Goal: Information Seeking & Learning: Learn about a topic

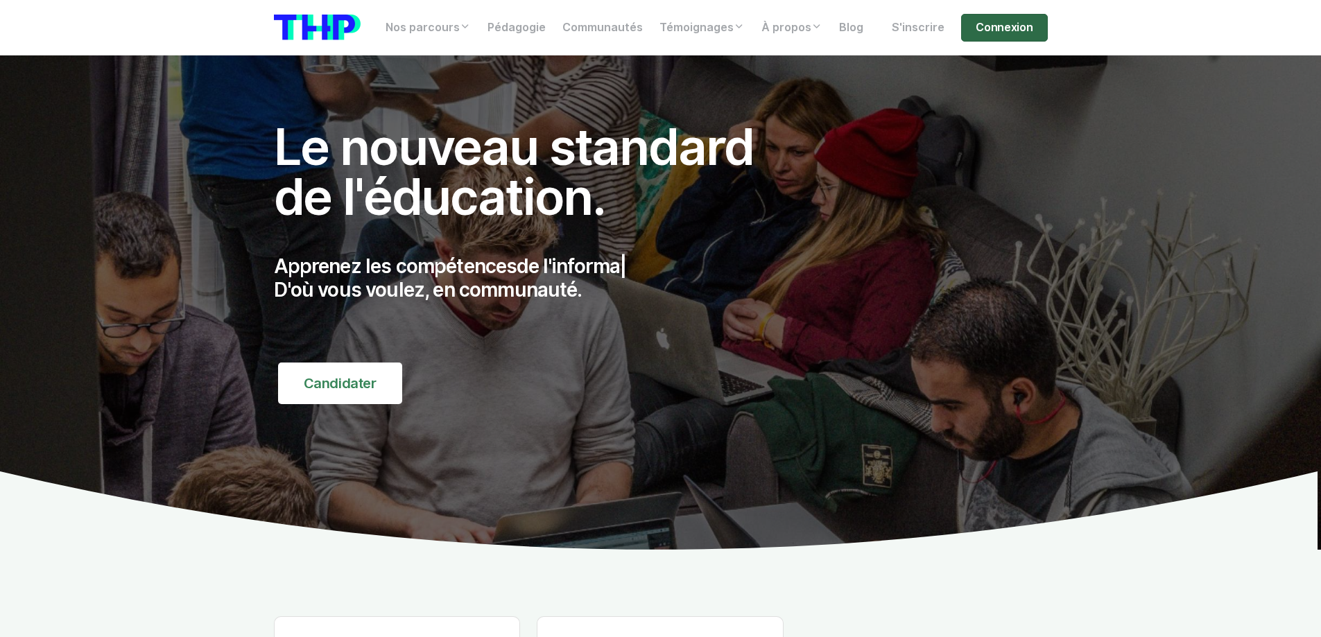
click at [983, 31] on link "Connexion" at bounding box center [1004, 28] width 86 height 28
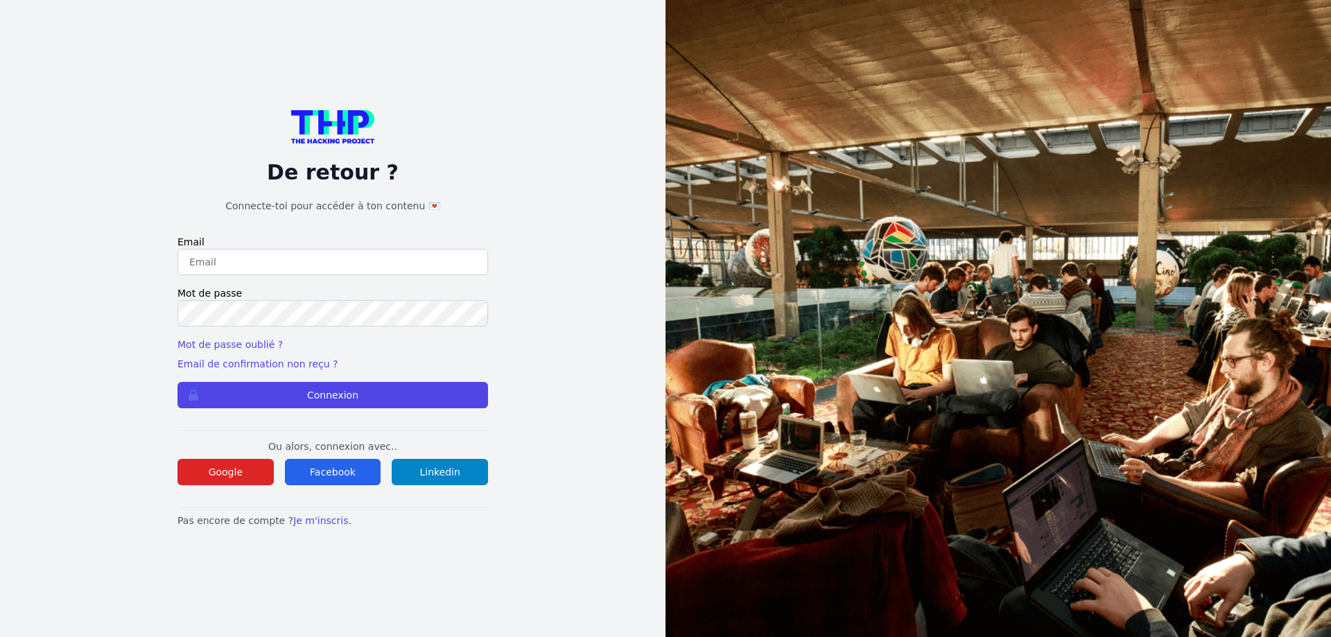
click at [288, 268] on input "email" at bounding box center [333, 262] width 311 height 26
type input "lilian.h.l.muller@gmail.com"
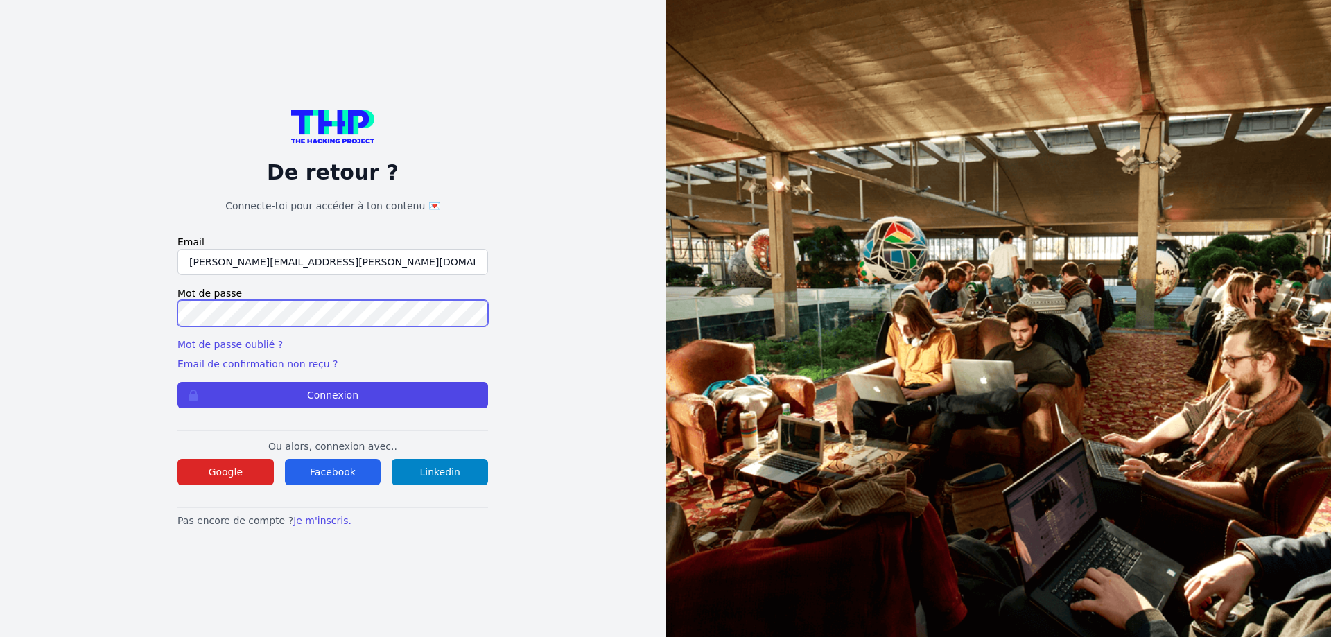
click at [178, 382] on button "Connexion" at bounding box center [333, 395] width 311 height 26
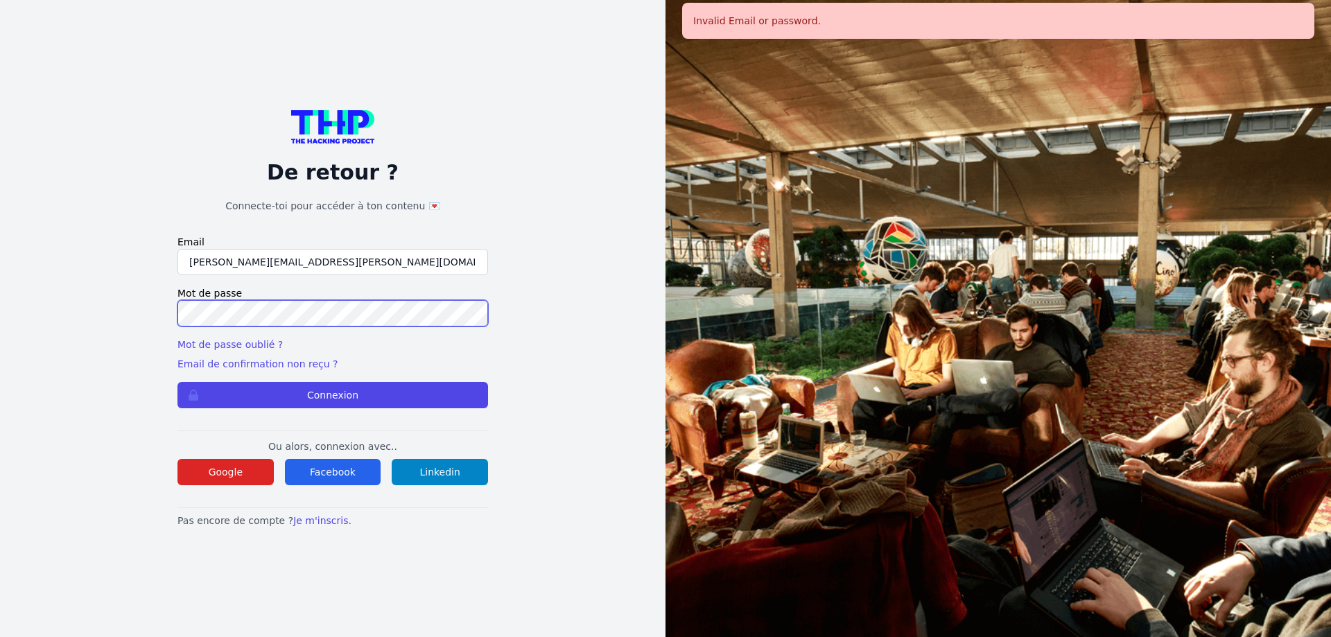
click at [103, 303] on div "De retour ? Connecte-toi pour accéder à ton contenu 💌 Email lilian.h.l.muller@g…" at bounding box center [332, 318] width 577 height 637
click at [178, 382] on button "Connexion" at bounding box center [333, 395] width 311 height 26
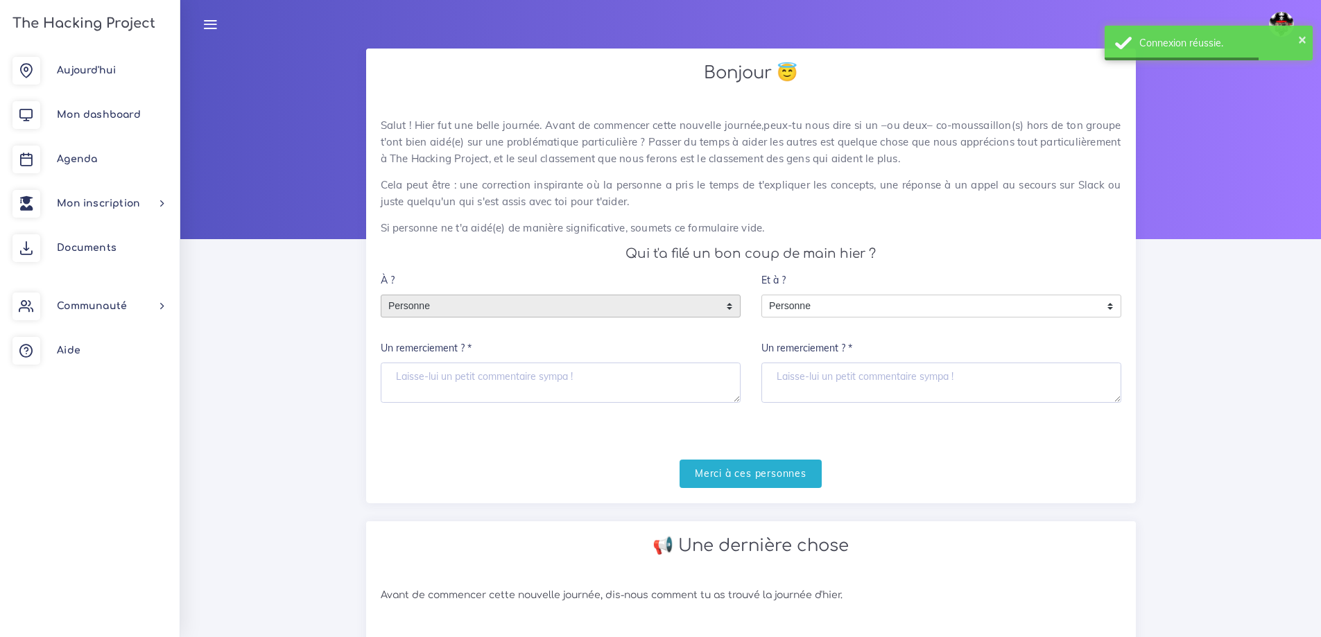
click at [626, 302] on span "Personne" at bounding box center [550, 306] width 338 height 22
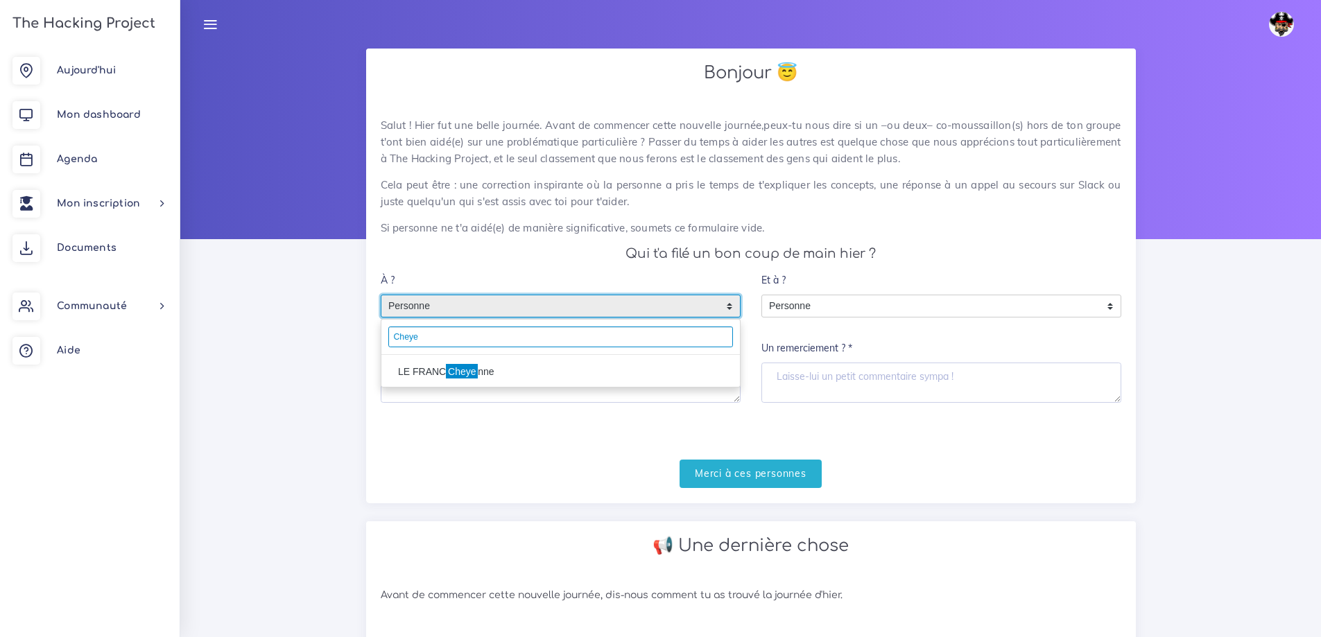
type input "Cheye"
click at [494, 377] on li "LE FRANC Cheye nne" at bounding box center [560, 372] width 359 height 22
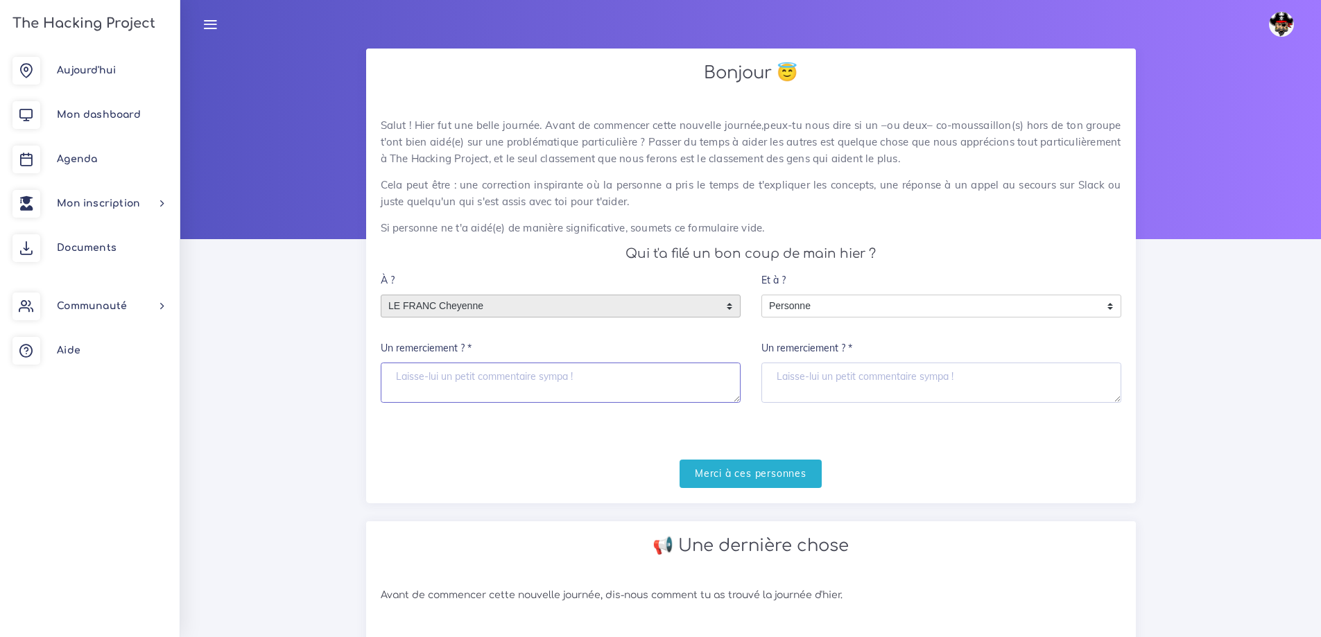
click at [437, 381] on textarea "Un remerciement ? *" at bounding box center [561, 383] width 360 height 40
type textarea "m'a appris plein de chose"
click at [750, 476] on input "Merci à ces personnes" at bounding box center [751, 474] width 142 height 28
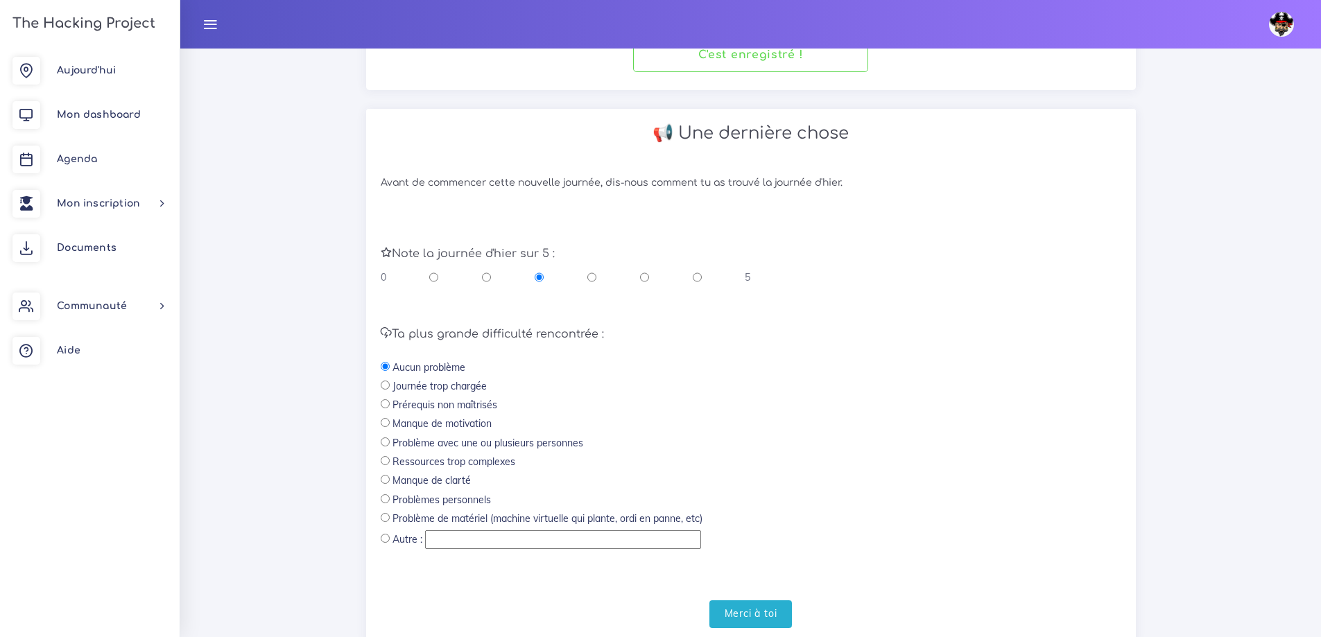
scroll to position [288, 0]
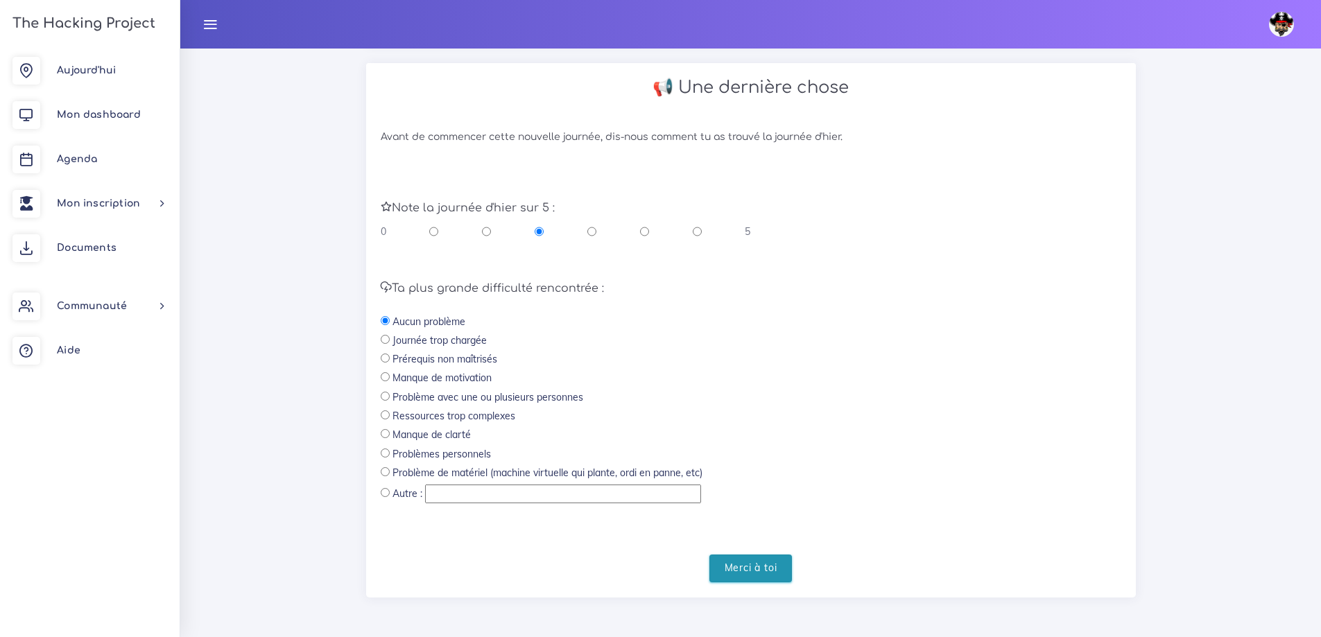
click at [742, 574] on input "Merci à toi" at bounding box center [750, 569] width 83 height 28
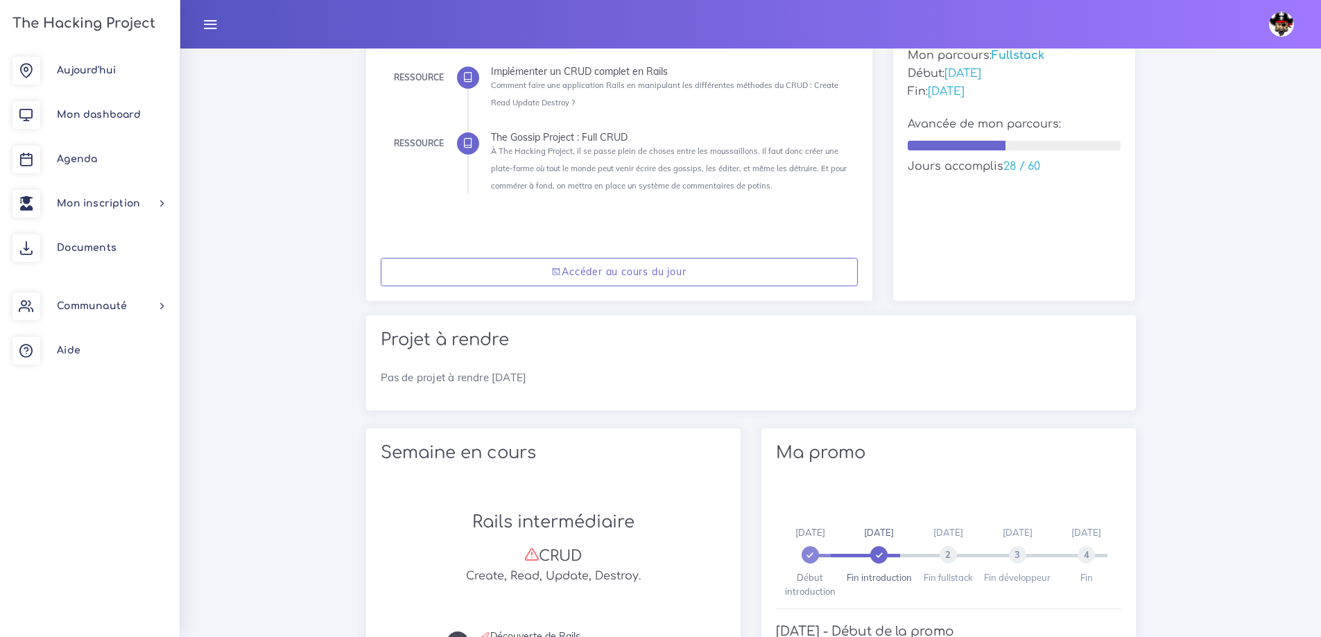
scroll to position [195, 0]
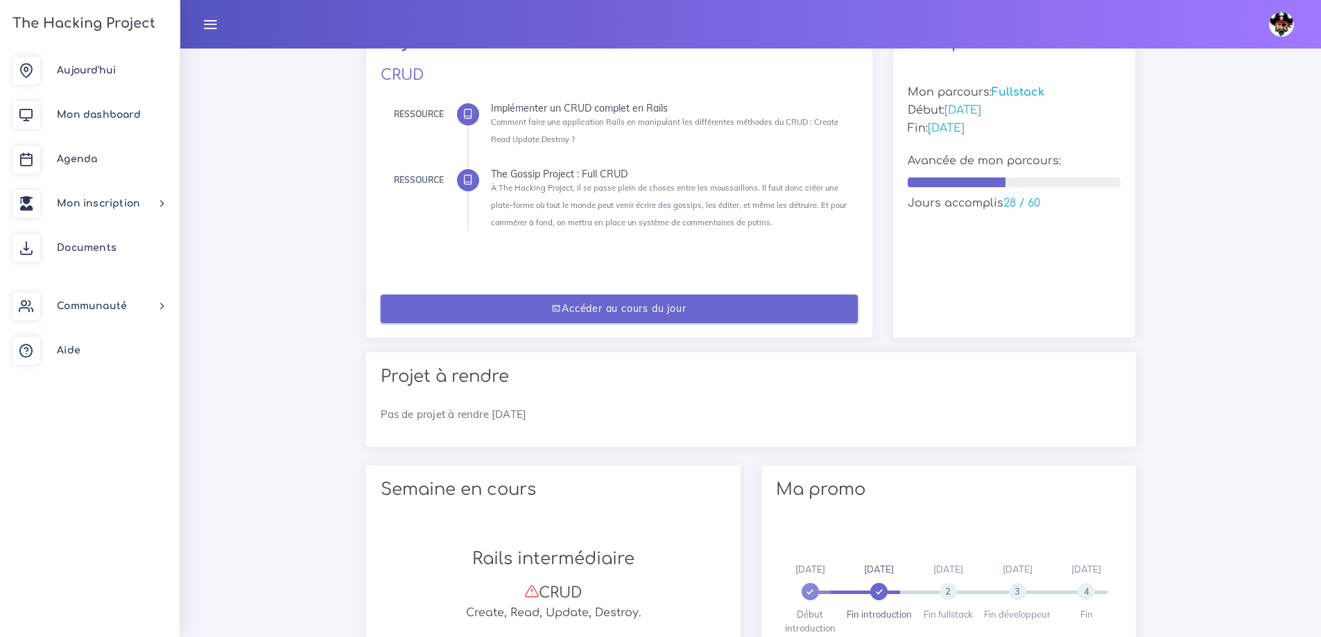
click at [636, 310] on link "Accéder au cours du jour" at bounding box center [619, 309] width 477 height 28
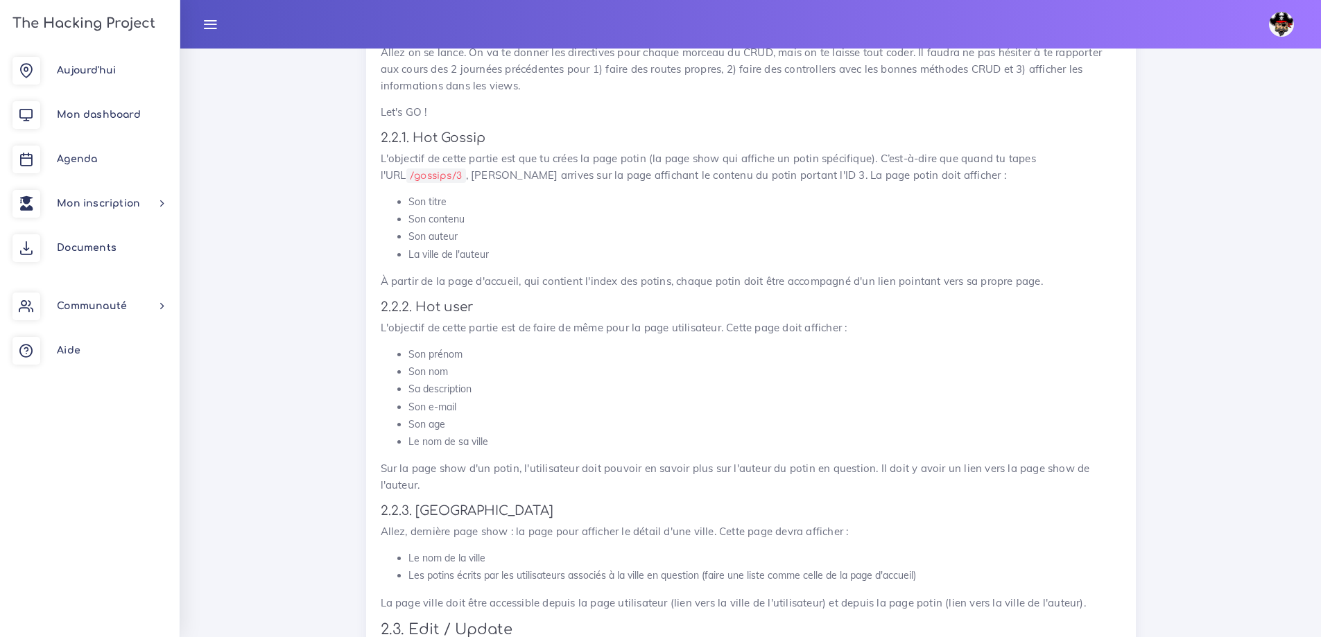
scroll to position [7401, 0]
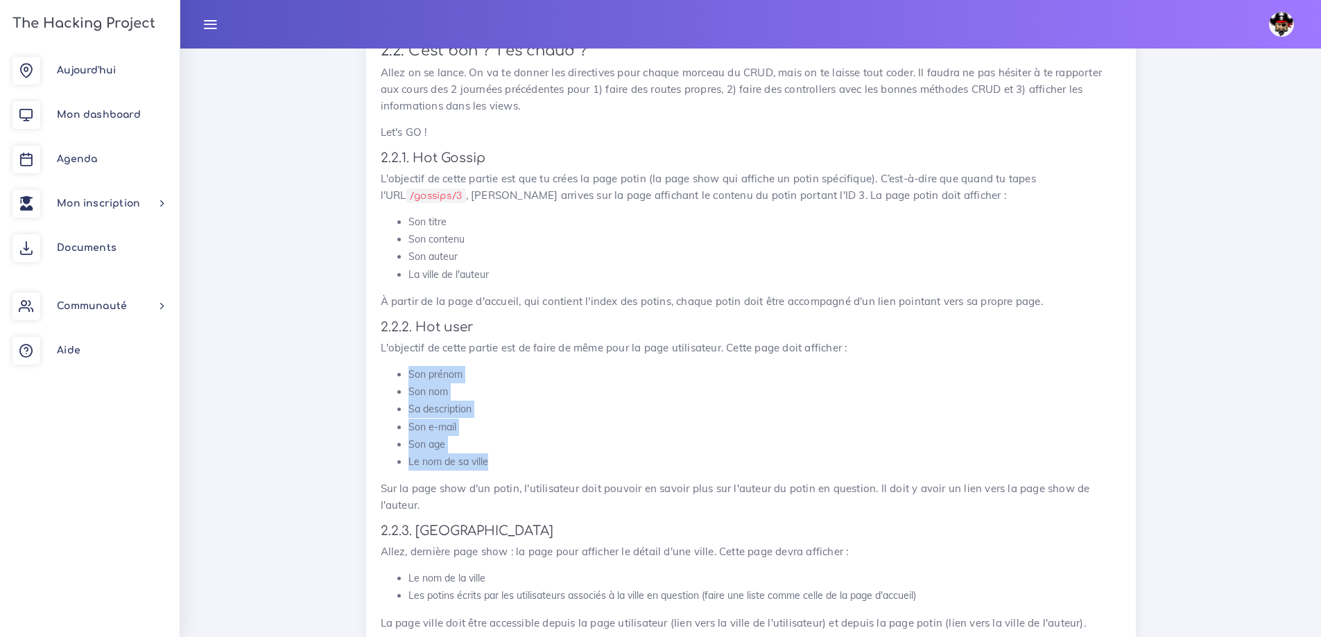
drag, startPoint x: 492, startPoint y: 460, endPoint x: 406, endPoint y: 376, distance: 120.6
click at [406, 376] on ul "Son prénom Son nom Sa description Son e-mail Son age Le nom de sa ville" at bounding box center [751, 418] width 741 height 105
copy ul "Son prénom Son nom Sa description Son e-mail Son age Le nom de sa ville"
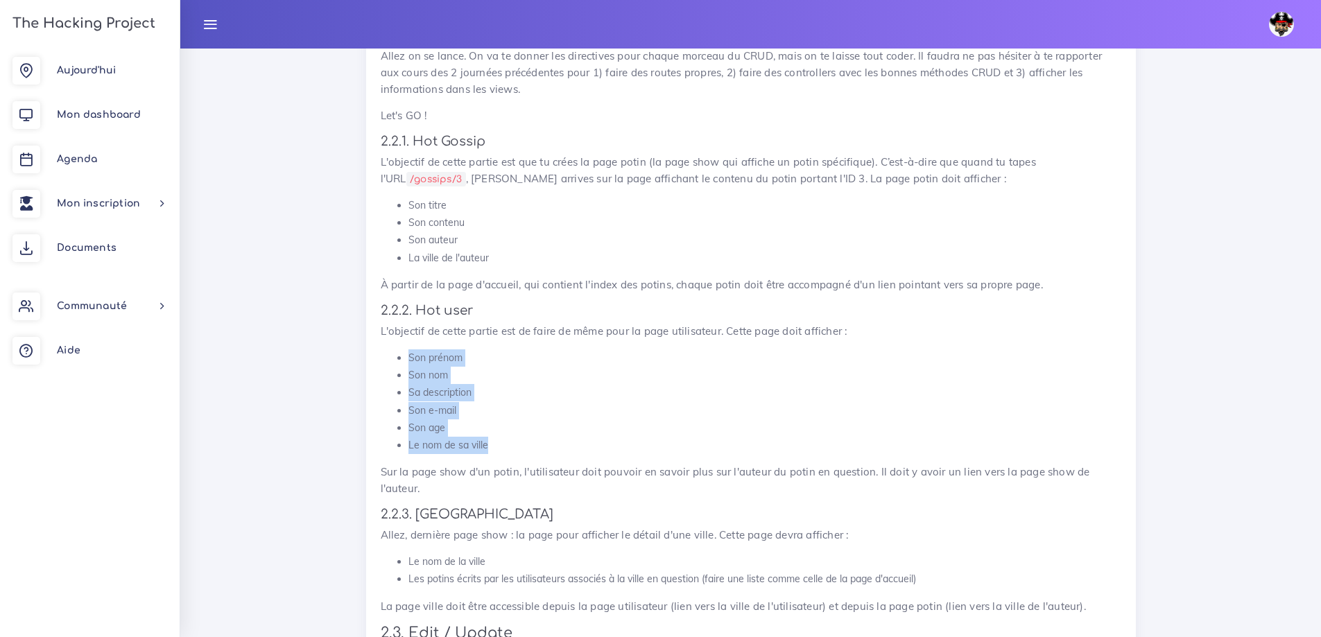
scroll to position [7331, 0]
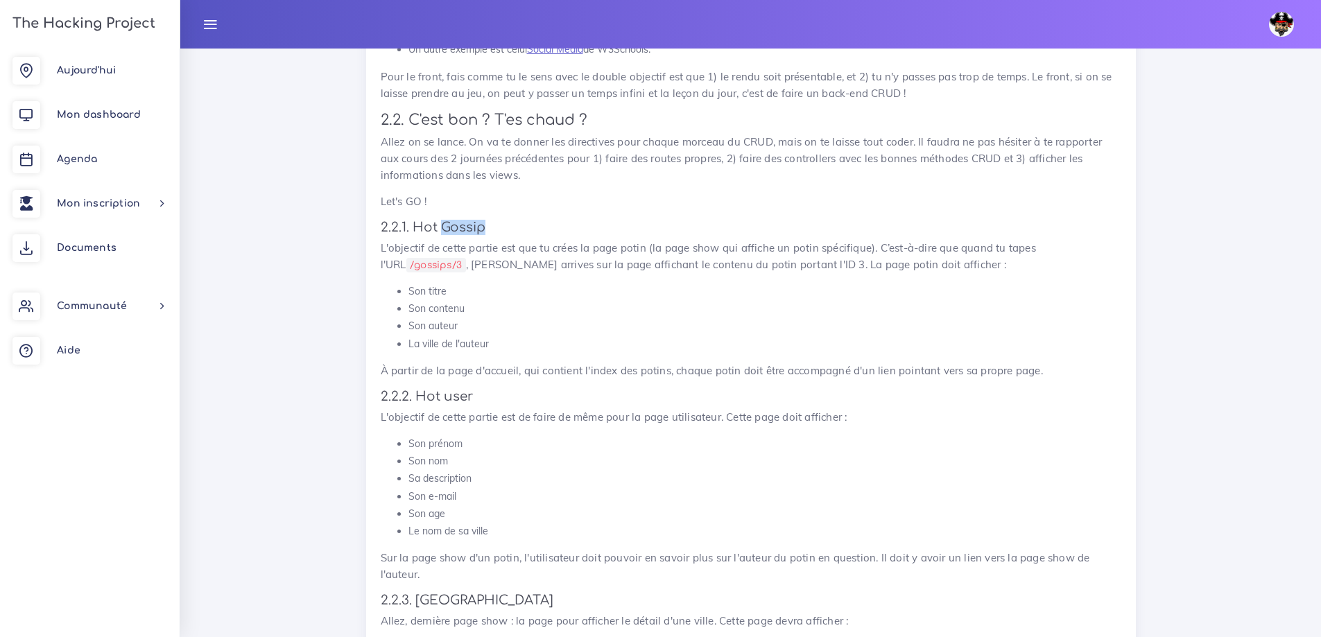
drag, startPoint x: 488, startPoint y: 232, endPoint x: 439, endPoint y: 228, distance: 48.7
click at [439, 228] on h4 "2.2.1. Hot Gossip" at bounding box center [751, 227] width 741 height 15
copy h4 "Gossip"
drag, startPoint x: 520, startPoint y: 348, endPoint x: 407, endPoint y: 292, distance: 126.2
click at [407, 292] on ul "Son titre Son contenu Son auteur La ville de l'auteur" at bounding box center [751, 318] width 741 height 70
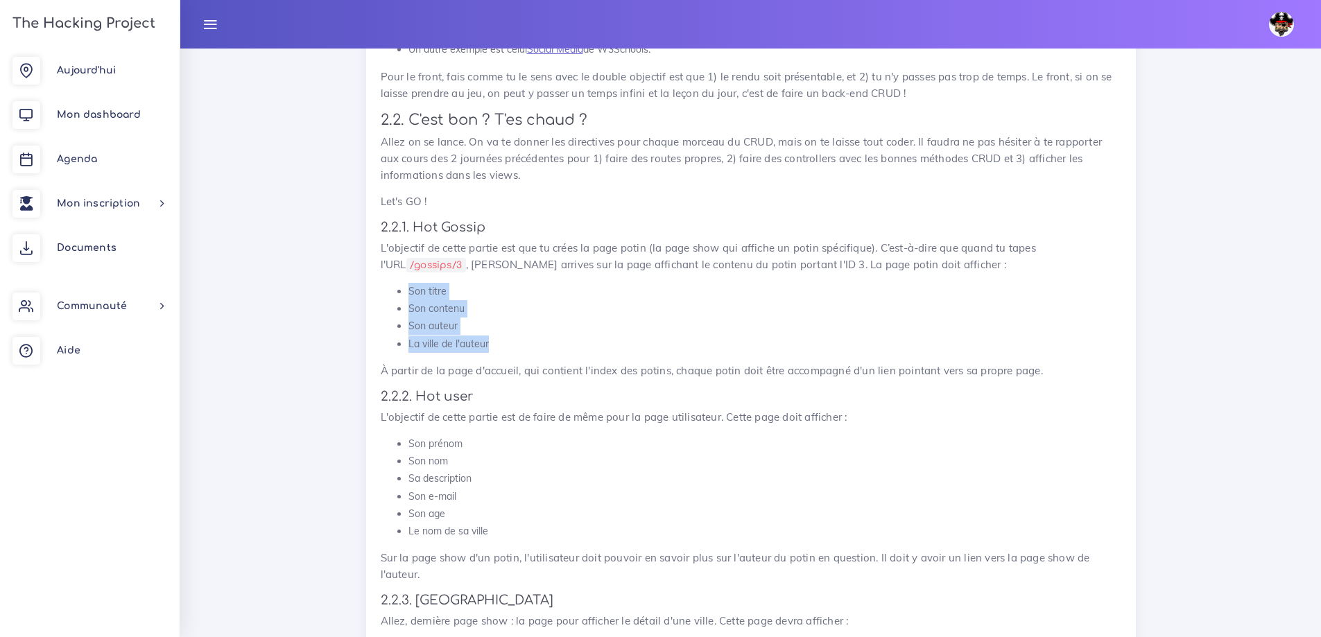
copy ul "Son titre Son contenu Son auteur La ville de l'auteur"
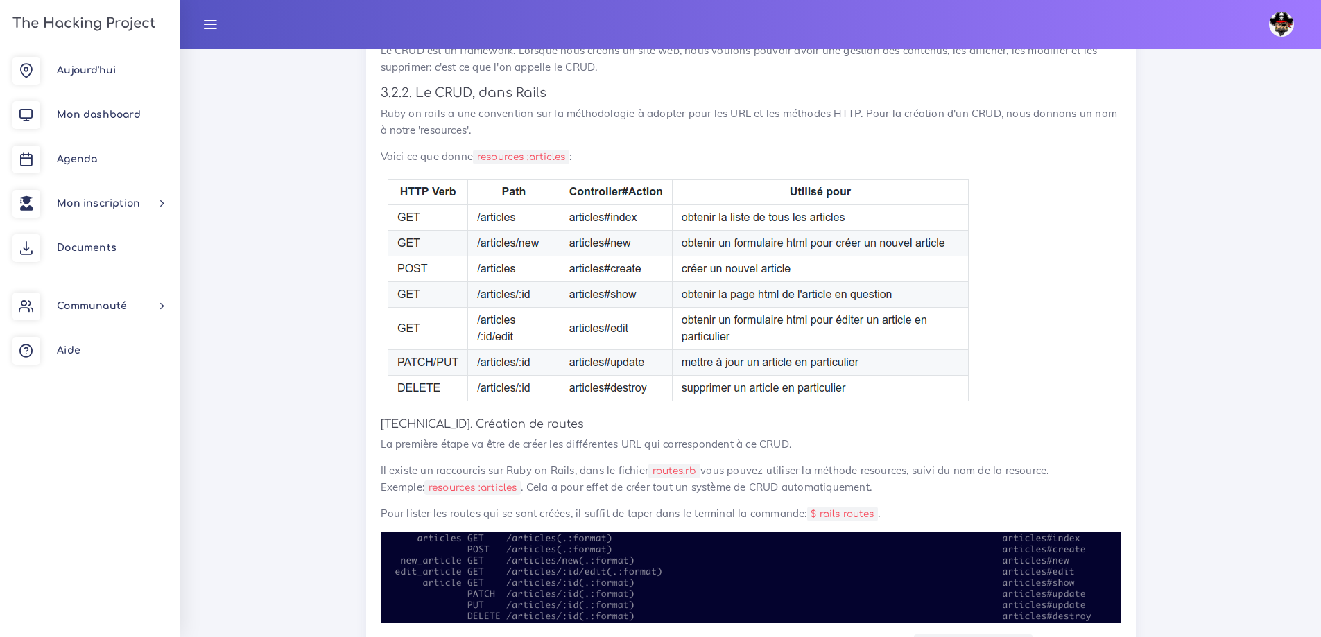
scroll to position [813, 0]
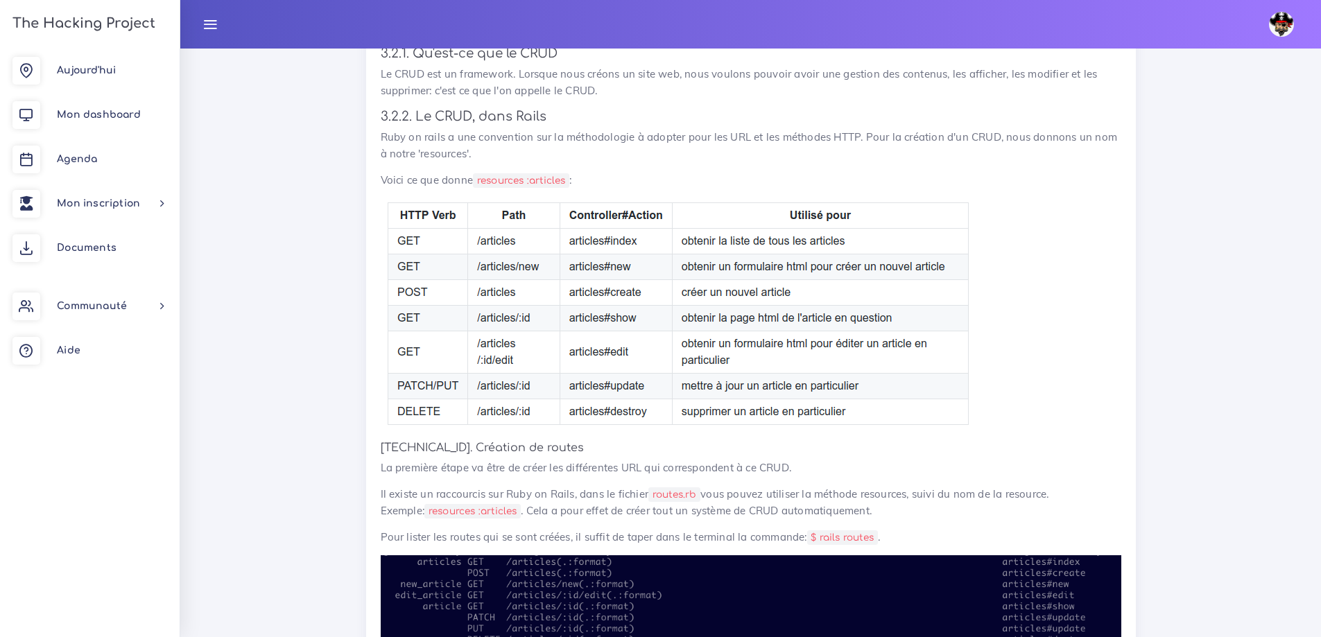
drag, startPoint x: 367, startPoint y: 214, endPoint x: 440, endPoint y: 403, distance: 202.4
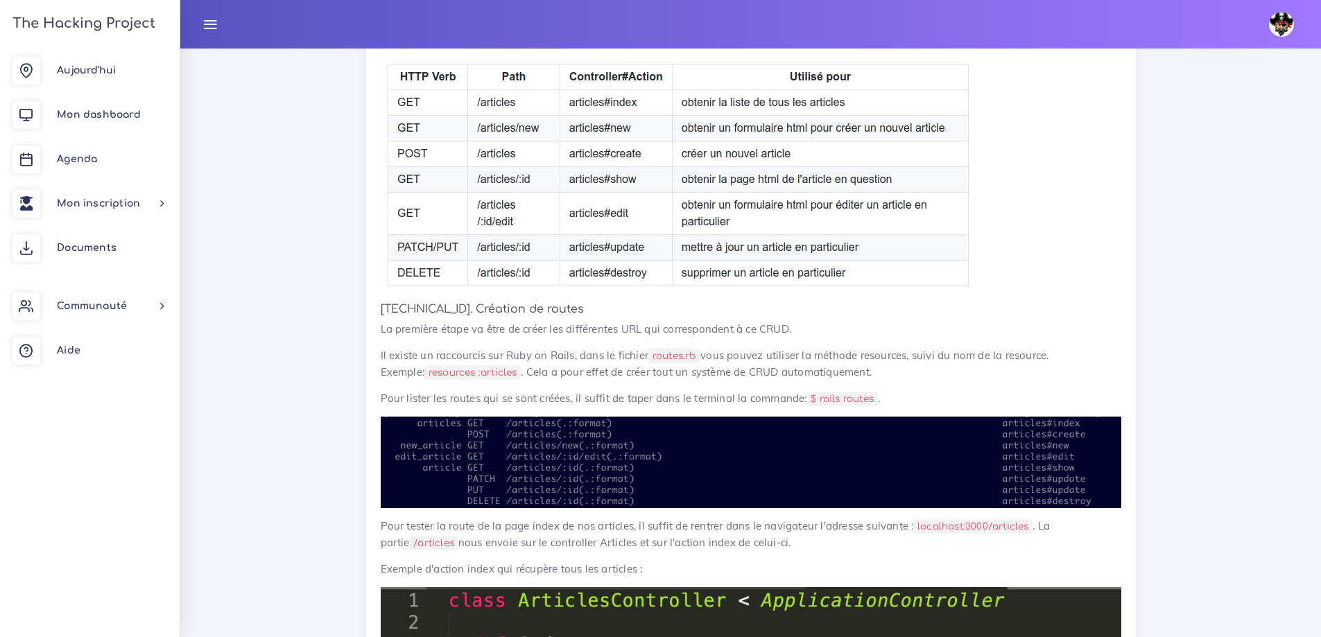
scroll to position [1021, 0]
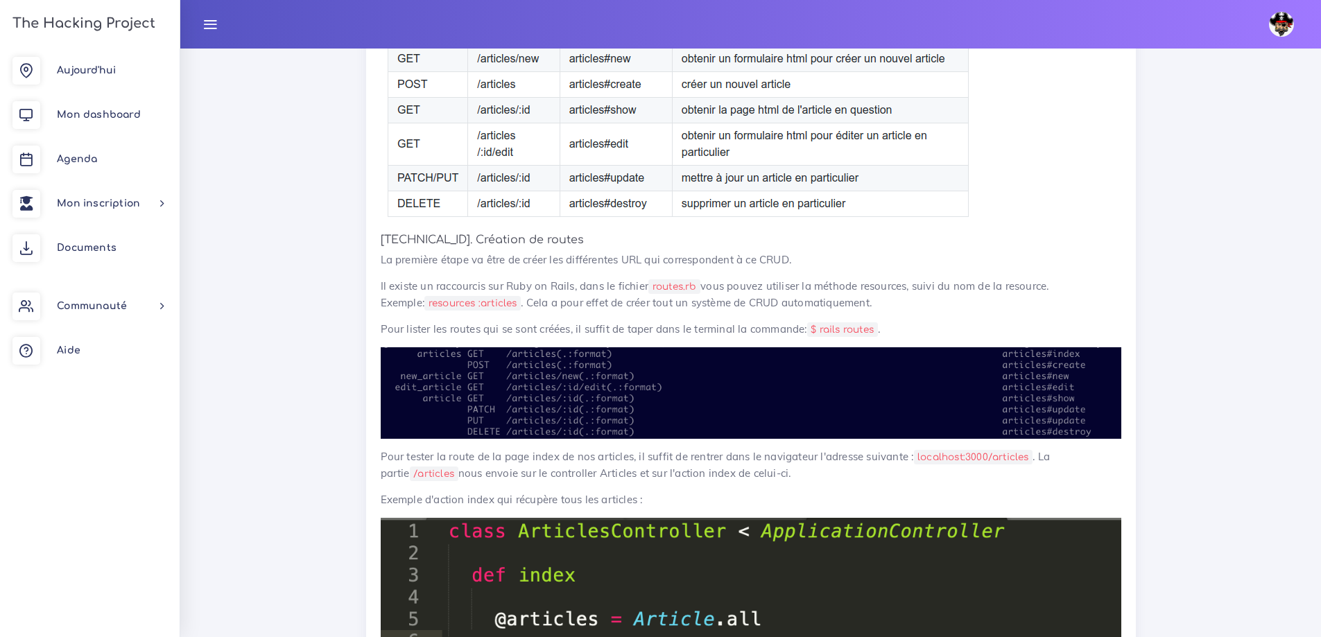
click at [514, 365] on img at bounding box center [751, 393] width 741 height 92
drag, startPoint x: 380, startPoint y: 260, endPoint x: 809, endPoint y: 266, distance: 429.3
click at [834, 265] on p "La première étape va être de créer les différentes URL qui correspondent à ce C…" at bounding box center [751, 260] width 741 height 17
click at [644, 265] on p "La première étape va être de créer les différentes URL qui correspondent à ce C…" at bounding box center [751, 260] width 741 height 17
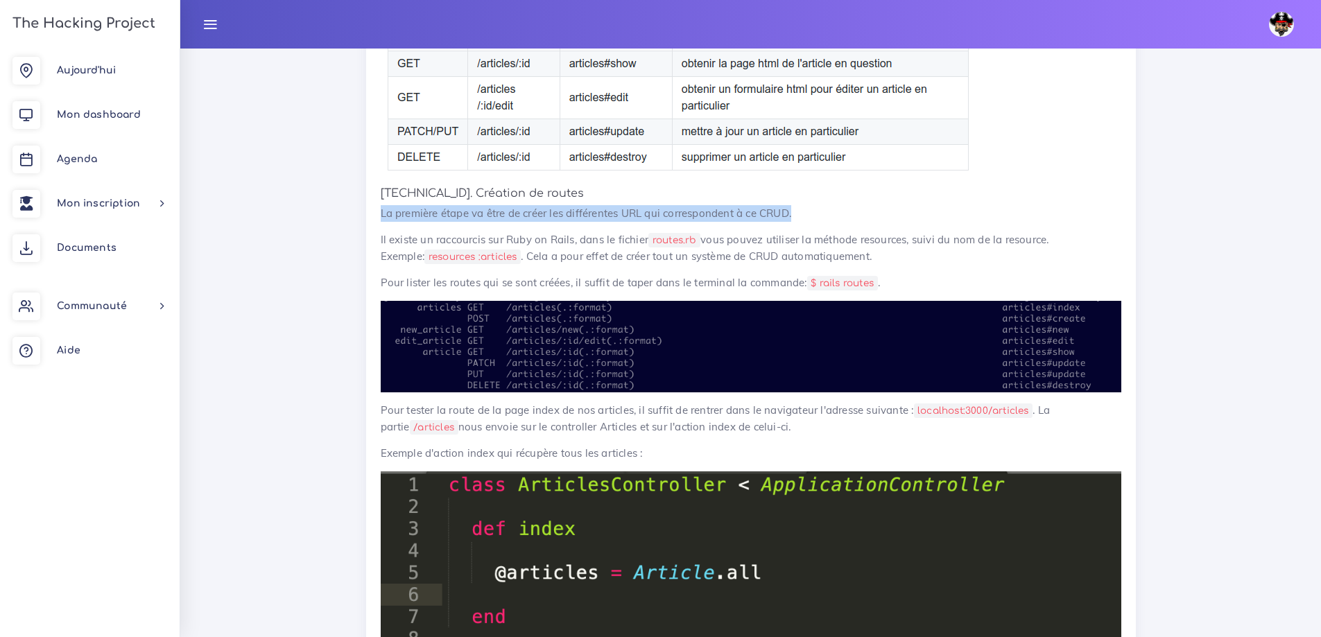
scroll to position [1090, 0]
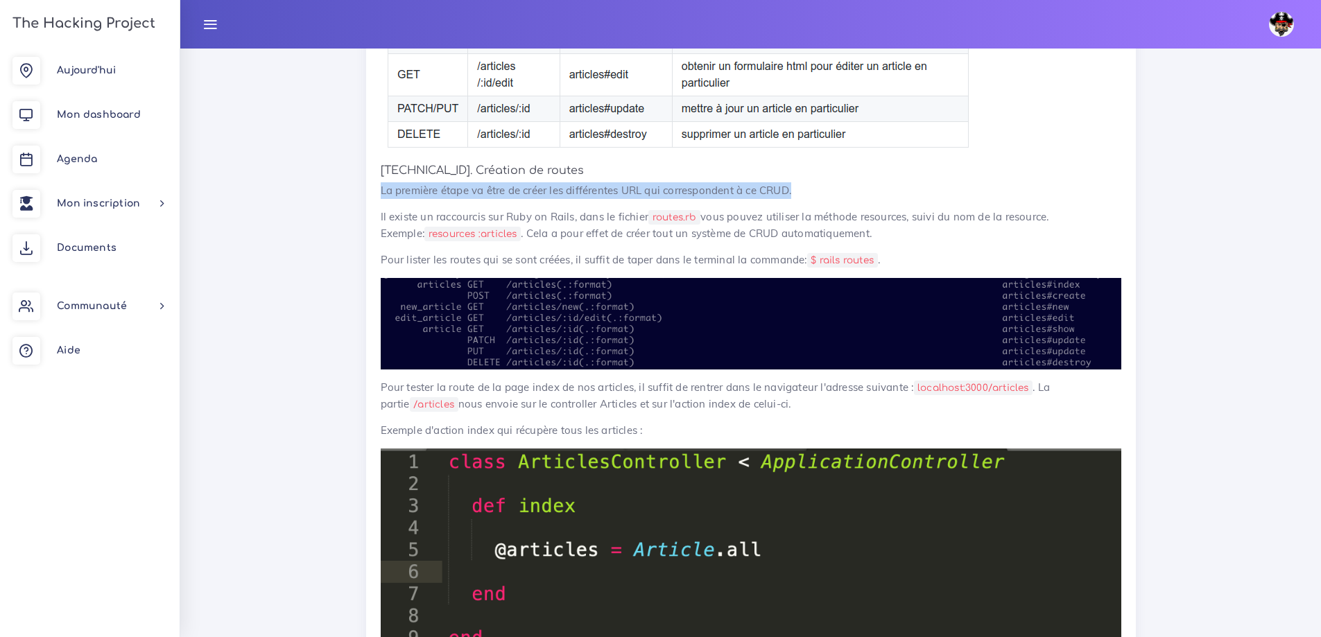
click at [598, 317] on img at bounding box center [751, 324] width 741 height 92
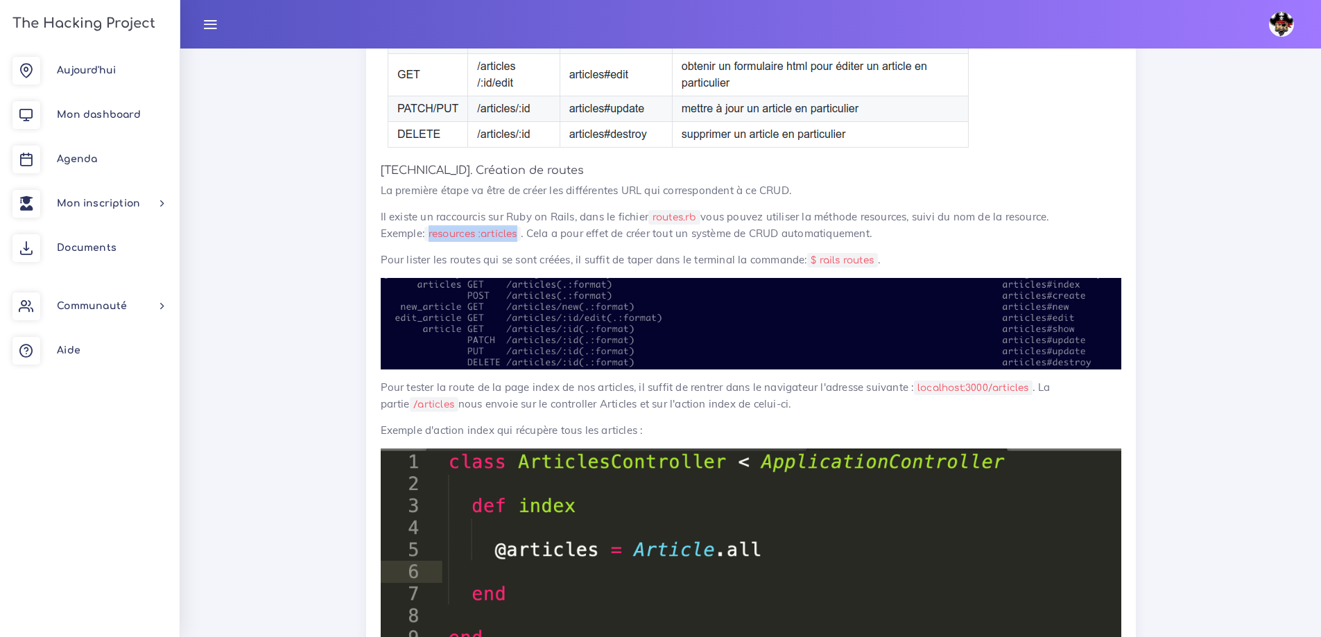
drag, startPoint x: 383, startPoint y: 234, endPoint x: 474, endPoint y: 228, distance: 91.0
click at [474, 228] on code "resources :articles" at bounding box center [472, 234] width 96 height 15
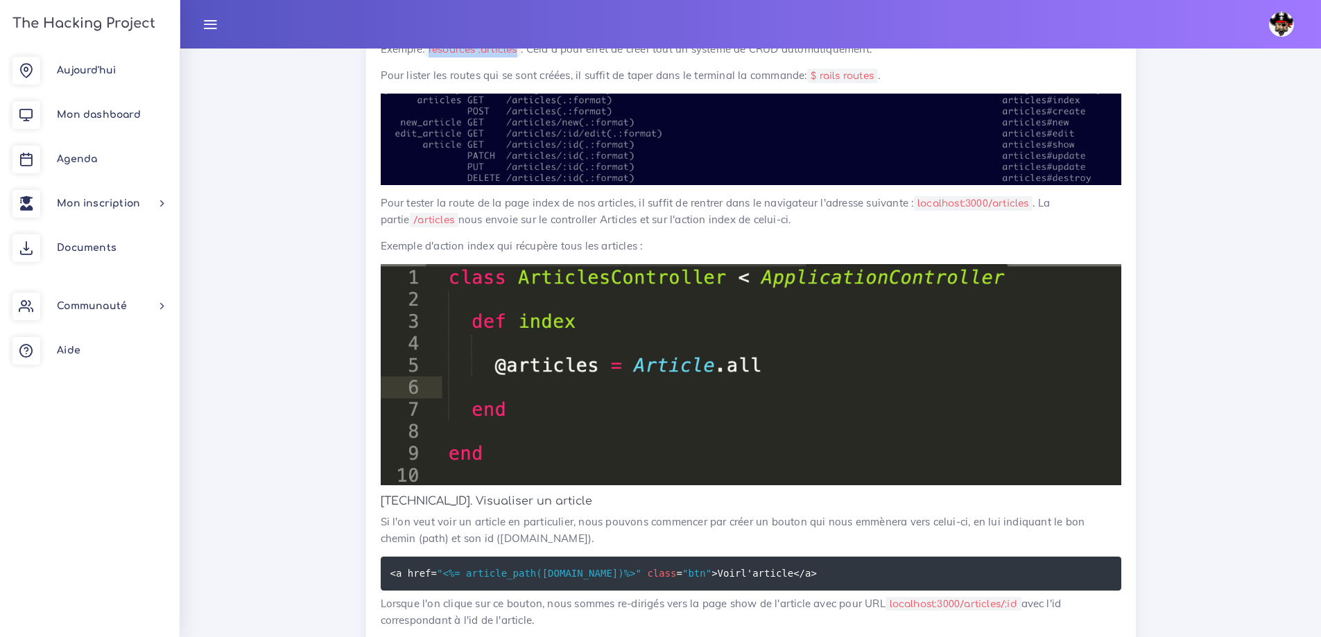
scroll to position [1298, 0]
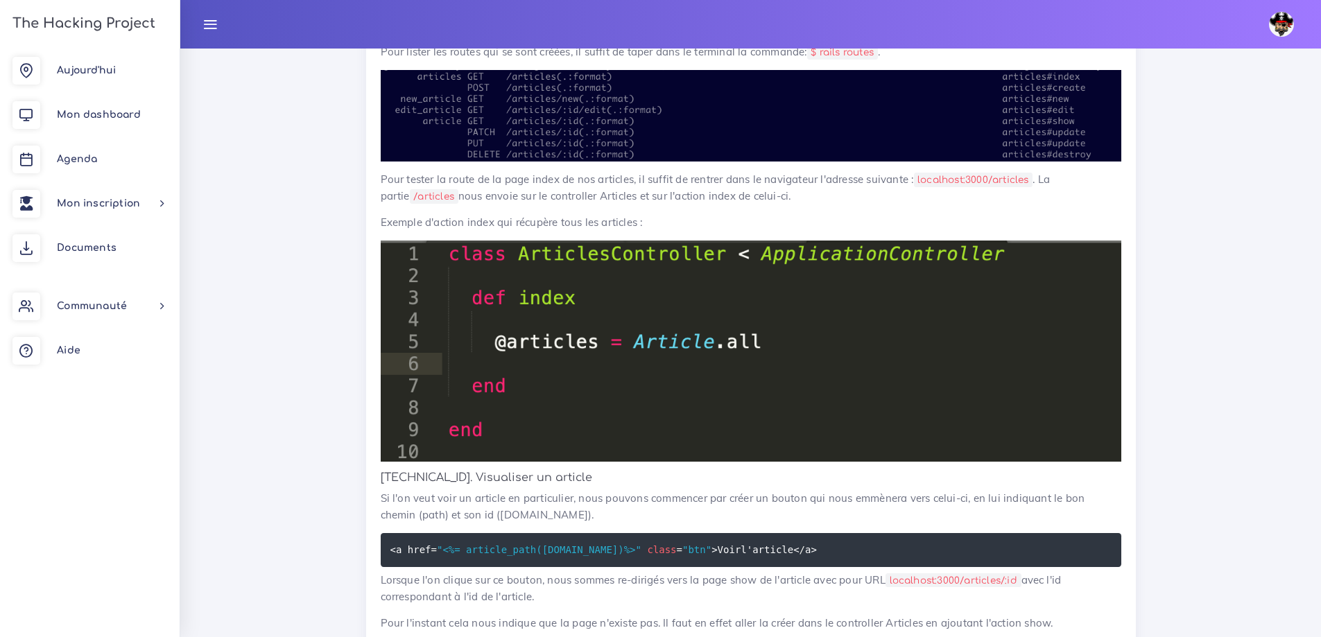
click at [424, 218] on p "Exemple d'action index qui récupère tous les articles :" at bounding box center [751, 222] width 741 height 17
click at [942, 191] on p "Pour tester la route de la page index de nos articles, il suffit de rentrer dan…" at bounding box center [751, 187] width 741 height 33
drag, startPoint x: 382, startPoint y: 223, endPoint x: 659, endPoint y: 221, distance: 276.7
click at [659, 221] on p "Exemple d'action index qui récupère tous les articles :" at bounding box center [751, 222] width 741 height 17
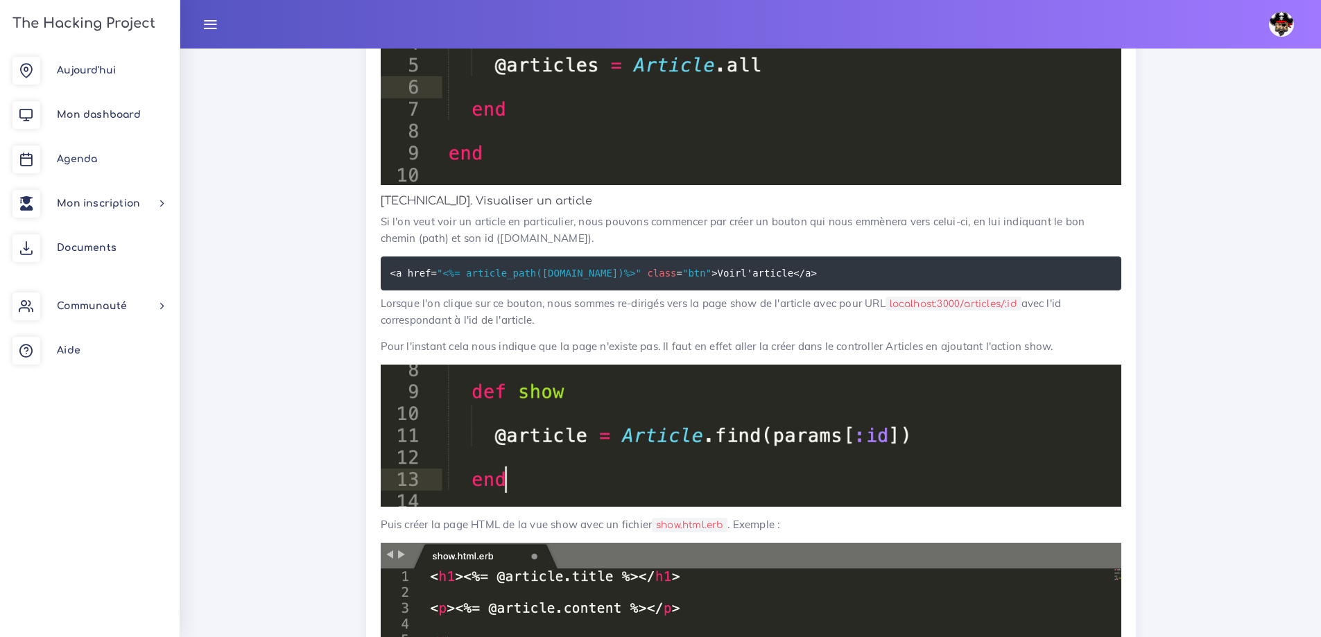
scroll to position [1576, 0]
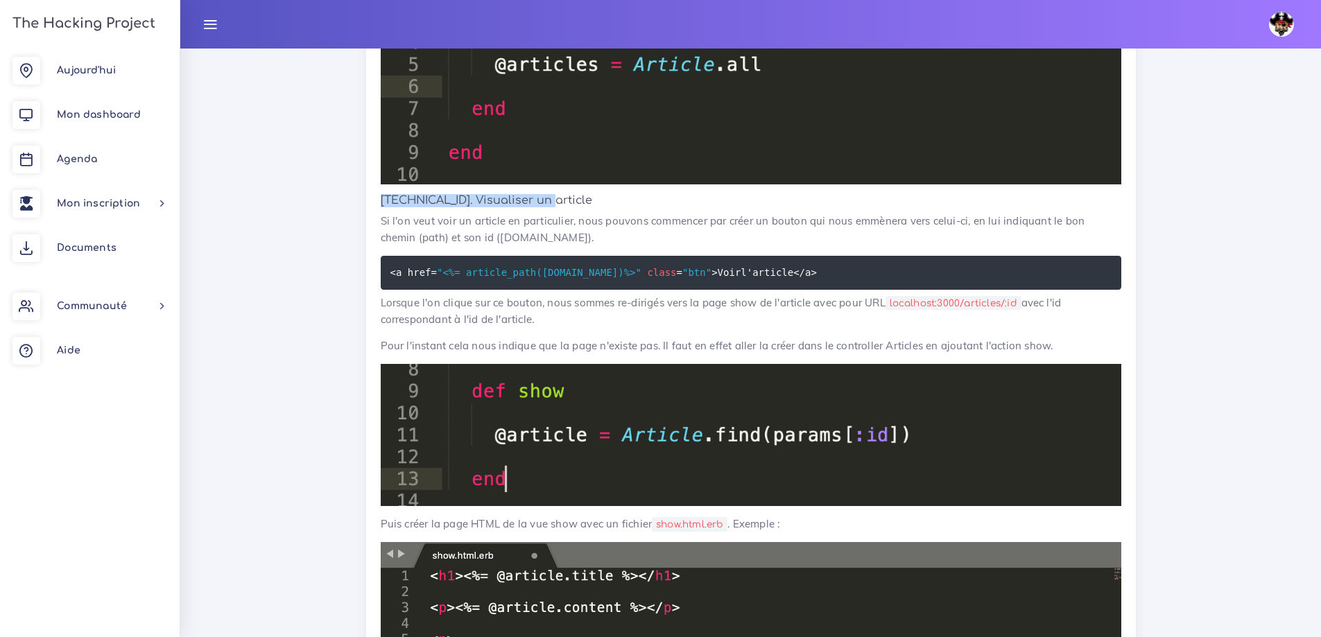
drag, startPoint x: 399, startPoint y: 197, endPoint x: 557, endPoint y: 206, distance: 158.4
click at [603, 235] on p "Si l'on veut voir un article en particulier, nous pouvons commencer par créer u…" at bounding box center [751, 229] width 741 height 33
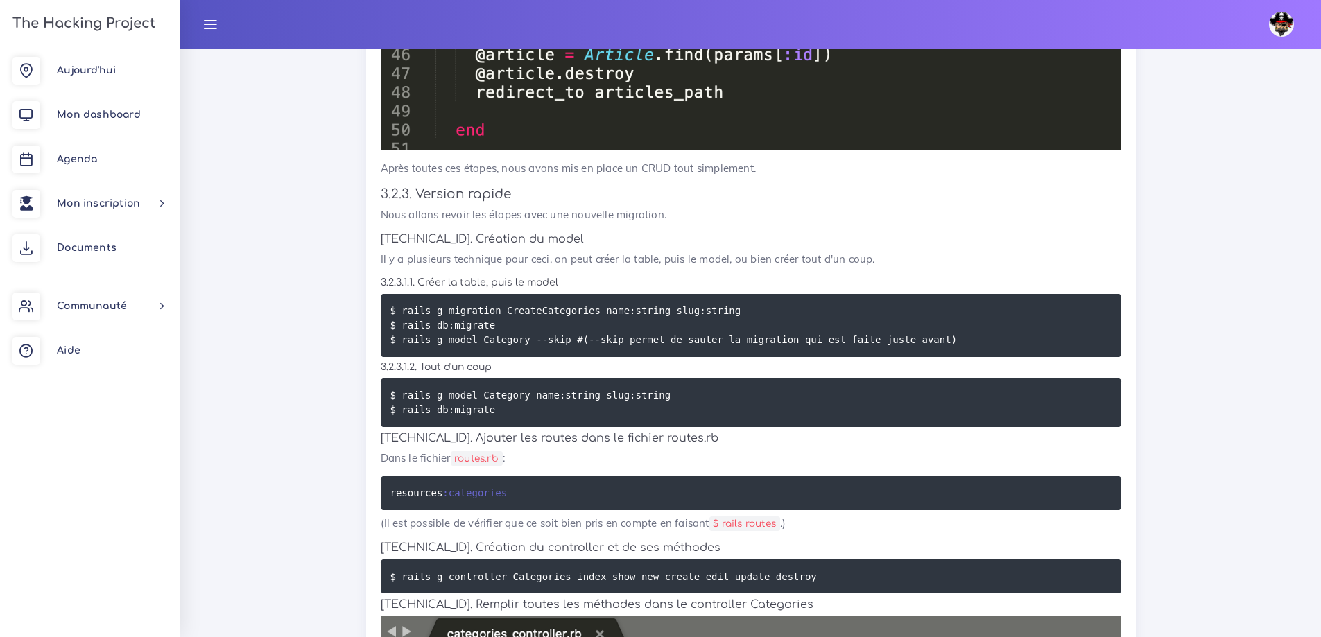
scroll to position [4369, 0]
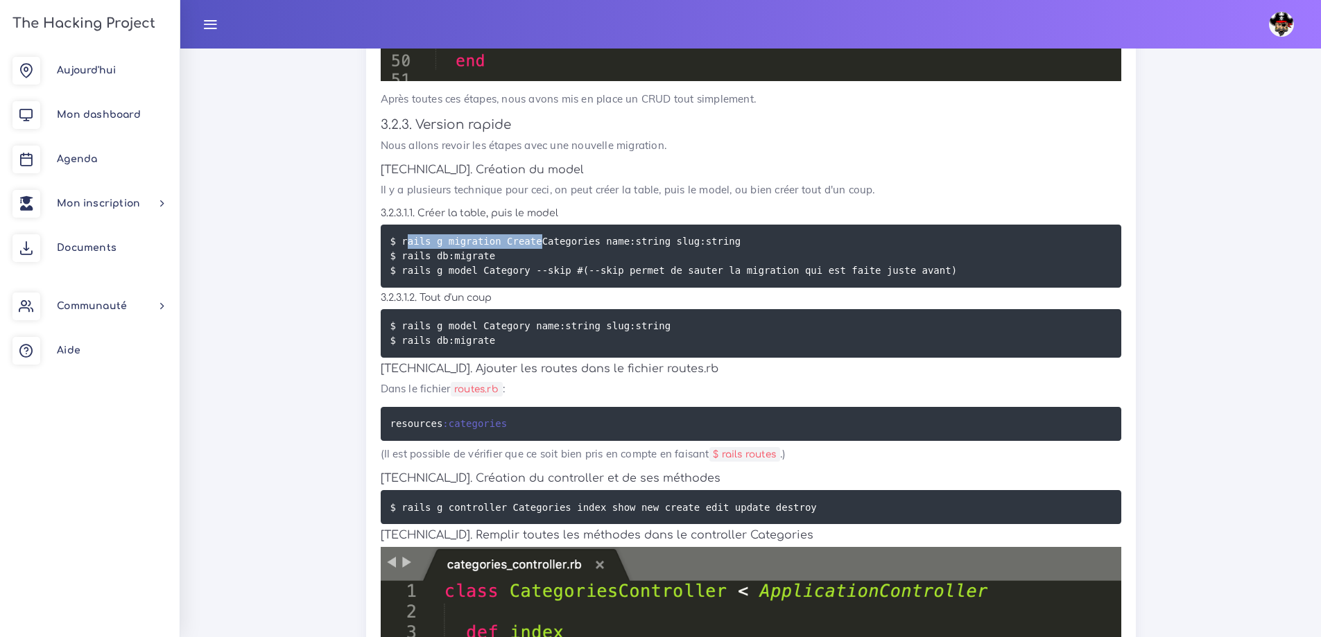
drag, startPoint x: 405, startPoint y: 243, endPoint x: 529, endPoint y: 243, distance: 124.1
click at [529, 243] on code "$ rails g migration CreateCategories name:string slug:string $ rails db:migrate…" at bounding box center [675, 256] width 571 height 44
click at [478, 245] on code "$ rails g migration CreateCategories name:string slug:string $ rails db:migrate…" at bounding box center [675, 256] width 571 height 44
click at [476, 243] on code "$ rails g migration CreateCategories name:string slug:string $ rails db:migrate…" at bounding box center [675, 256] width 571 height 44
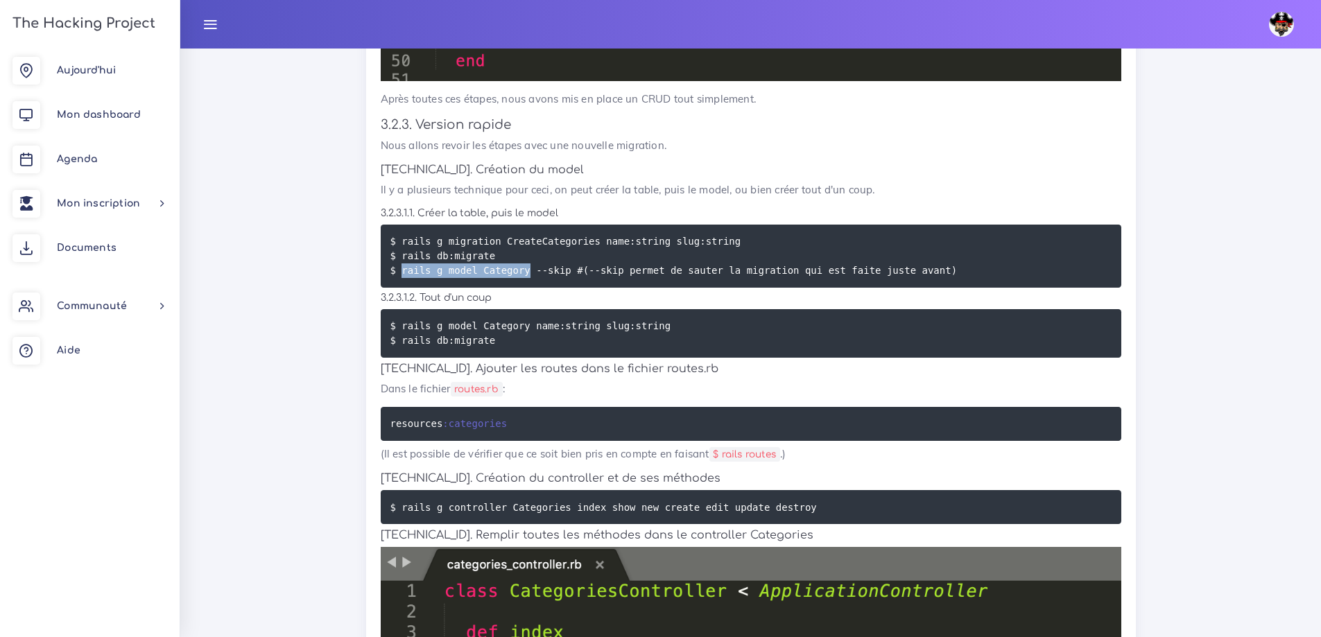
drag, startPoint x: 404, startPoint y: 268, endPoint x: 518, endPoint y: 270, distance: 114.5
click at [518, 270] on code "$ rails g migration CreateCategories name:string slug:string $ rails db:migrate…" at bounding box center [675, 256] width 571 height 44
drag, startPoint x: 521, startPoint y: 270, endPoint x: 555, endPoint y: 273, distance: 34.1
click at [556, 273] on code "$ rails g migration CreateCategories name:string slug:string $ rails db:migrate…" at bounding box center [675, 256] width 571 height 44
click at [449, 258] on code "$ rails g migration CreateCategories name:string slug:string $ rails db:migrate…" at bounding box center [675, 256] width 571 height 44
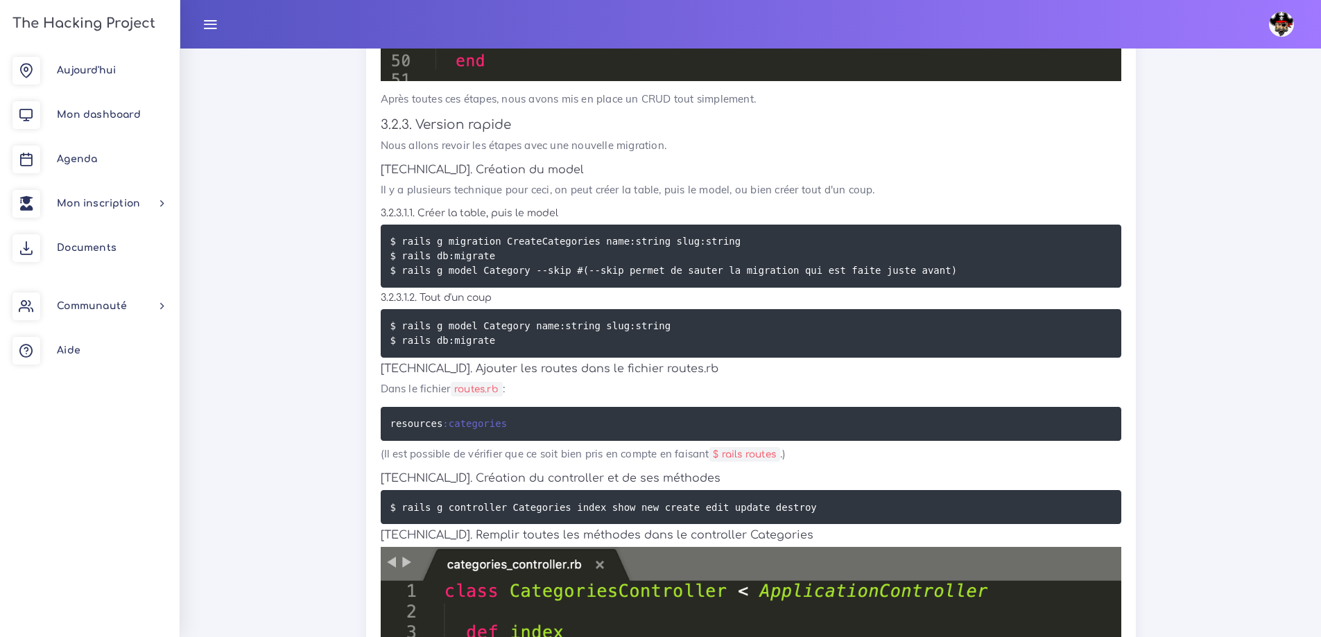
click at [514, 273] on code "$ rails g migration CreateCategories name:string slug:string $ rails db:migrate…" at bounding box center [675, 256] width 571 height 44
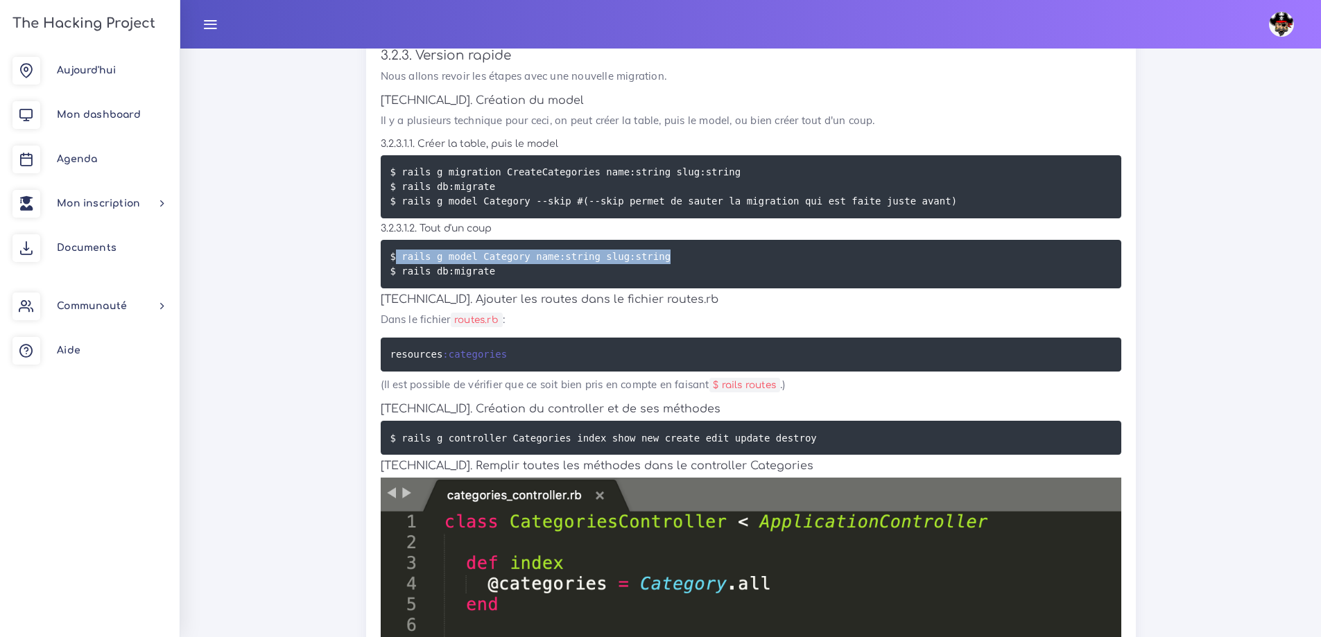
drag, startPoint x: 398, startPoint y: 255, endPoint x: 650, endPoint y: 259, distance: 252.5
click at [669, 257] on pre "$ rails g model Category name:string slug:string $ rails db:migrate" at bounding box center [751, 264] width 741 height 49
click at [476, 276] on code "$ rails g model Category name:string slug:string $ rails db:migrate" at bounding box center [530, 264] width 281 height 30
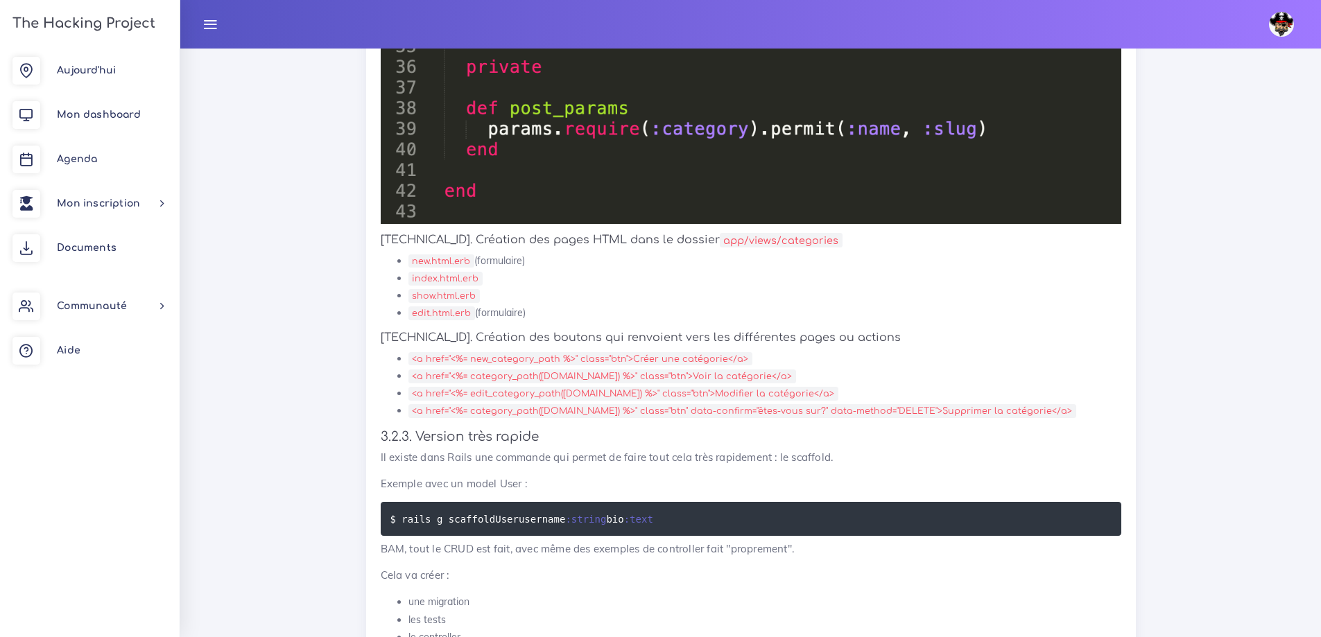
scroll to position [5617, 0]
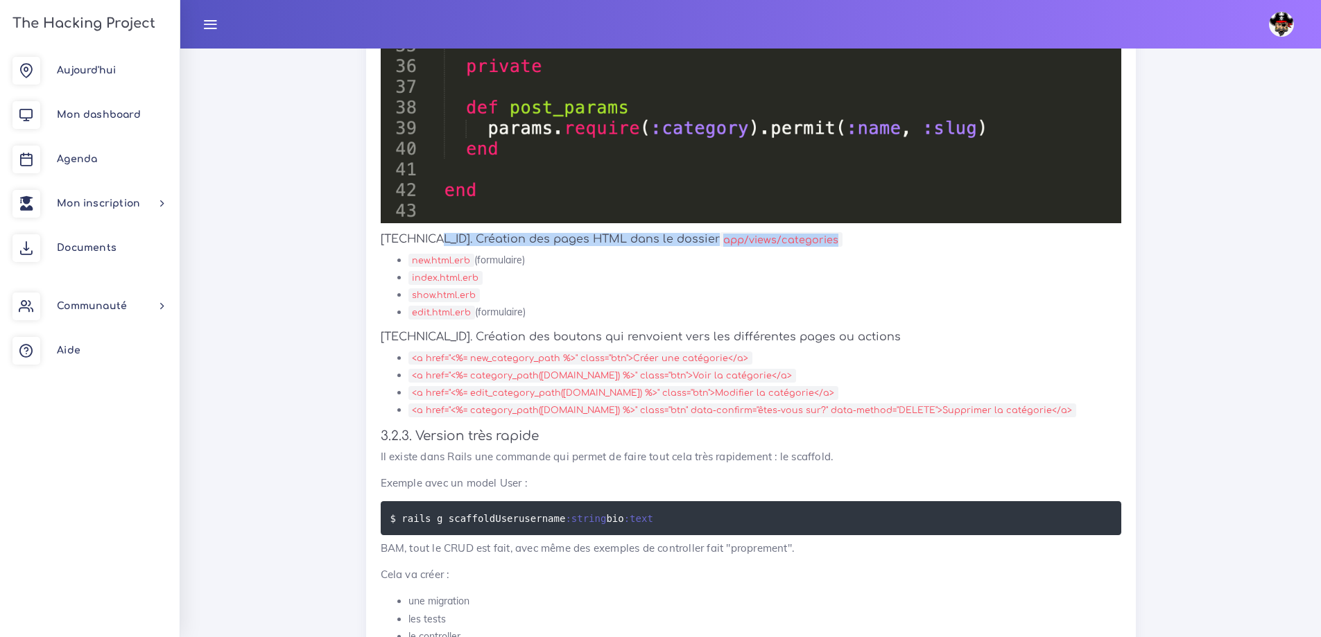
drag, startPoint x: 426, startPoint y: 240, endPoint x: 772, endPoint y: 246, distance: 345.4
click at [784, 238] on h5 "[TECHNICAL_ID]. Création des pages HTML dans le dossier app/views/categories" at bounding box center [751, 239] width 741 height 13
click at [714, 269] on li "index.html.erb" at bounding box center [764, 277] width 713 height 17
drag, startPoint x: 670, startPoint y: 237, endPoint x: 788, endPoint y: 236, distance: 118.6
click at [788, 236] on h5 "[TECHNICAL_ID]. Création des pages HTML dans le dossier app/views/categories" at bounding box center [751, 239] width 741 height 13
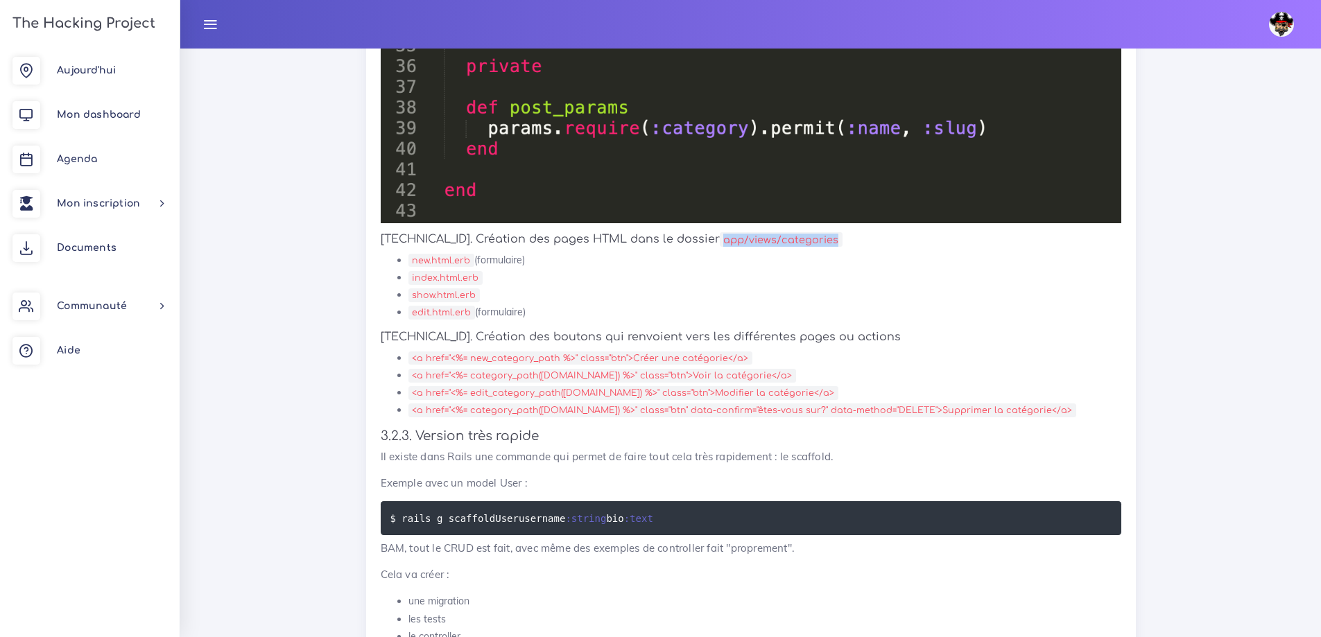
click at [720, 241] on code "app/views/categories" at bounding box center [781, 239] width 123 height 15
click at [744, 239] on code "app/views/categories" at bounding box center [781, 239] width 123 height 15
click at [737, 242] on code "app/views/categories" at bounding box center [781, 239] width 123 height 15
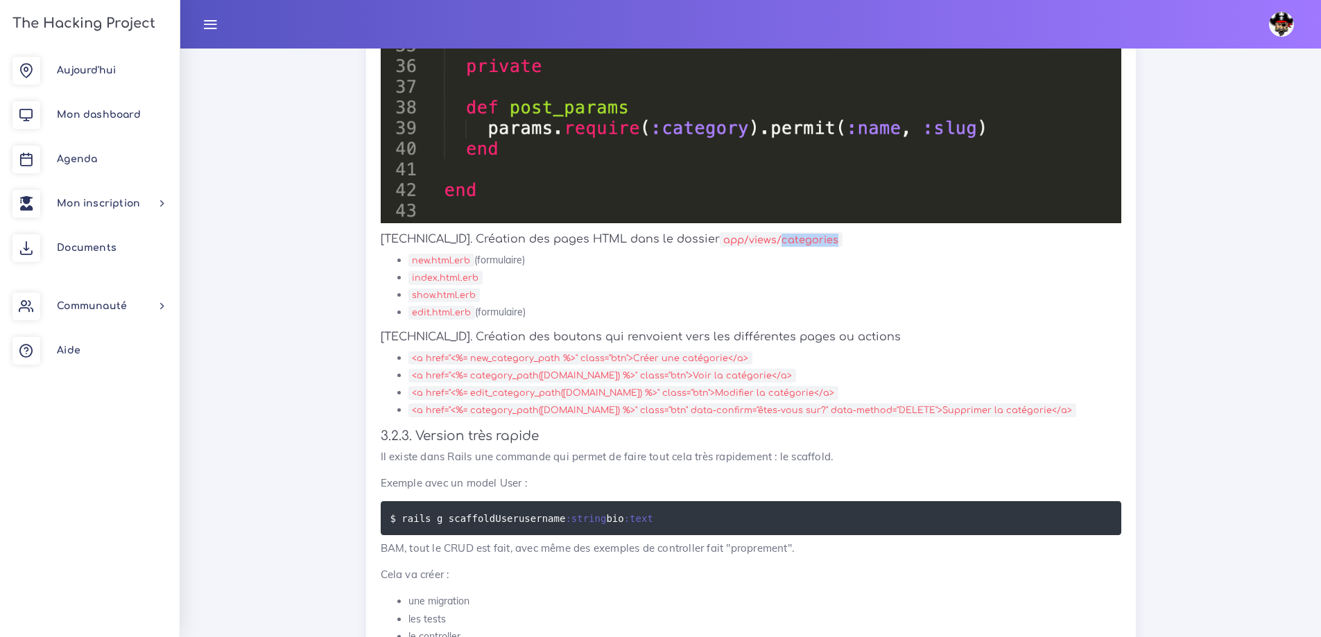
click at [736, 242] on code "app/views/categories" at bounding box center [781, 239] width 123 height 15
drag, startPoint x: 413, startPoint y: 258, endPoint x: 472, endPoint y: 315, distance: 81.9
click at [470, 316] on ul "new.html.erb (formulaire) index.html.erb show.html.erb edit.html.erb (formulair…" at bounding box center [751, 287] width 741 height 70
click at [571, 298] on li "show.html.erb" at bounding box center [764, 294] width 713 height 17
drag, startPoint x: 411, startPoint y: 261, endPoint x: 475, endPoint y: 260, distance: 64.5
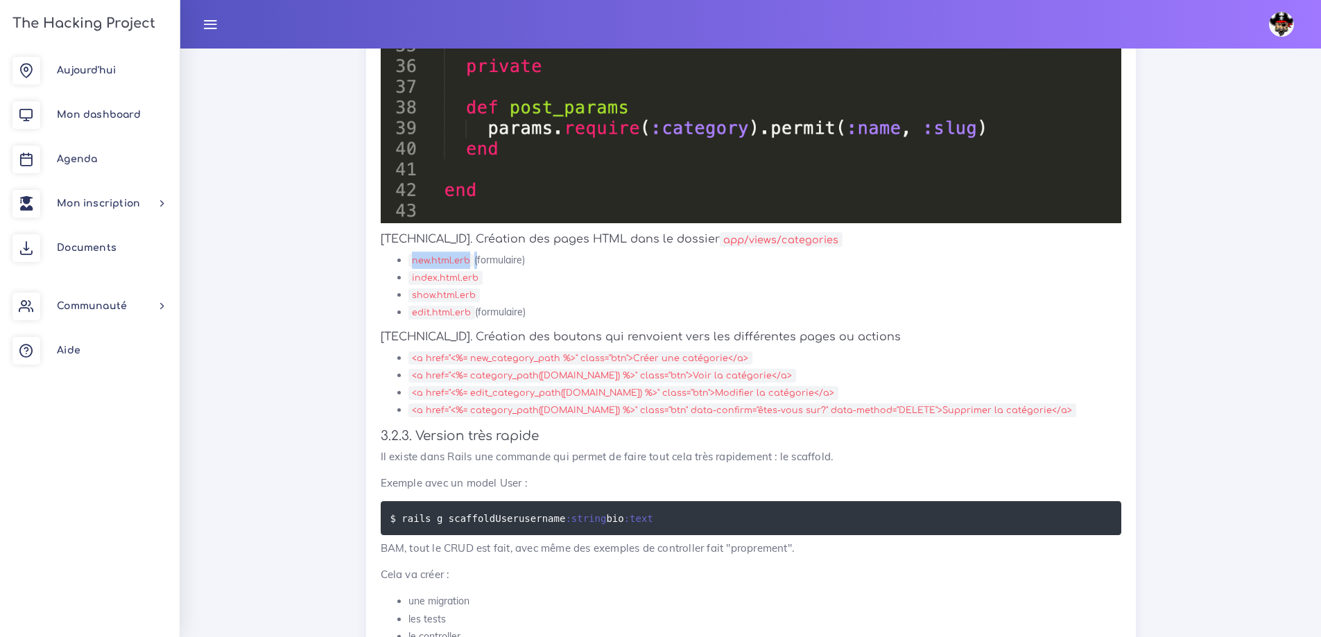
click at [475, 260] on li "new.html.erb (formulaire)" at bounding box center [764, 260] width 713 height 17
drag, startPoint x: 413, startPoint y: 310, endPoint x: 529, endPoint y: 313, distance: 115.8
click at [529, 313] on li "edit.html.erb (formulaire)" at bounding box center [764, 312] width 713 height 17
click at [527, 278] on li "index.html.erb" at bounding box center [764, 277] width 713 height 17
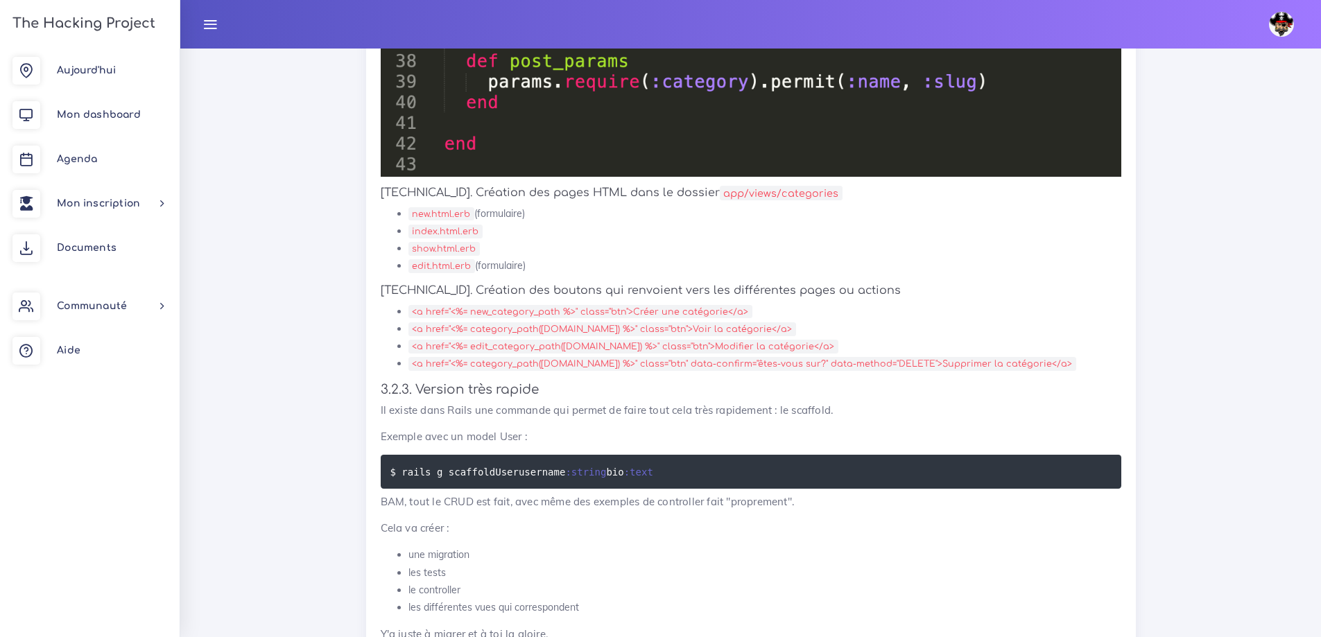
scroll to position [5686, 0]
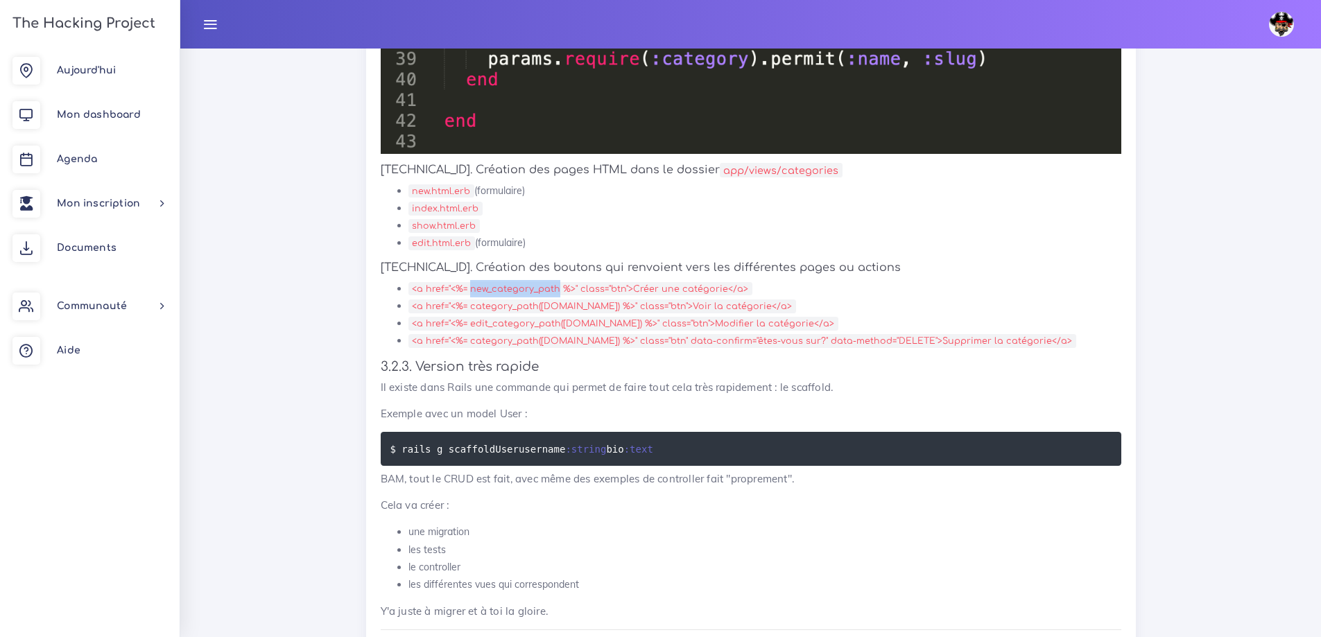
drag, startPoint x: 469, startPoint y: 289, endPoint x: 543, endPoint y: 288, distance: 74.2
click at [553, 282] on code "<a href="<%= new_category_path %>" class="btn">Créer une catégorie</a>" at bounding box center [580, 289] width 344 height 14
drag, startPoint x: 472, startPoint y: 309, endPoint x: 544, endPoint y: 302, distance: 72.5
click at [548, 301] on code "<a href="<%= category_path([DOMAIN_NAME]) %>" class="btn">Voir la catégorie</a>" at bounding box center [602, 307] width 388 height 14
drag, startPoint x: 474, startPoint y: 326, endPoint x: 541, endPoint y: 334, distance: 67.8
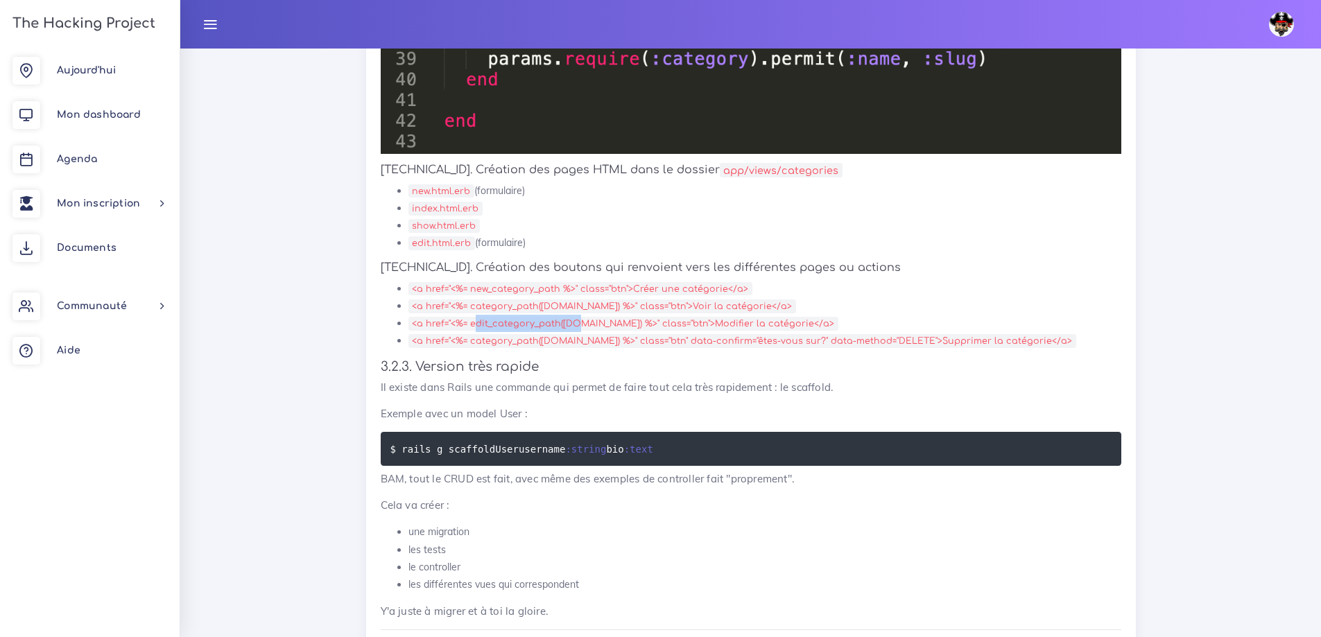
click at [574, 326] on code "<a href="<%= edit_category_path([DOMAIN_NAME]) %>" class="btn">Modifier la caté…" at bounding box center [623, 324] width 430 height 14
drag, startPoint x: 494, startPoint y: 343, endPoint x: 553, endPoint y: 339, distance: 59.7
click at [553, 339] on code "<a href="<%= category_path([DOMAIN_NAME]) %>" class="btn" data-confirm="êtes-vo…" at bounding box center [742, 341] width 668 height 14
click at [582, 339] on code "<a href="<%= category_path([DOMAIN_NAME]) %>" class="btn" data-confirm="êtes-vo…" at bounding box center [742, 341] width 668 height 14
drag, startPoint x: 535, startPoint y: 309, endPoint x: 592, endPoint y: 305, distance: 57.7
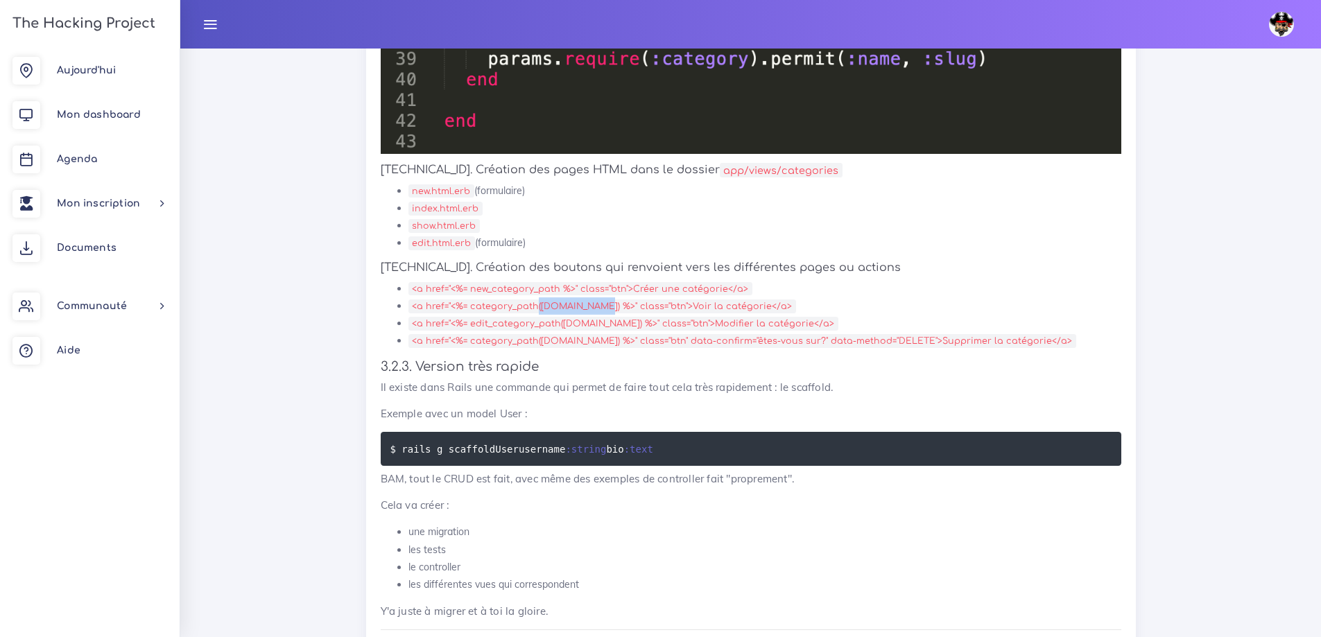
click at [592, 305] on code "<a href="<%= category_path([DOMAIN_NAME]) %>" class="btn">Voir la catégorie</a>" at bounding box center [602, 307] width 388 height 14
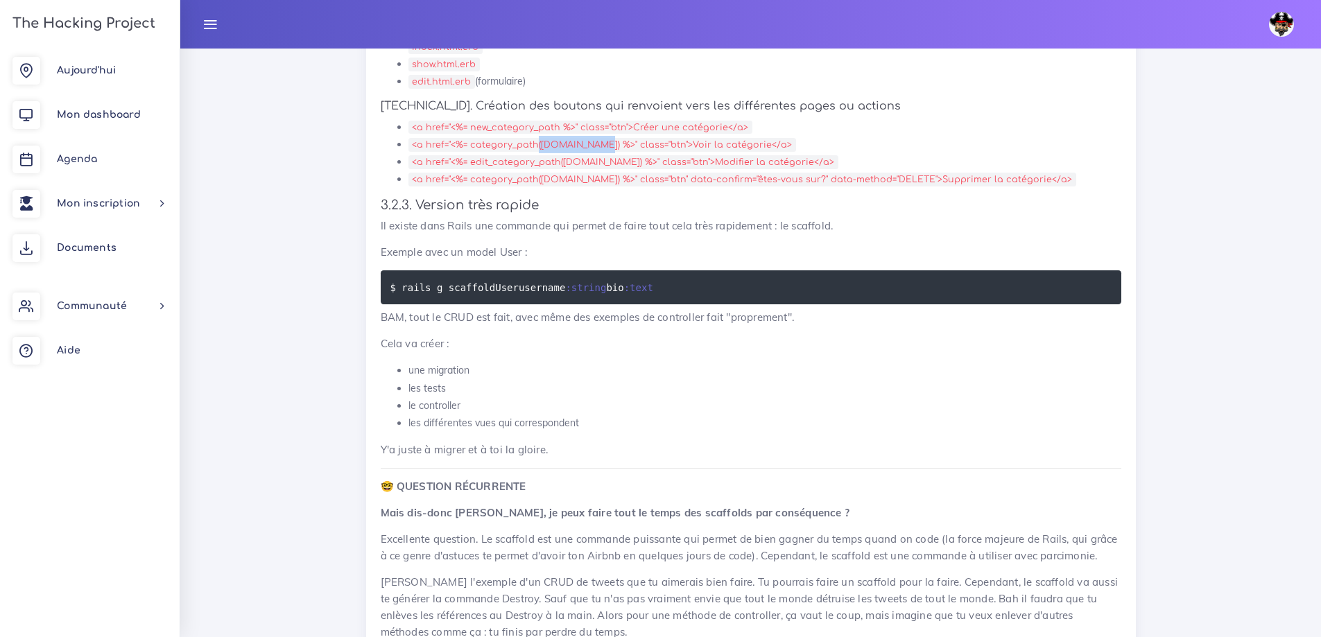
scroll to position [5756, 0]
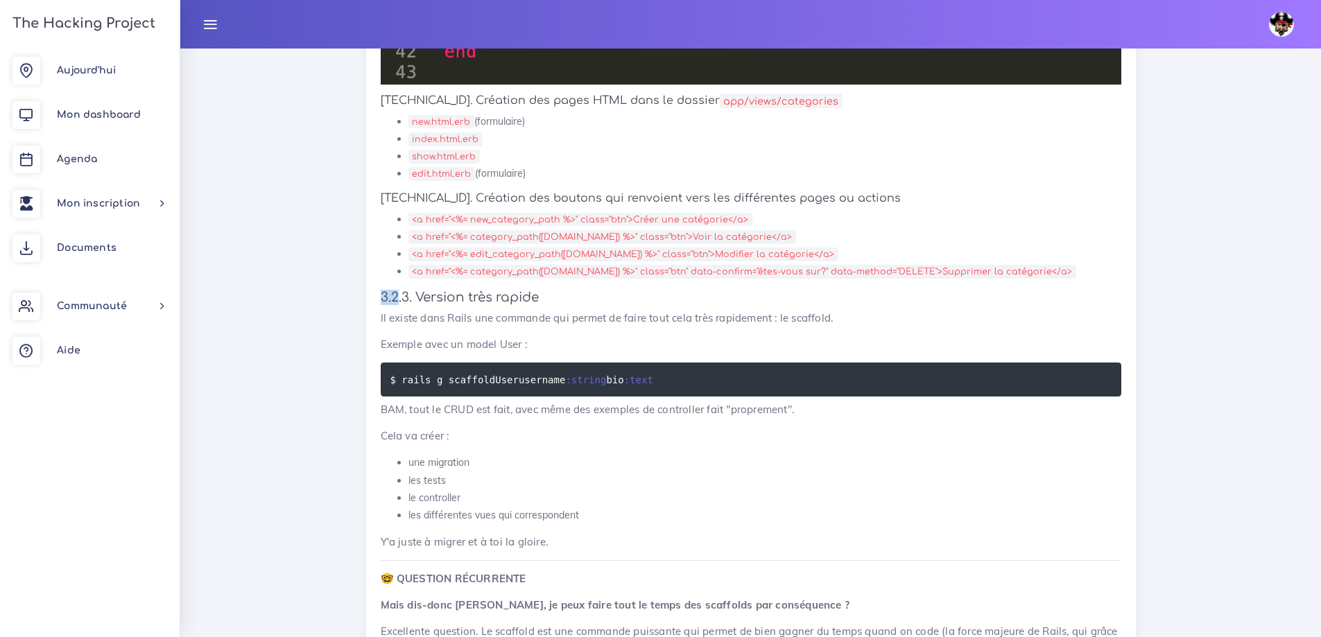
drag, startPoint x: 366, startPoint y: 297, endPoint x: 401, endPoint y: 307, distance: 36.2
drag, startPoint x: 668, startPoint y: 374, endPoint x: 402, endPoint y: 381, distance: 266.4
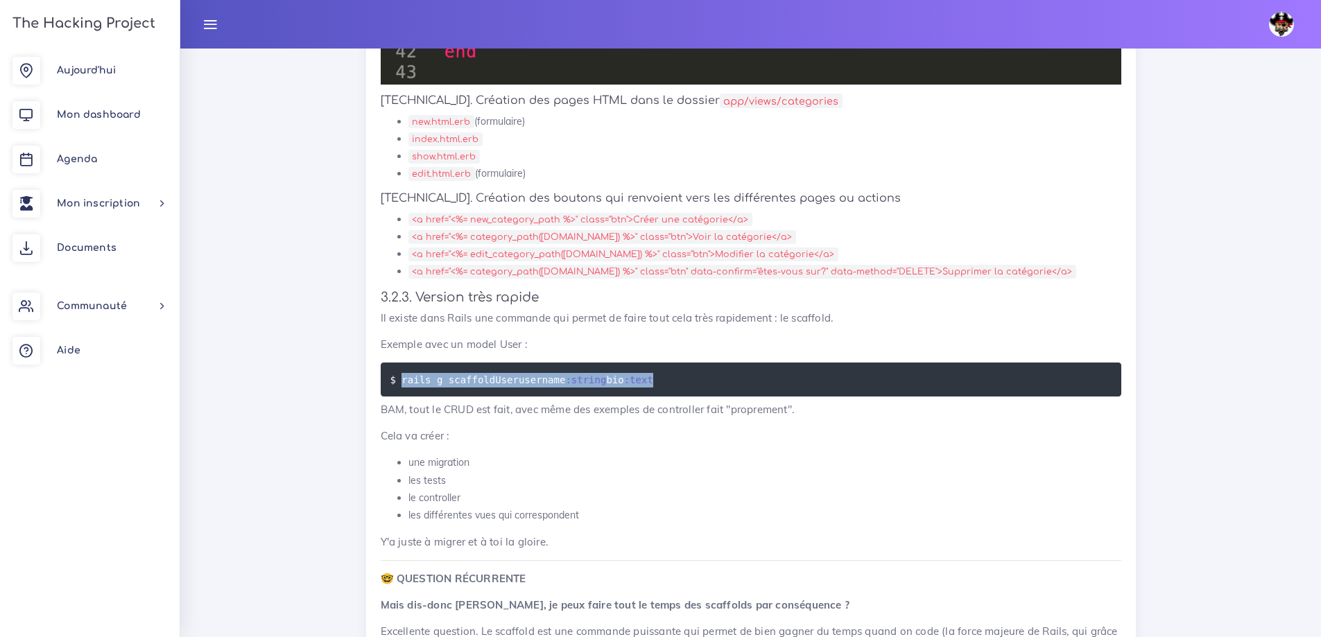
click at [402, 381] on pre "$ rails g scaffold User username :string bio :text" at bounding box center [751, 380] width 741 height 34
click at [445, 383] on code "$ rails g scaffold User username :string bio :text" at bounding box center [523, 379] width 267 height 15
click at [458, 379] on code "$ rails g scaffold User username :string bio :text" at bounding box center [523, 379] width 267 height 15
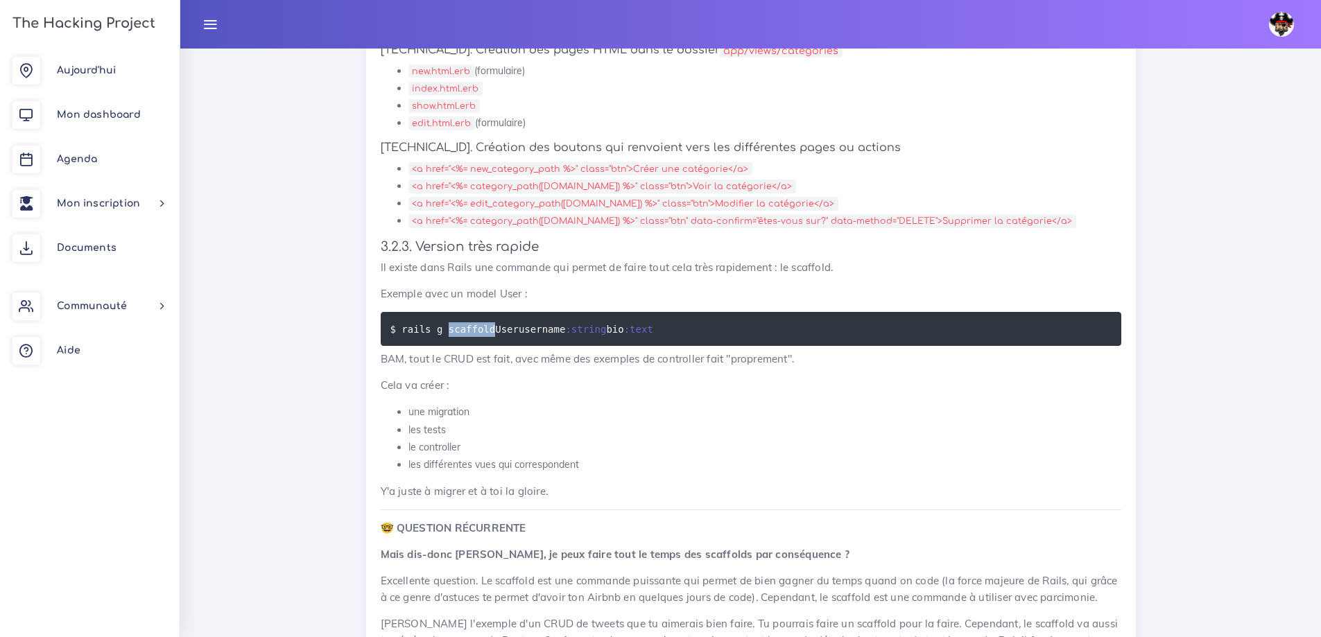
scroll to position [5825, 0]
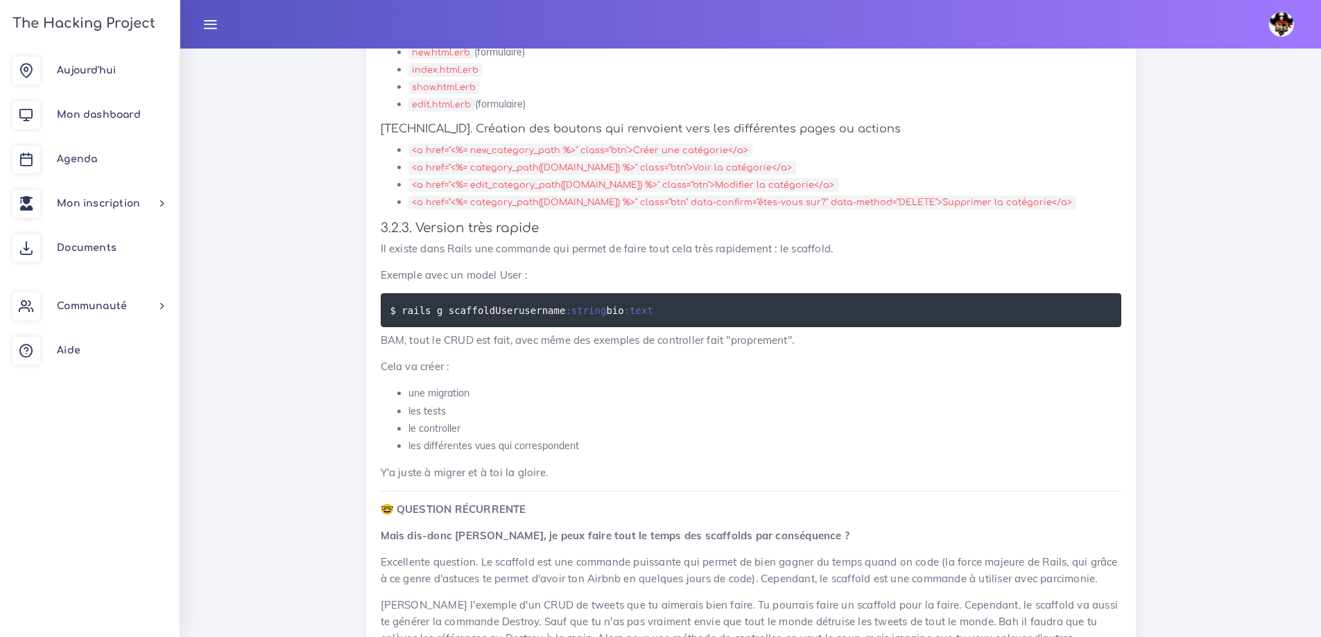
click at [406, 340] on p "BAM, tout le CRUD est fait, avec même des exemples de controller fait "propreme…" at bounding box center [751, 340] width 741 height 17
drag, startPoint x: 406, startPoint y: 397, endPoint x: 472, endPoint y: 395, distance: 65.2
click at [474, 394] on ul "une migration les tests le controller les différentes vues qui correspondent" at bounding box center [751, 420] width 741 height 70
drag, startPoint x: 408, startPoint y: 408, endPoint x: 454, endPoint y: 408, distance: 45.8
click at [454, 408] on li "les tests" at bounding box center [764, 411] width 713 height 17
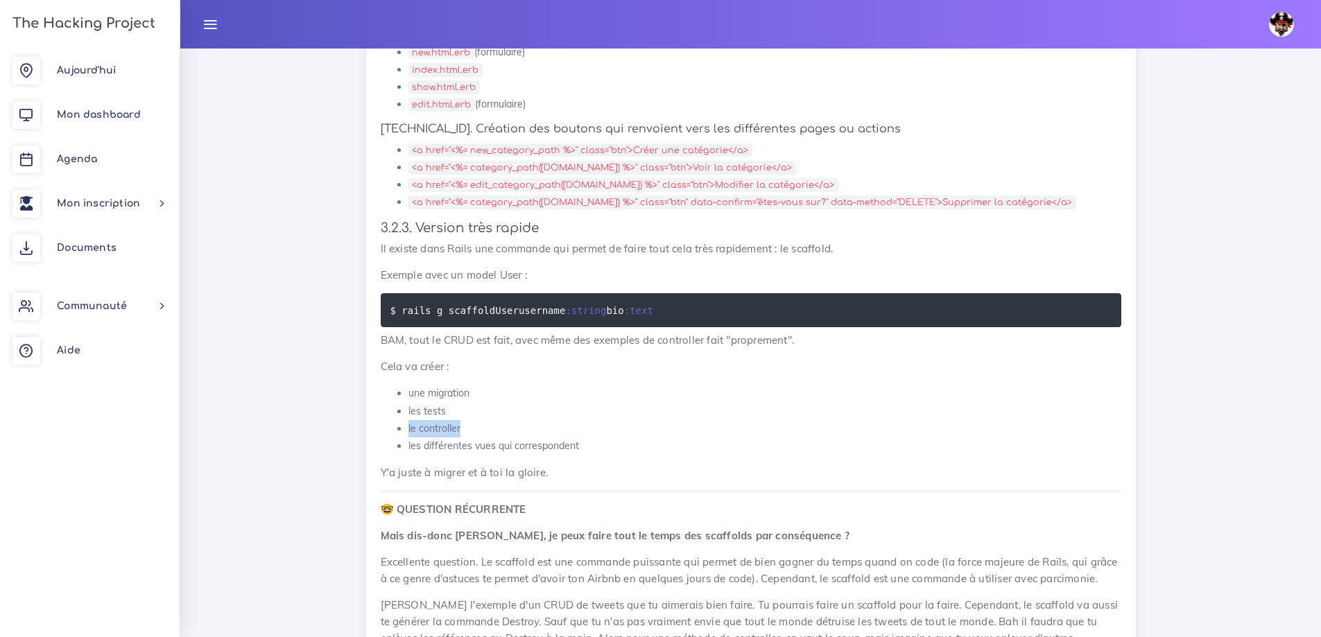
drag, startPoint x: 407, startPoint y: 429, endPoint x: 459, endPoint y: 429, distance: 52.0
click at [460, 429] on ul "une migration les tests le controller les différentes vues qui correspondent" at bounding box center [751, 420] width 741 height 70
drag, startPoint x: 406, startPoint y: 447, endPoint x: 604, endPoint y: 447, distance: 198.3
click at [604, 448] on ul "une migration les tests le controller les différentes vues qui correspondent" at bounding box center [751, 420] width 741 height 70
click at [594, 405] on li "les tests" at bounding box center [764, 411] width 713 height 17
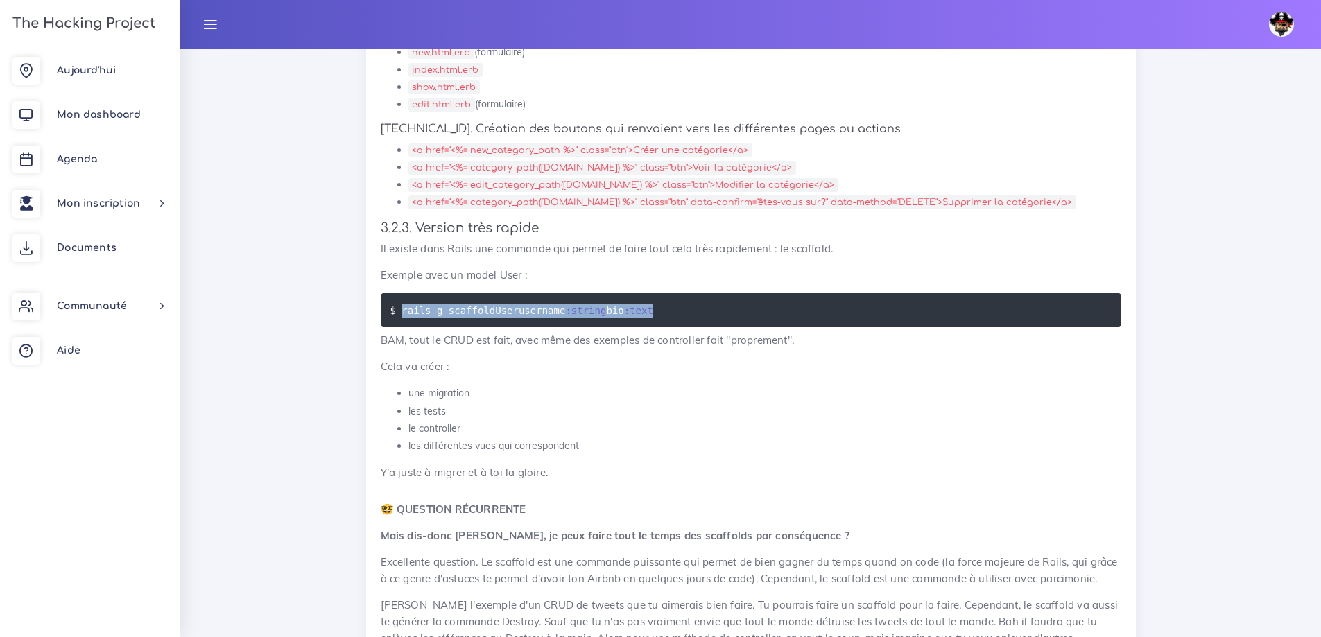
drag, startPoint x: 399, startPoint y: 312, endPoint x: 656, endPoint y: 309, distance: 257.3
click at [656, 309] on pre "$ rails g scaffold User username :string bio :text" at bounding box center [751, 310] width 741 height 34
drag, startPoint x: 612, startPoint y: 310, endPoint x: 596, endPoint y: 313, distance: 16.9
click at [612, 310] on code "$ rails g scaffold User username :string bio :text" at bounding box center [523, 310] width 267 height 15
drag, startPoint x: 489, startPoint y: 310, endPoint x: 649, endPoint y: 309, distance: 160.2
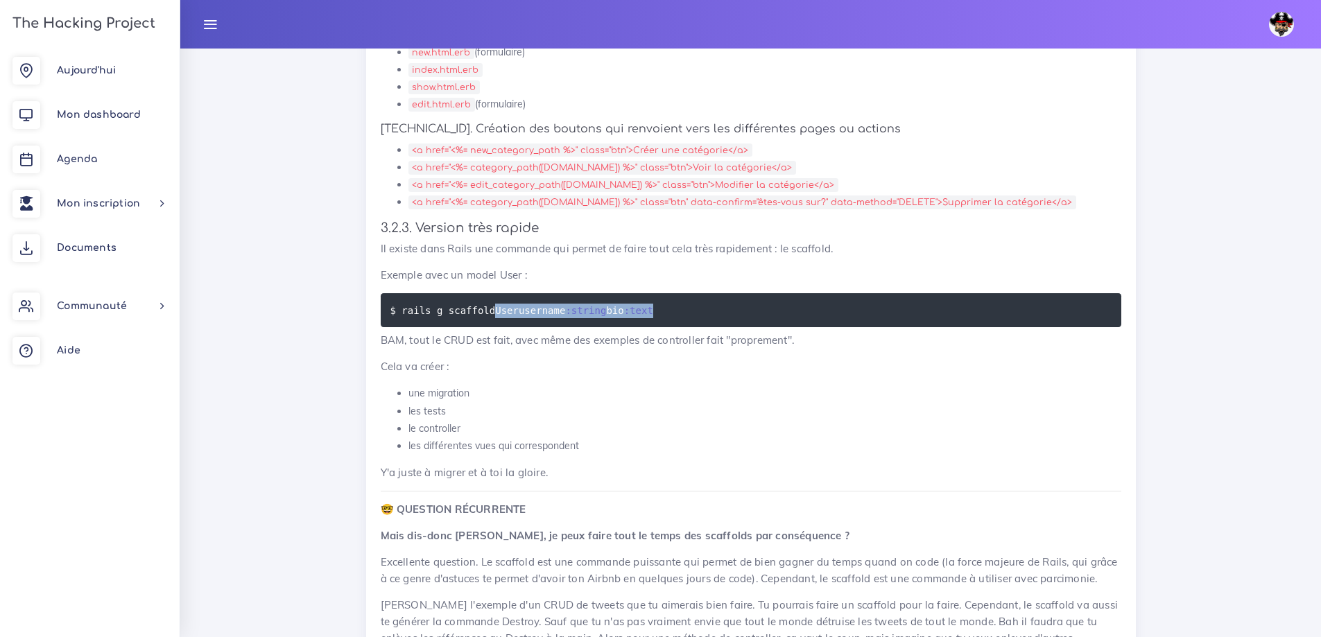
click at [649, 309] on code "$ rails g scaffold User username :string bio :text" at bounding box center [523, 310] width 267 height 15
drag, startPoint x: 406, startPoint y: 411, endPoint x: 447, endPoint y: 411, distance: 40.9
click at [447, 411] on ul "une migration les tests le controller les différentes vues qui correspondent" at bounding box center [751, 420] width 741 height 70
click at [578, 422] on li "le controller" at bounding box center [764, 428] width 713 height 17
drag, startPoint x: 406, startPoint y: 428, endPoint x: 470, endPoint y: 426, distance: 63.8
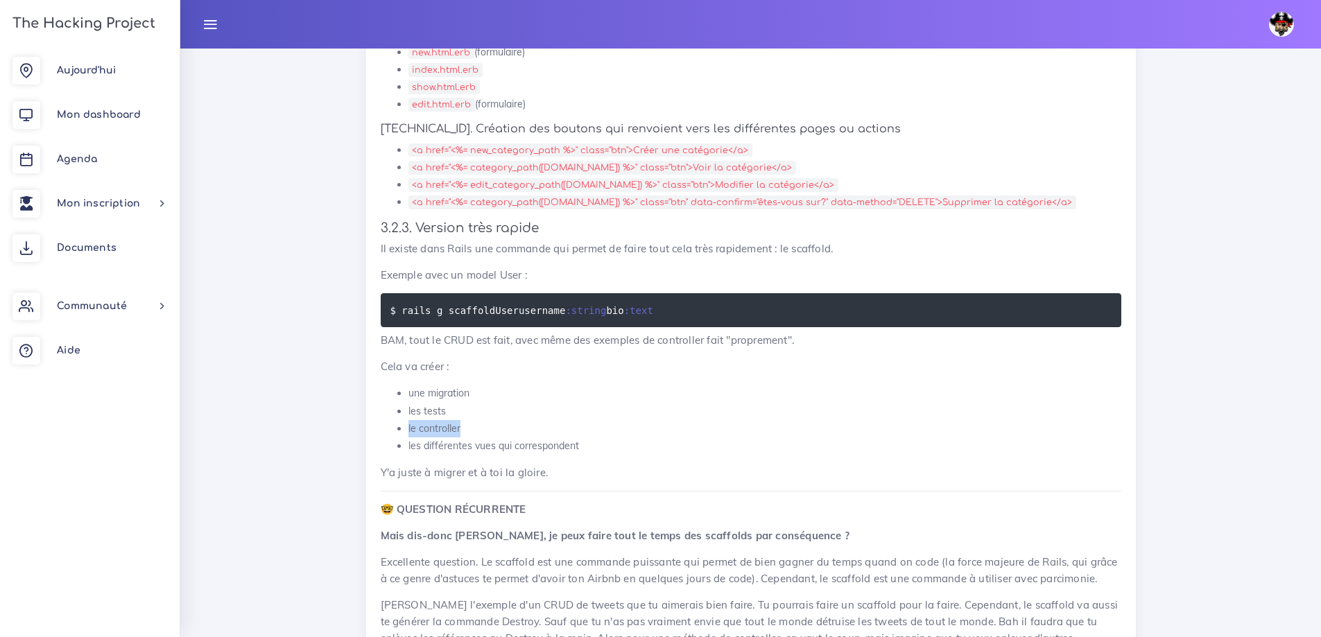
click at [470, 426] on ul "une migration les tests le controller les différentes vues qui correspondent" at bounding box center [751, 420] width 741 height 70
drag, startPoint x: 409, startPoint y: 446, endPoint x: 601, endPoint y: 445, distance: 192.1
click at [601, 445] on li "les différentes vues qui correspondent" at bounding box center [764, 446] width 713 height 17
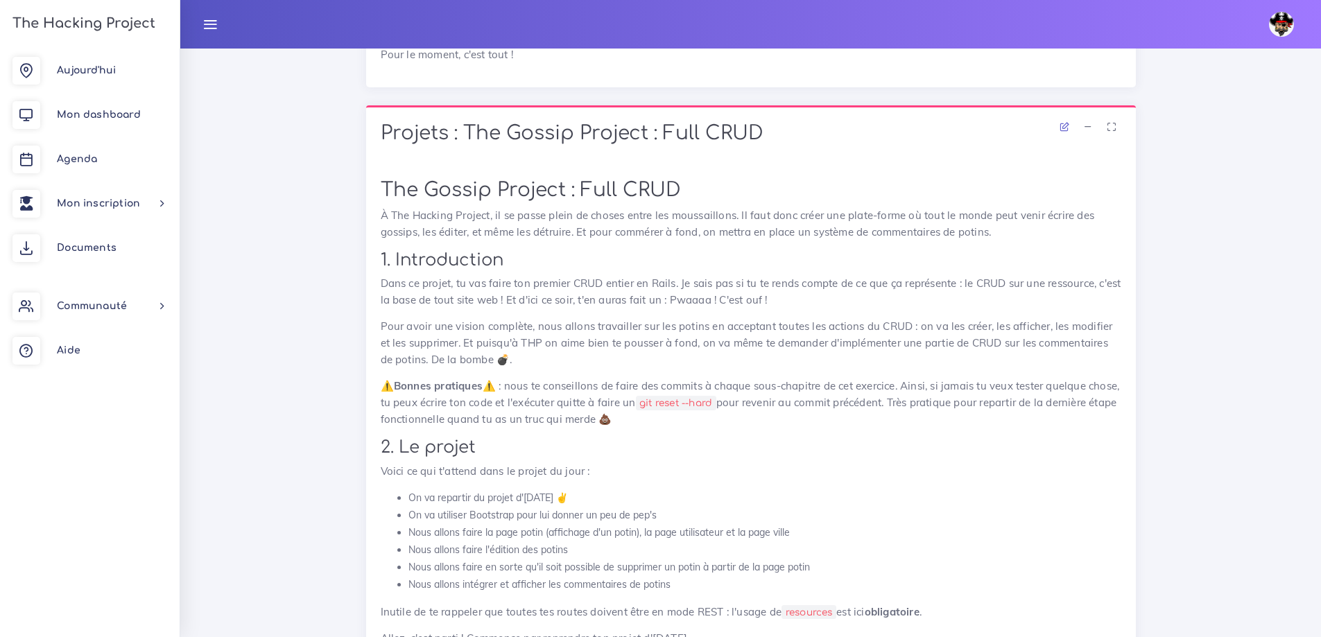
scroll to position [6588, 0]
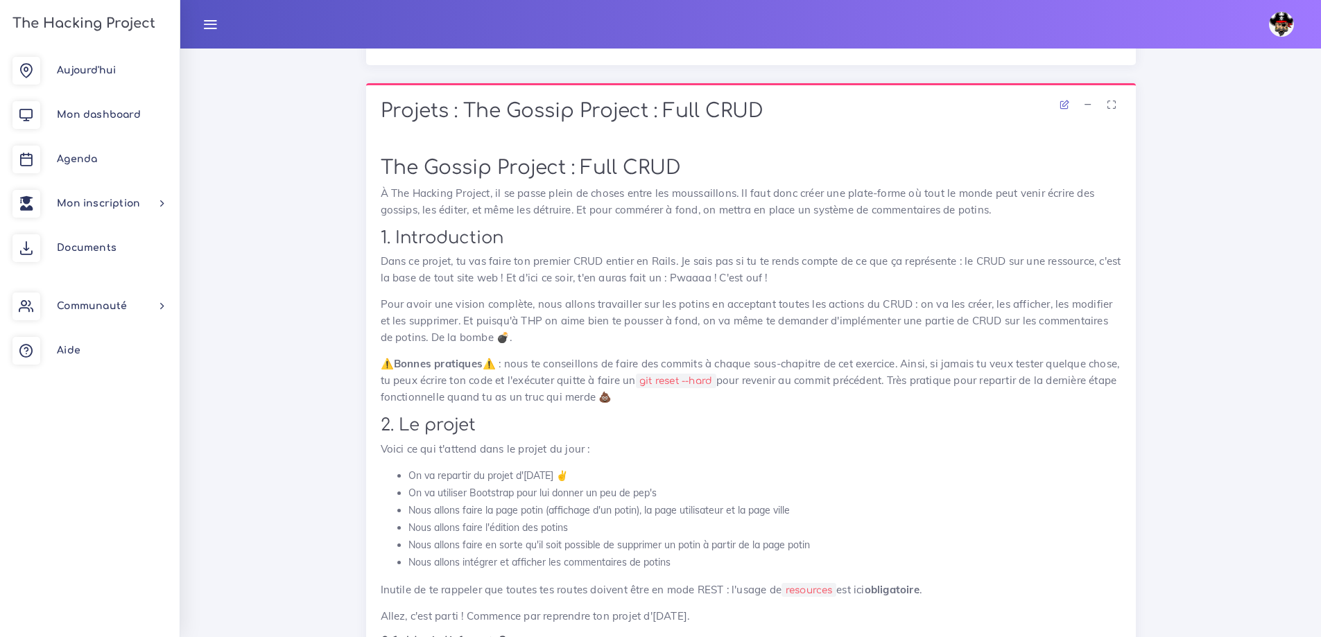
drag, startPoint x: 778, startPoint y: 107, endPoint x: 668, endPoint y: 112, distance: 110.3
click at [668, 112] on h1 "Projets : The Gossip Project : Full CRUD" at bounding box center [751, 112] width 741 height 24
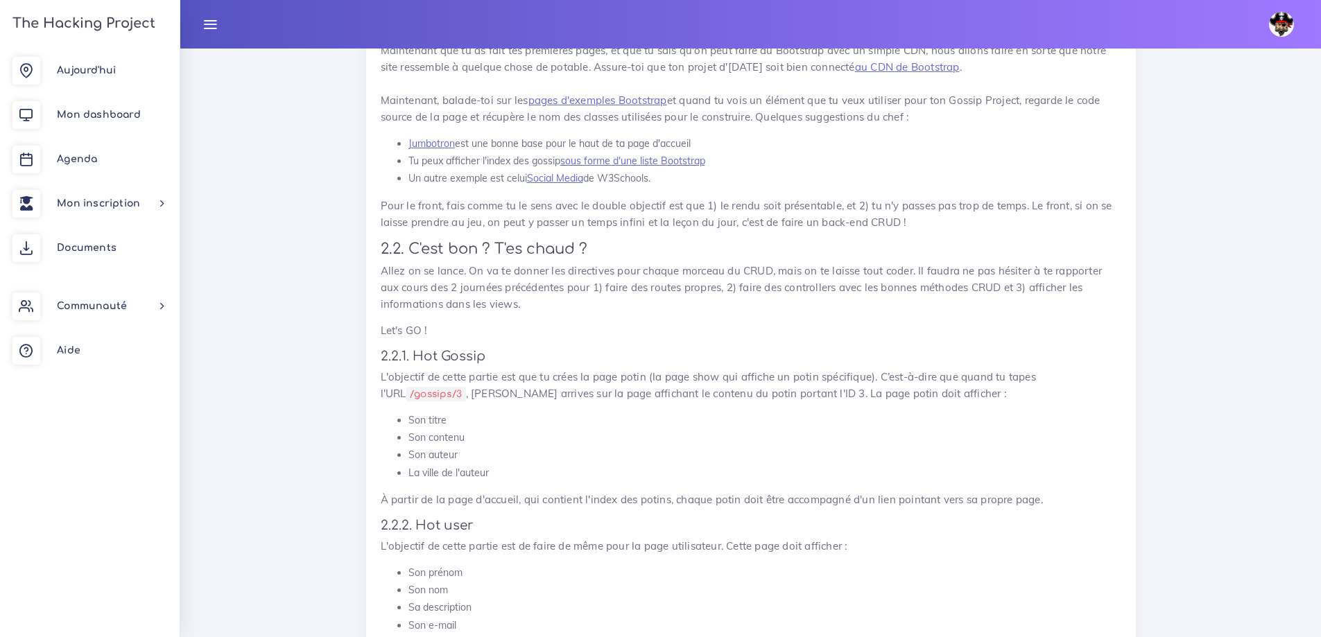
scroll to position [7281, 0]
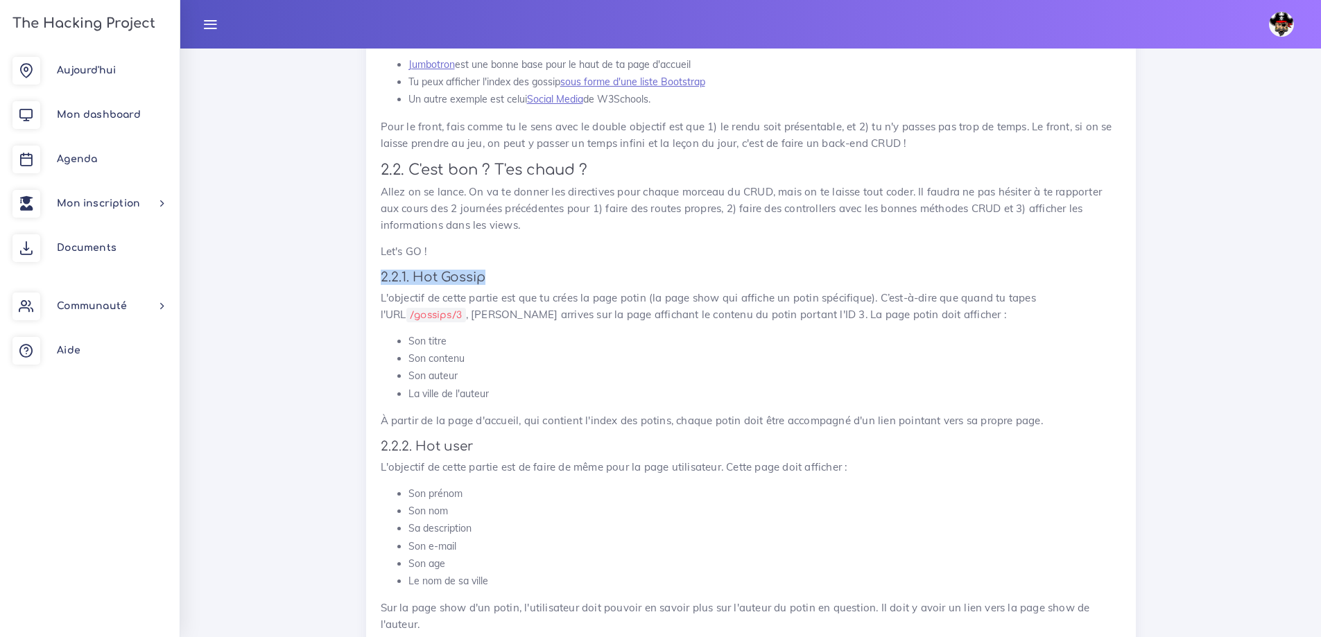
drag, startPoint x: 377, startPoint y: 273, endPoint x: 493, endPoint y: 276, distance: 115.8
click at [493, 276] on div "The Gossip Project : Full CRUD À The Hacking Project, il se passe plein de chos…" at bounding box center [751, 581] width 770 height 2264
drag, startPoint x: 460, startPoint y: 280, endPoint x: 449, endPoint y: 279, distance: 11.9
click at [460, 280] on h4 "2.2.1. Hot Gossip" at bounding box center [751, 277] width 741 height 15
drag, startPoint x: 383, startPoint y: 274, endPoint x: 458, endPoint y: 301, distance: 79.6
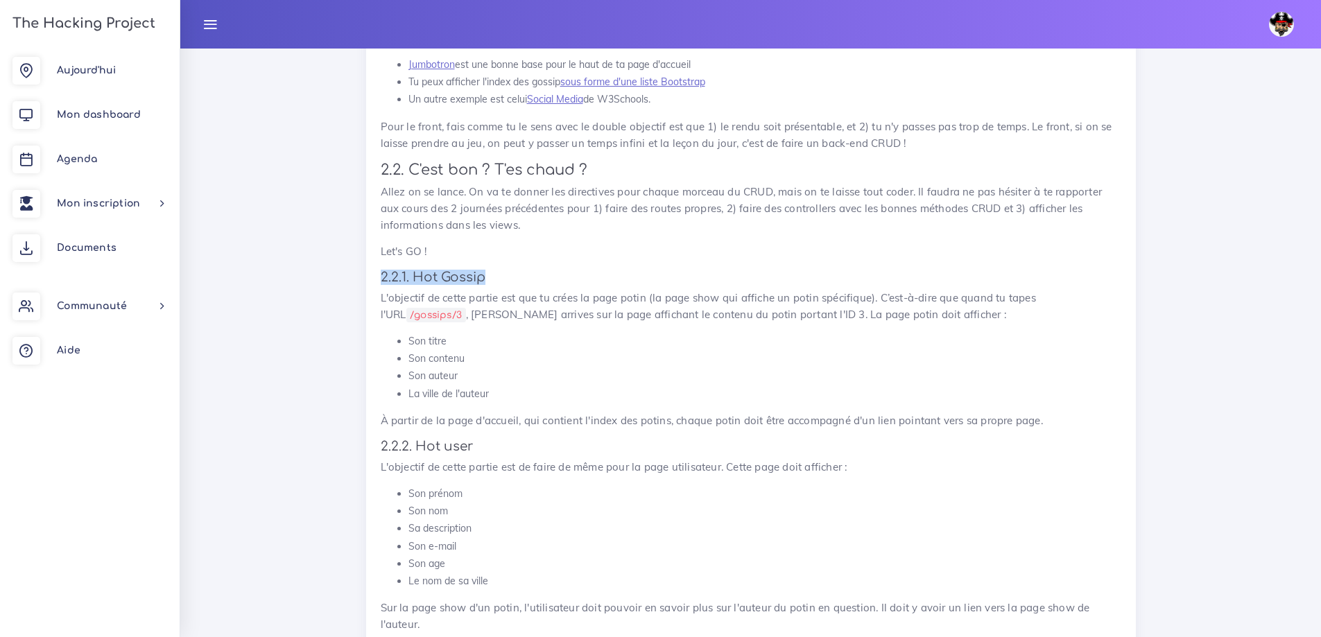
click at [501, 274] on h4 "2.2.1. Hot Gossip" at bounding box center [751, 277] width 741 height 15
click at [451, 302] on p "L'objectif de cette partie est que tu crées la page potin (la page show qui aff…" at bounding box center [751, 306] width 741 height 33
drag, startPoint x: 380, startPoint y: 298, endPoint x: 647, endPoint y: 304, distance: 267.0
click at [647, 304] on p "L'objectif de cette partie est que tu crées la page potin (la page show qui aff…" at bounding box center [751, 306] width 741 height 33
click at [702, 300] on p "L'objectif de cette partie est que tu crées la page potin (la page show qui aff…" at bounding box center [751, 306] width 741 height 33
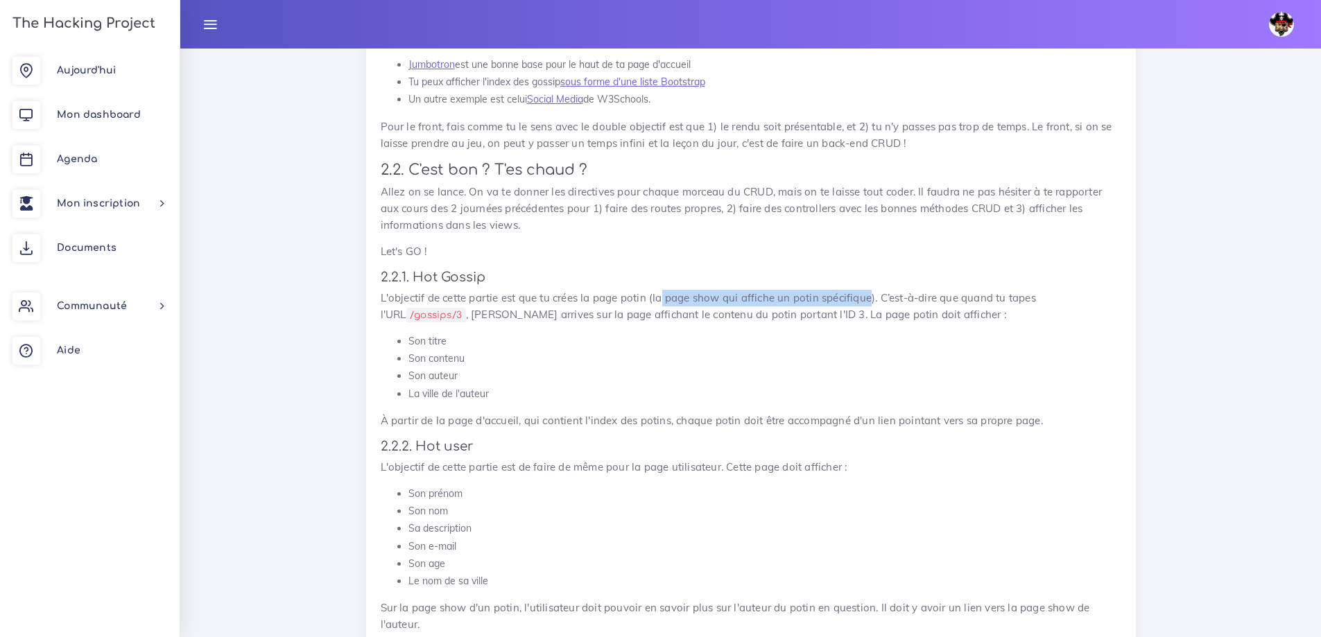
drag, startPoint x: 663, startPoint y: 295, endPoint x: 872, endPoint y: 300, distance: 208.8
click at [872, 300] on p "L'objectif de cette partie est que tu crées la page potin (la page show qui aff…" at bounding box center [751, 306] width 741 height 33
drag, startPoint x: 868, startPoint y: 284, endPoint x: 919, endPoint y: 285, distance: 50.6
click at [868, 284] on h4 "2.2.1. Hot Gossip" at bounding box center [751, 277] width 741 height 15
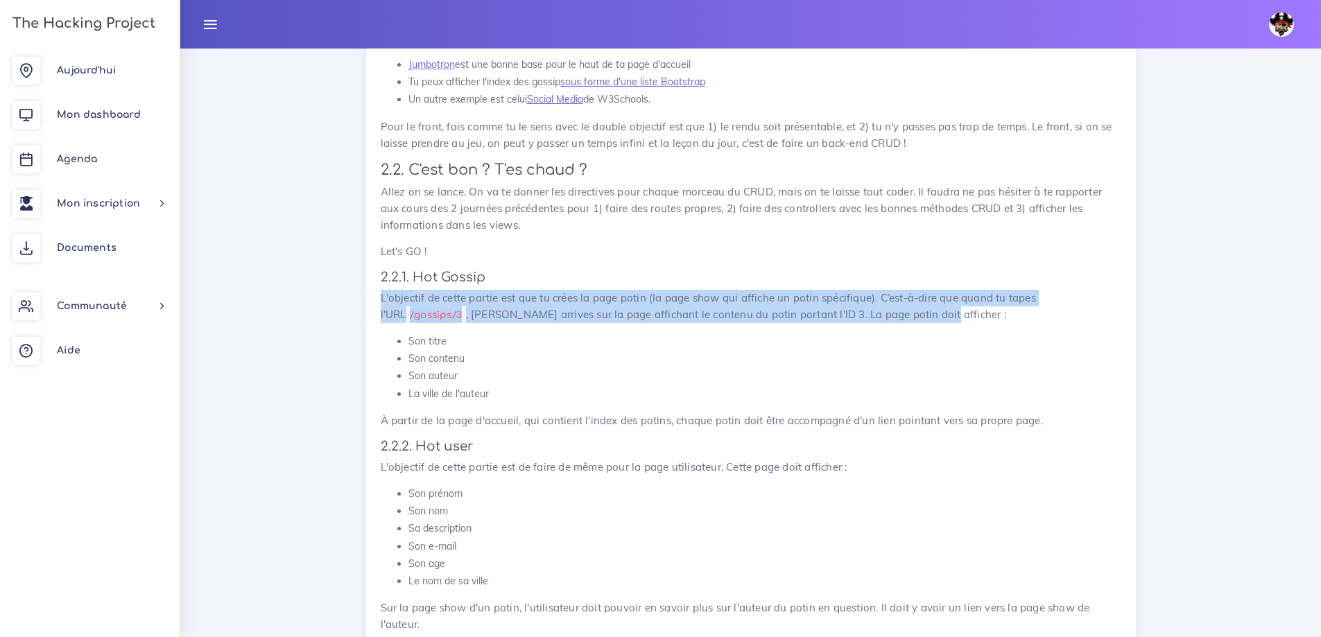
drag, startPoint x: 904, startPoint y: 286, endPoint x: 899, endPoint y: 321, distance: 35.8
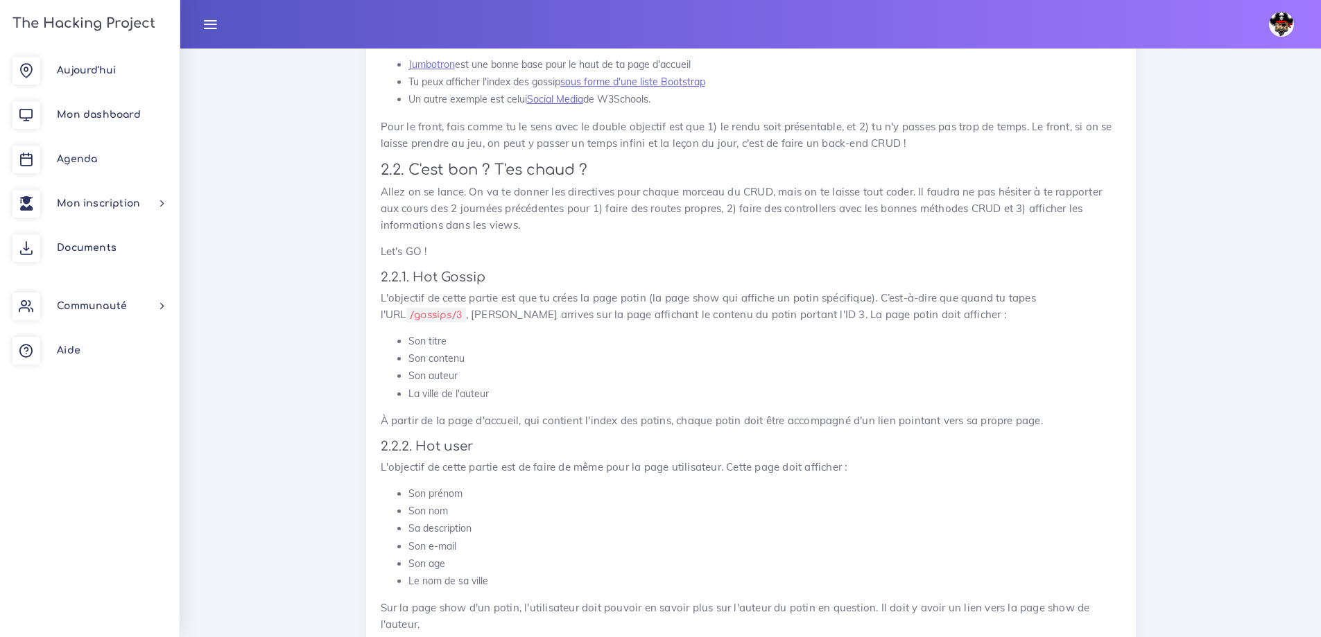
drag, startPoint x: 411, startPoint y: 346, endPoint x: 519, endPoint y: 382, distance: 114.0
click at [515, 395] on ul "Son titre Son contenu Son auteur La ville de l'auteur" at bounding box center [751, 368] width 741 height 70
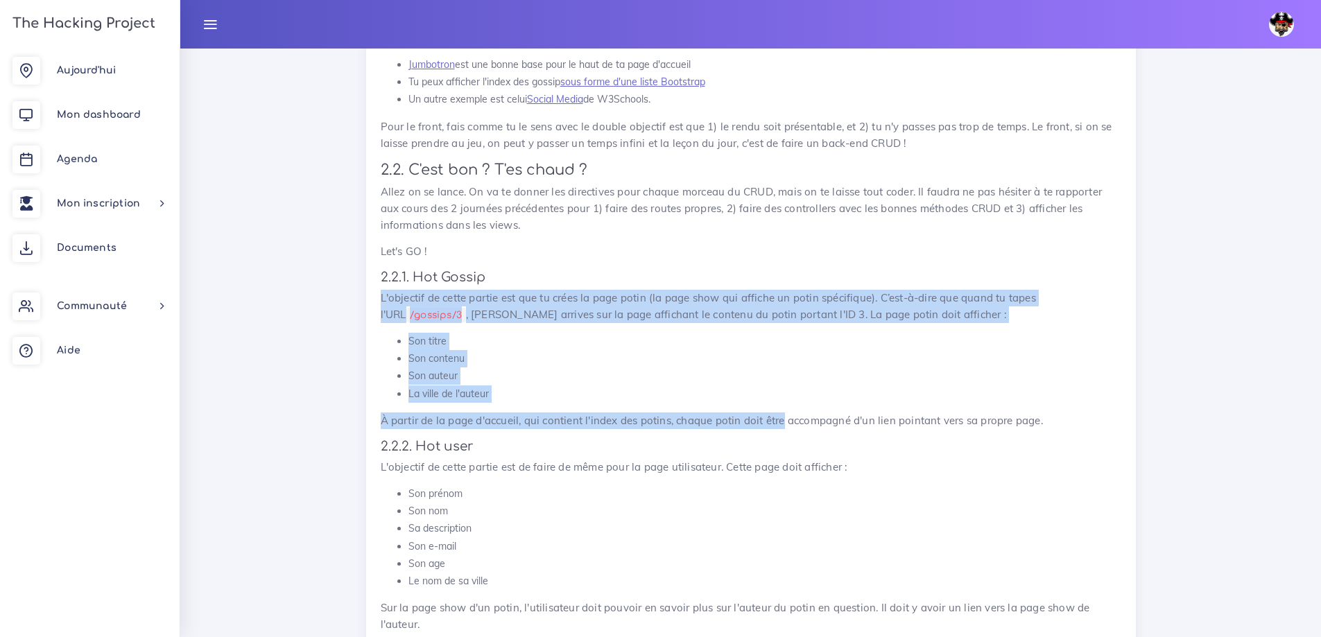
drag, startPoint x: 383, startPoint y: 294, endPoint x: 781, endPoint y: 406, distance: 413.6
click at [781, 407] on div "The Gossip Project : Full CRUD À The Hacking Project, il se passe plein de chos…" at bounding box center [751, 581] width 770 height 2264
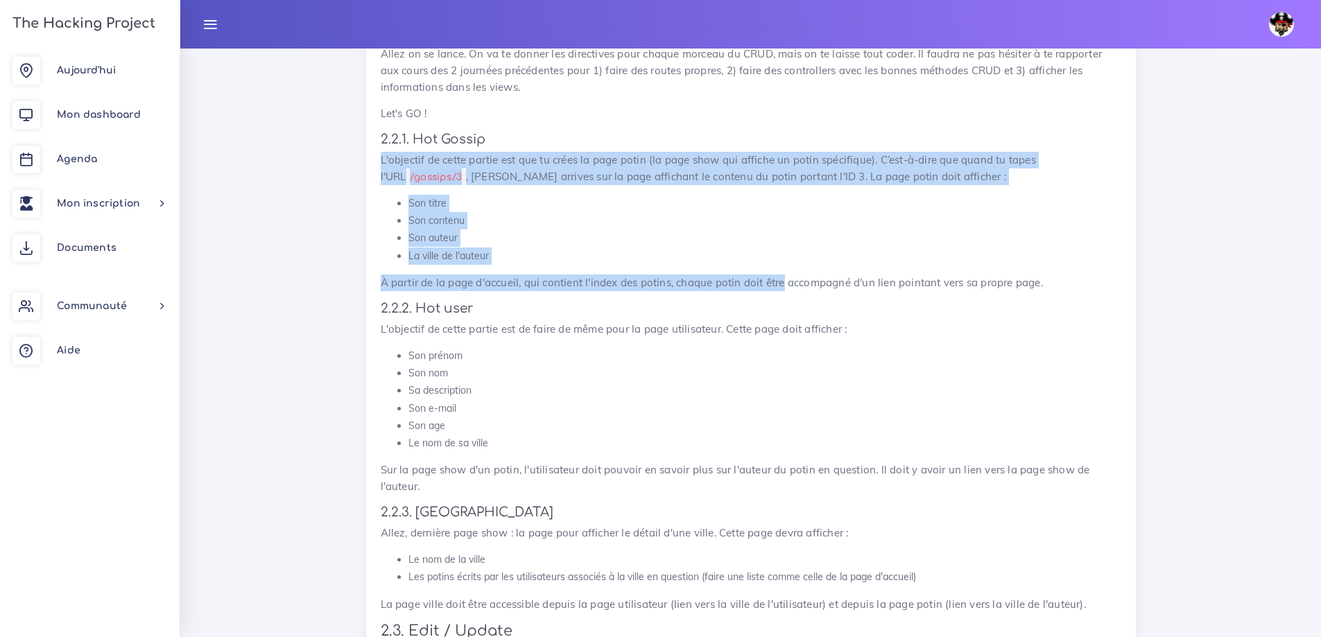
scroll to position [7420, 0]
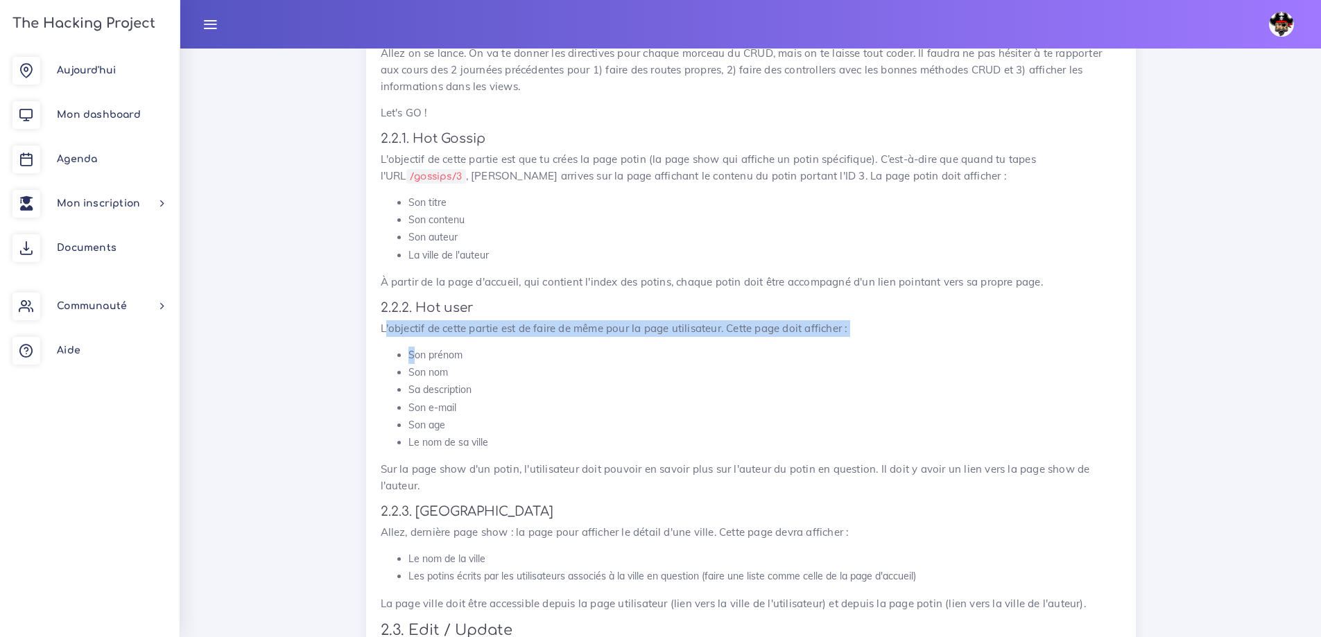
drag, startPoint x: 384, startPoint y: 324, endPoint x: 415, endPoint y: 337, distance: 33.2
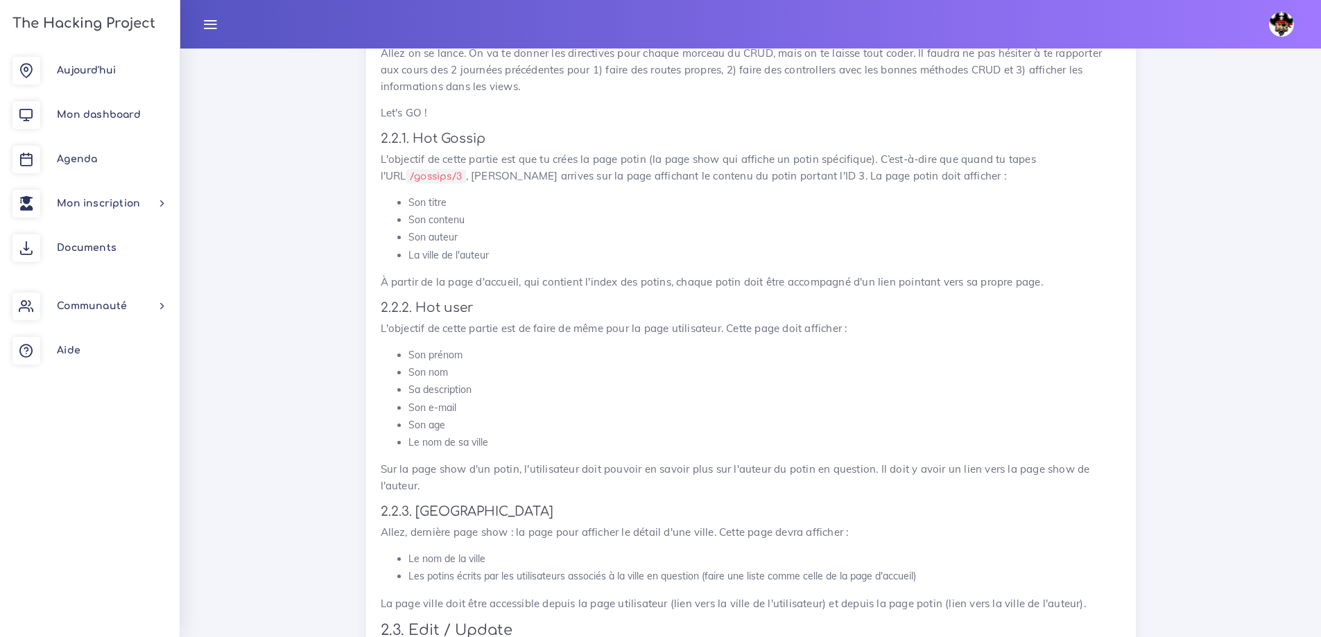
drag, startPoint x: 469, startPoint y: 333, endPoint x: 759, endPoint y: 356, distance: 290.1
drag, startPoint x: 407, startPoint y: 358, endPoint x: 508, endPoint y: 426, distance: 122.3
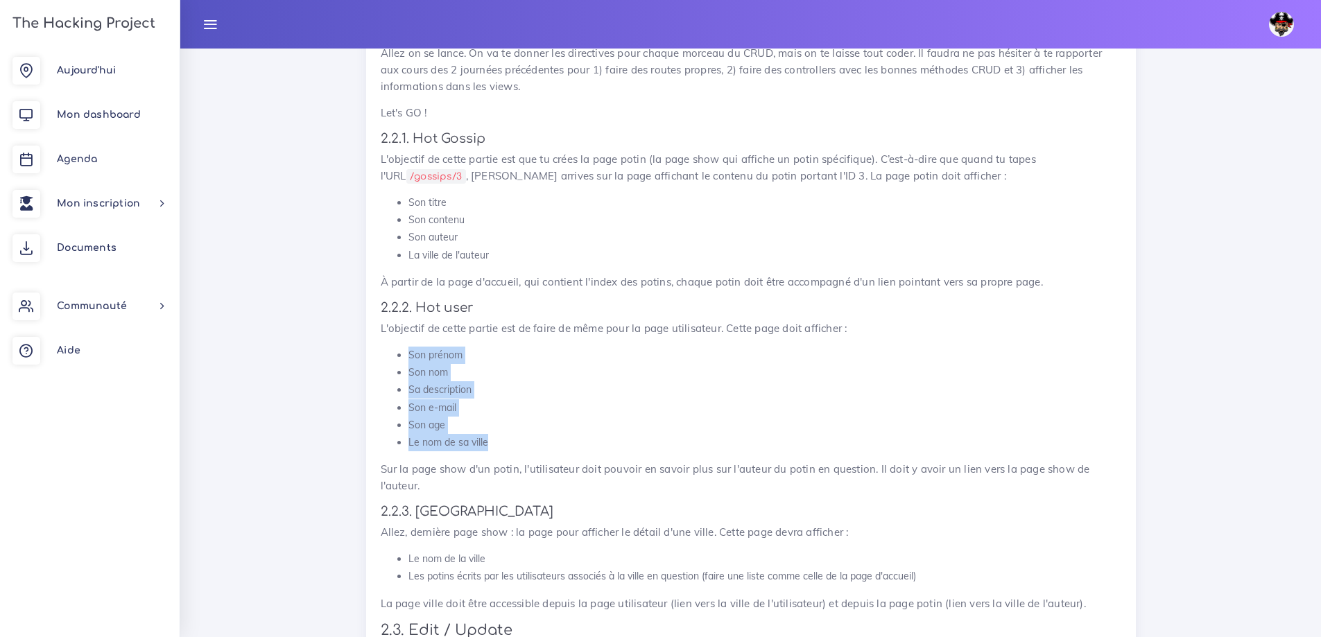
click at [514, 439] on ul "Son prénom Son nom Sa description Son e-mail Son age Le nom de sa ville" at bounding box center [751, 399] width 741 height 105
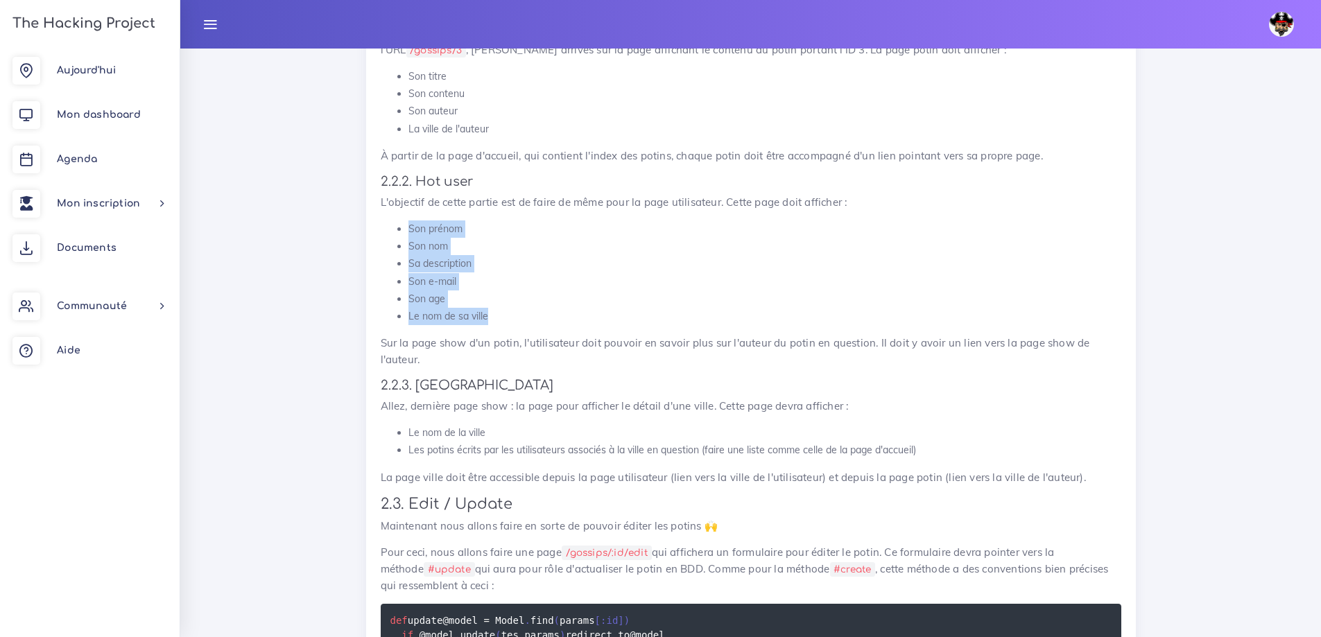
scroll to position [7559, 0]
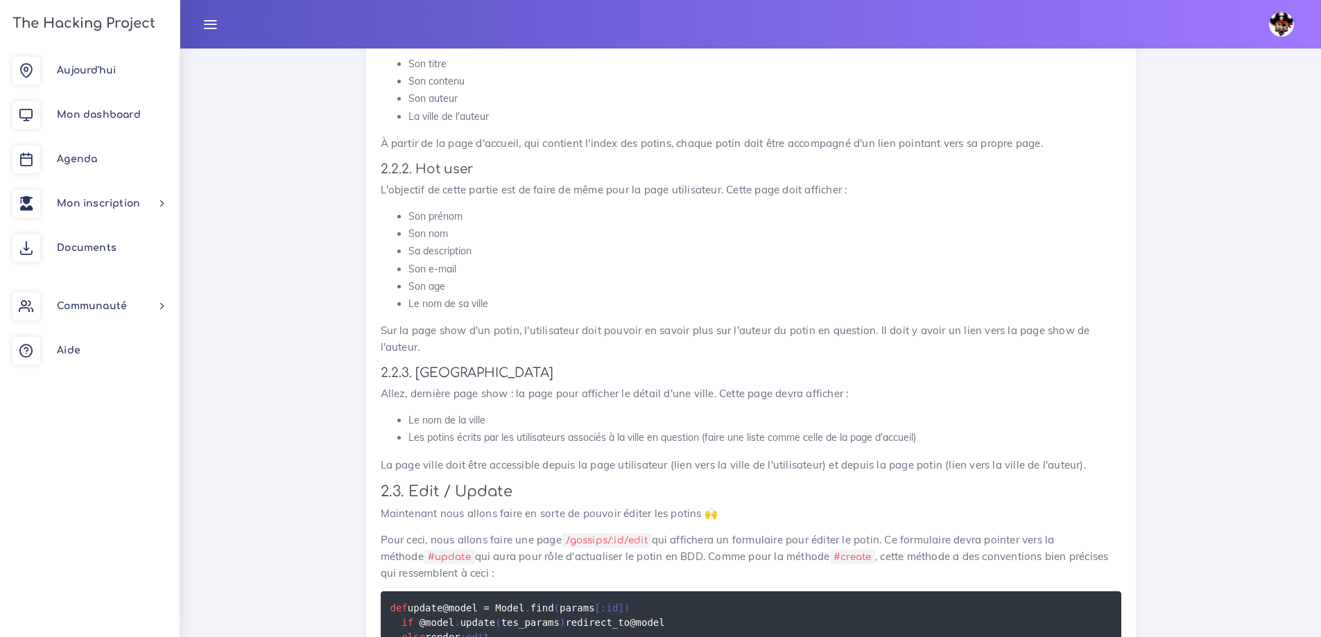
drag, startPoint x: 412, startPoint y: 345, endPoint x: 404, endPoint y: 343, distance: 8.8
click at [411, 345] on p "Sur la page show d'un potin, l'utilisateur doit pouvoir en savoir plus sur l'au…" at bounding box center [751, 338] width 741 height 33
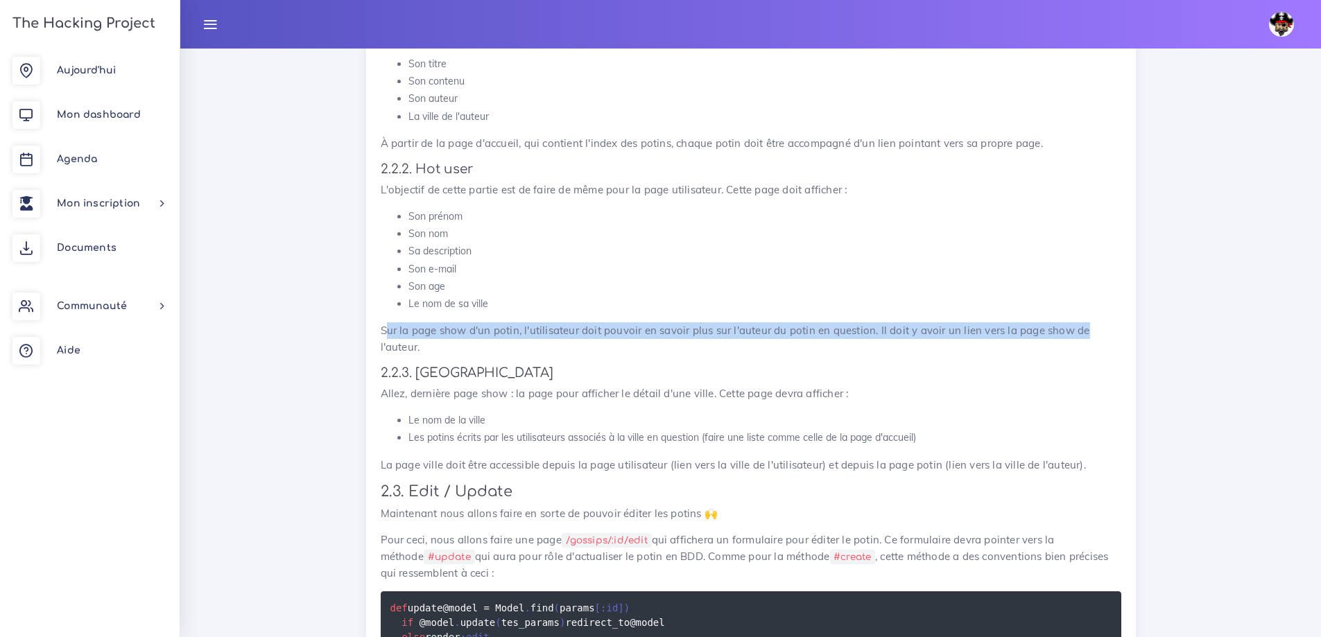
drag, startPoint x: 386, startPoint y: 334, endPoint x: 784, endPoint y: 347, distance: 398.3
click at [1108, 331] on p "Sur la page show d'un potin, l'utilisateur doit pouvoir en savoir plus sur l'au…" at bounding box center [751, 338] width 741 height 33
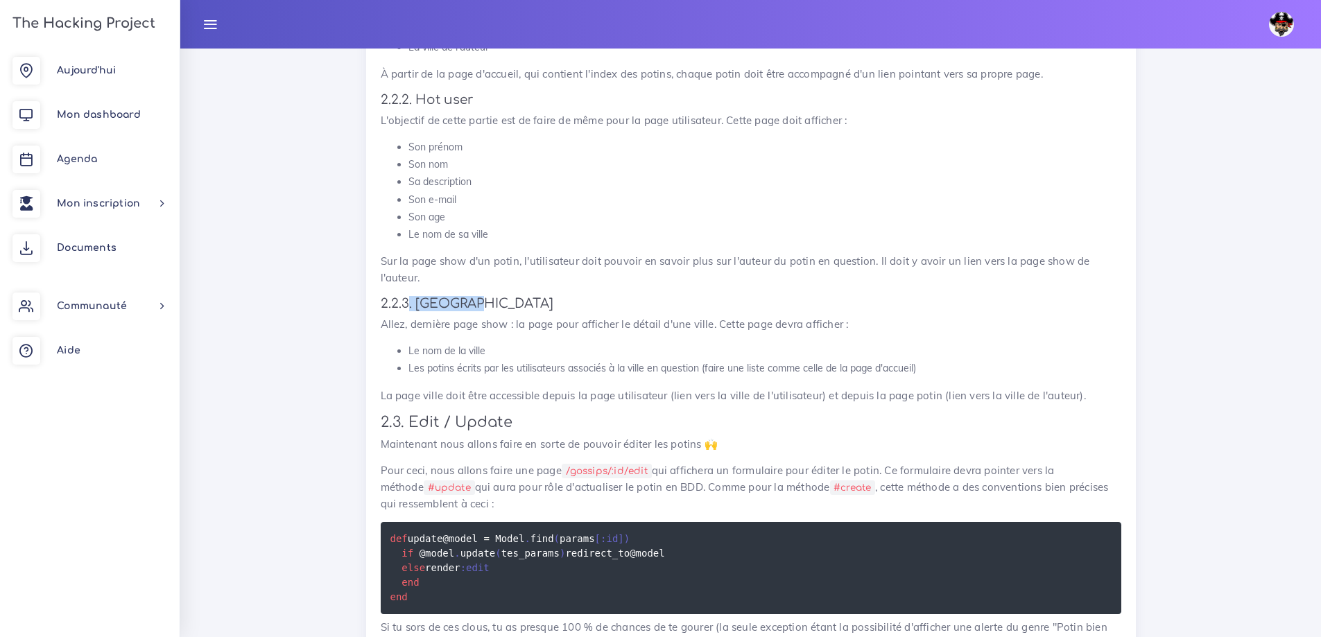
drag, startPoint x: 411, startPoint y: 305, endPoint x: 482, endPoint y: 305, distance: 70.7
click at [482, 305] on h4 "2.2.3. [GEOGRAPHIC_DATA]" at bounding box center [751, 303] width 741 height 15
drag, startPoint x: 460, startPoint y: 324, endPoint x: 437, endPoint y: 331, distance: 24.6
click at [457, 324] on p "Allez, dernière page show : la page pour afficher le détail d'une ville. Cette …" at bounding box center [751, 324] width 741 height 17
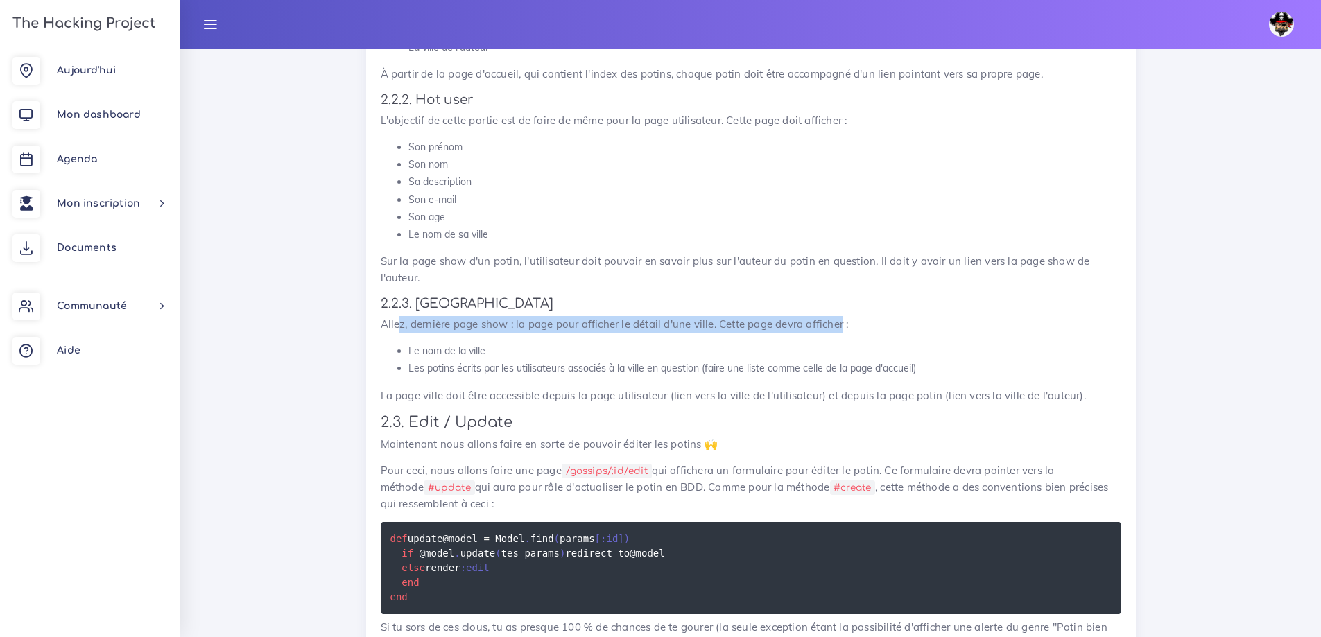
drag, startPoint x: 397, startPoint y: 325, endPoint x: 844, endPoint y: 326, distance: 447.3
click at [844, 326] on p "Allez, dernière page show : la page pour afficher le détail d'une ville. Cette …" at bounding box center [751, 324] width 741 height 17
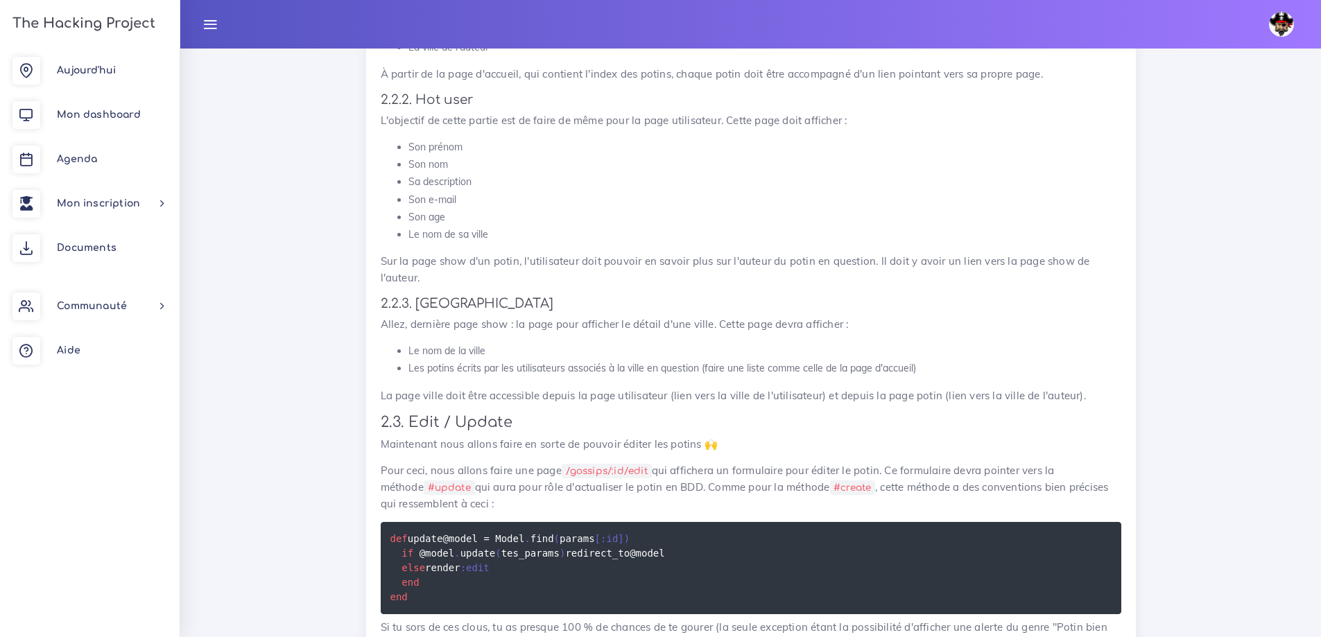
click at [429, 354] on li "Le nom de la ville" at bounding box center [764, 351] width 713 height 17
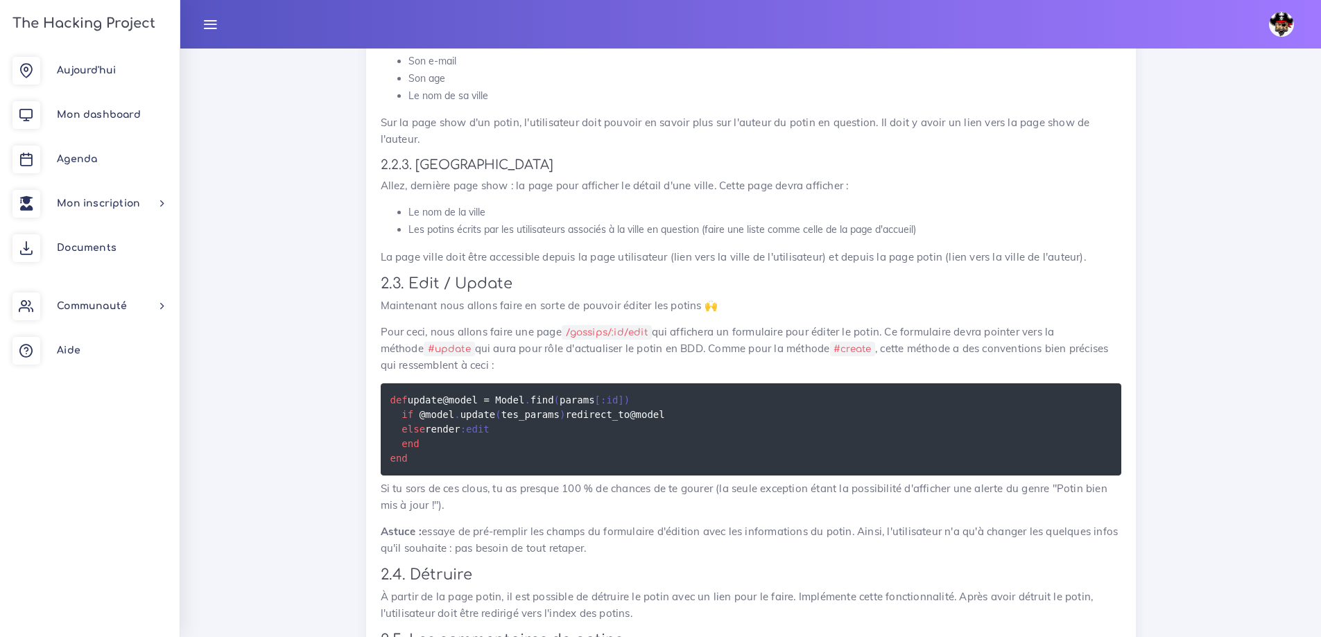
scroll to position [7836, 0]
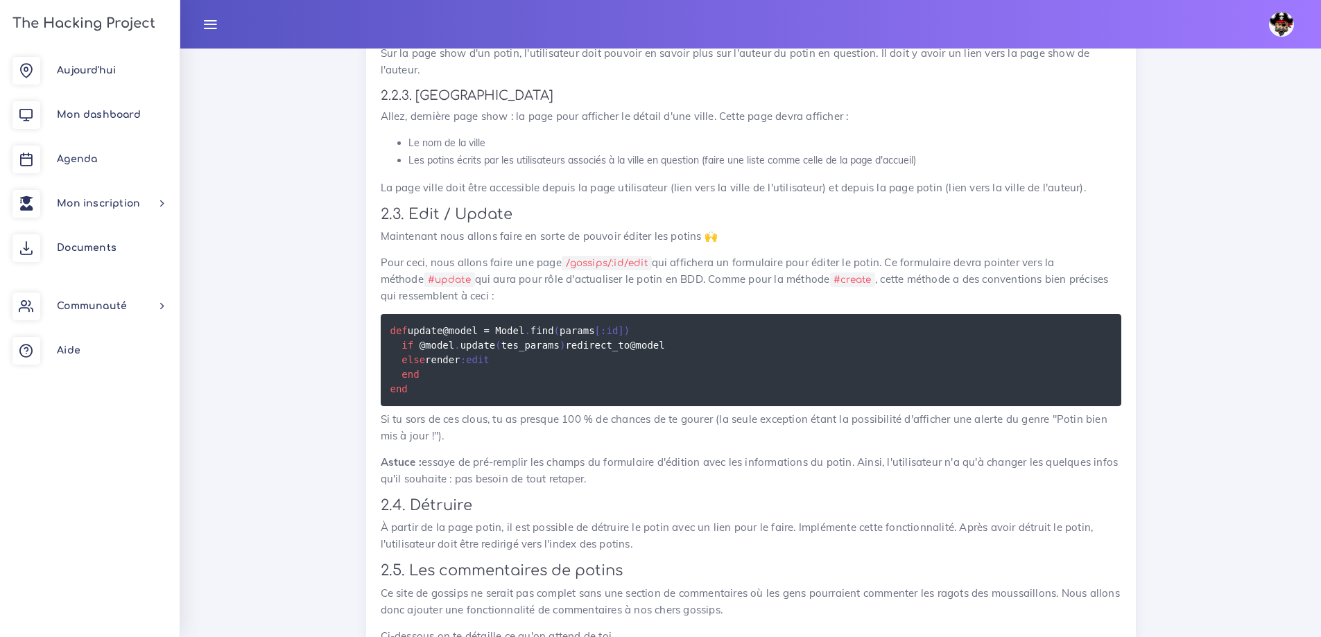
click at [493, 239] on p "Maintenant nous allons faire en sorte de pouvoir éditer les potins 🙌" at bounding box center [751, 236] width 741 height 17
drag, startPoint x: 408, startPoint y: 213, endPoint x: 495, endPoint y: 222, distance: 87.8
click at [525, 213] on h3 "2.3. Edit / Update" at bounding box center [751, 214] width 741 height 17
drag, startPoint x: 485, startPoint y: 236, endPoint x: 721, endPoint y: 238, distance: 236.5
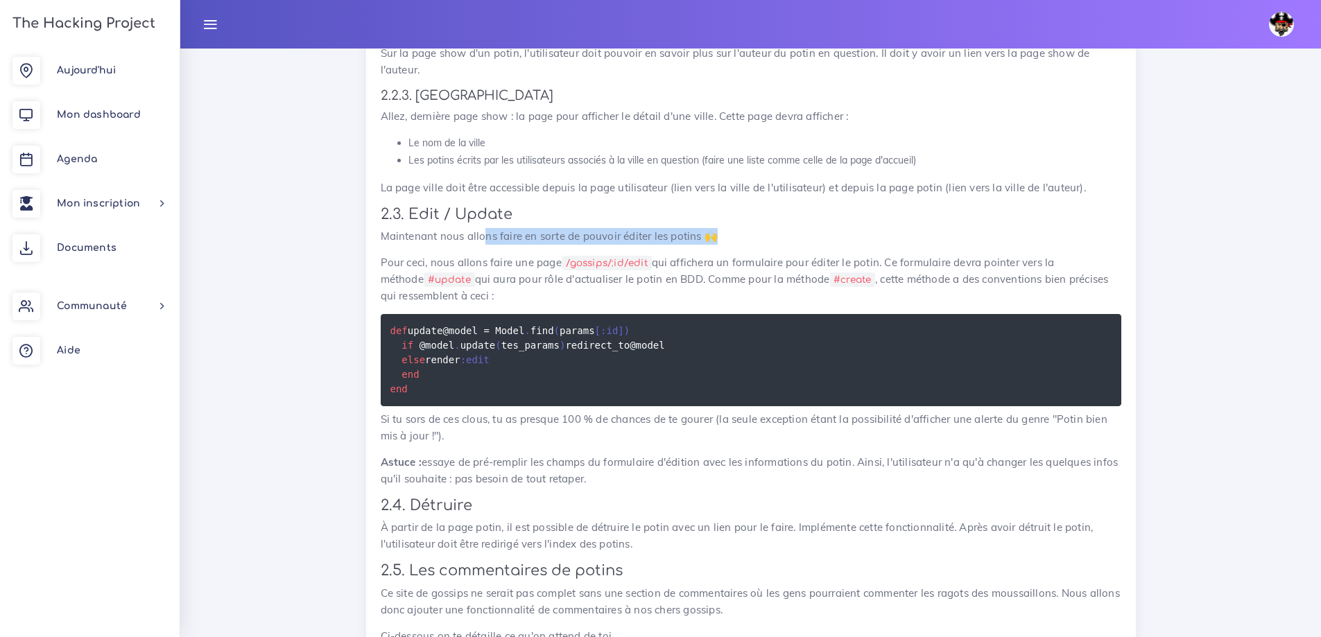
click at [722, 238] on p "Maintenant nous allons faire en sorte de pouvoir éditer les potins 🙌" at bounding box center [751, 236] width 741 height 17
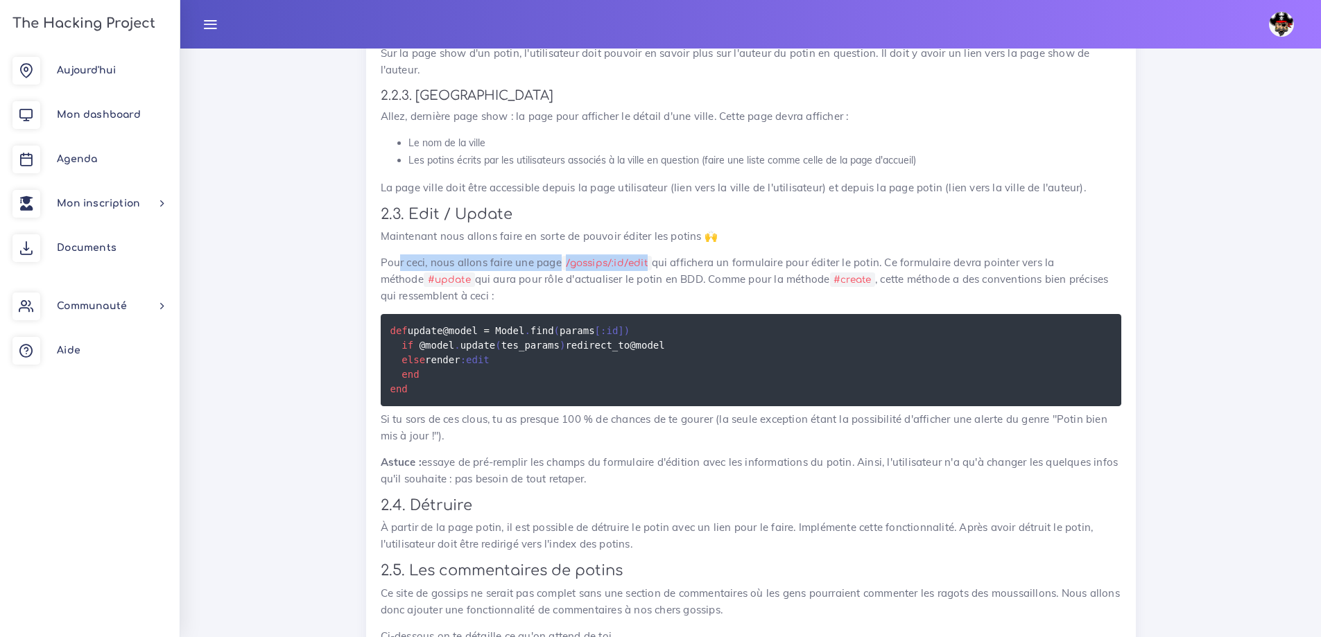
drag, startPoint x: 399, startPoint y: 264, endPoint x: 648, endPoint y: 264, distance: 248.3
click at [648, 264] on p "Pour ceci, nous allons faire une page /gossips/:id/edit qui affichera un formul…" at bounding box center [751, 280] width 741 height 50
click at [698, 259] on p "Pour ceci, nous allons faire une page /gossips/:id/edit qui affichera un formul…" at bounding box center [751, 280] width 741 height 50
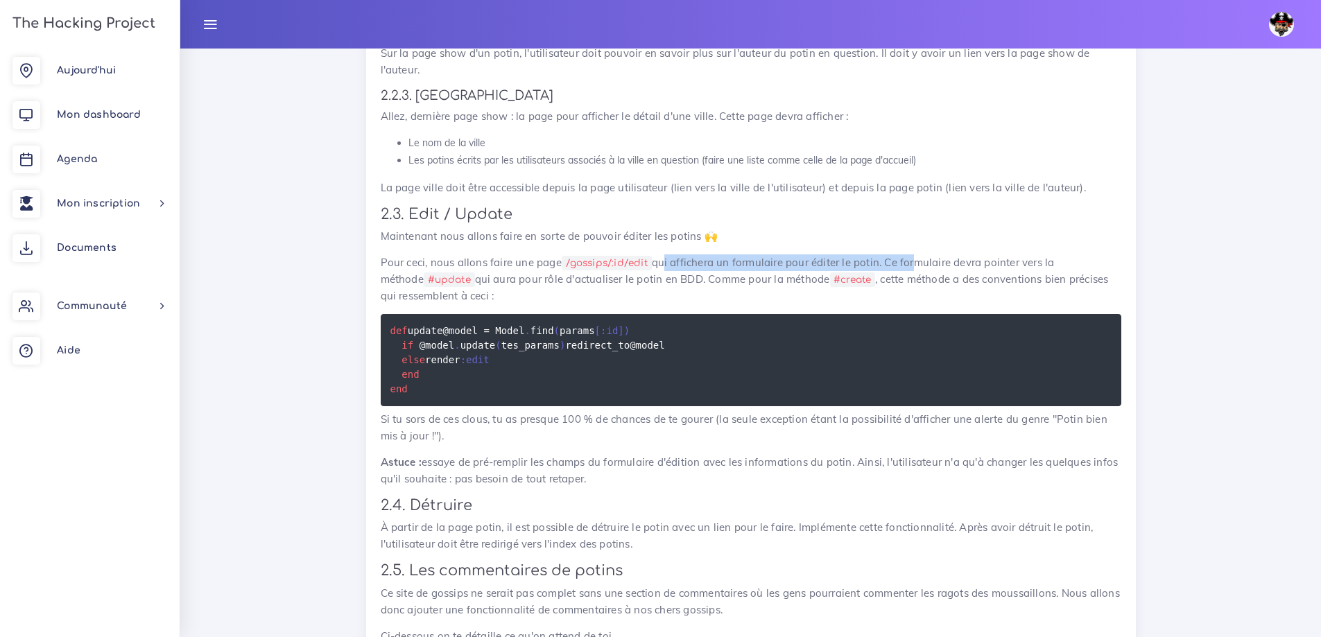
drag, startPoint x: 660, startPoint y: 263, endPoint x: 911, endPoint y: 264, distance: 250.3
click at [911, 264] on p "Pour ceci, nous allons faire une page /gossips/:id/edit qui affichera un formul…" at bounding box center [751, 280] width 741 height 50
drag, startPoint x: 952, startPoint y: 262, endPoint x: 983, endPoint y: 260, distance: 31.3
click at [952, 262] on p "Pour ceci, nous allons faire une page /gossips/:id/edit qui affichera un formul…" at bounding box center [751, 280] width 741 height 50
drag, startPoint x: 670, startPoint y: 279, endPoint x: 909, endPoint y: 293, distance: 239.7
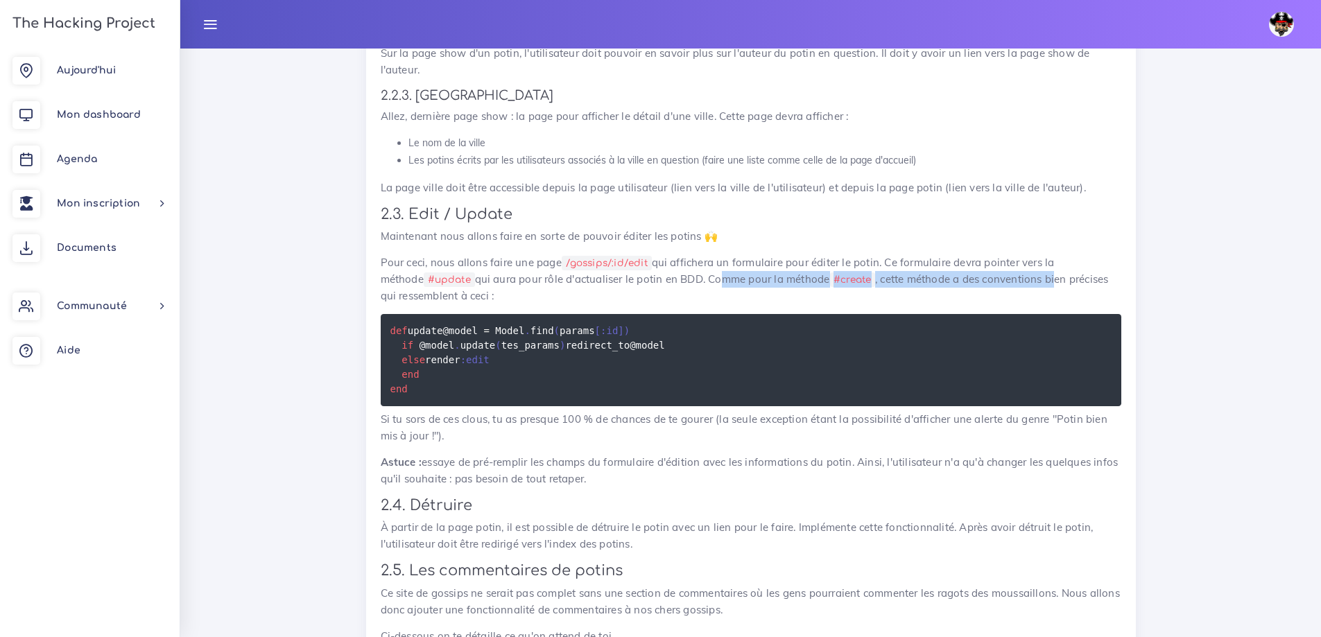
click at [1016, 282] on p "Pour ceci, nous allons faire une page /gossips/:id/edit qui affichera un formul…" at bounding box center [751, 280] width 741 height 50
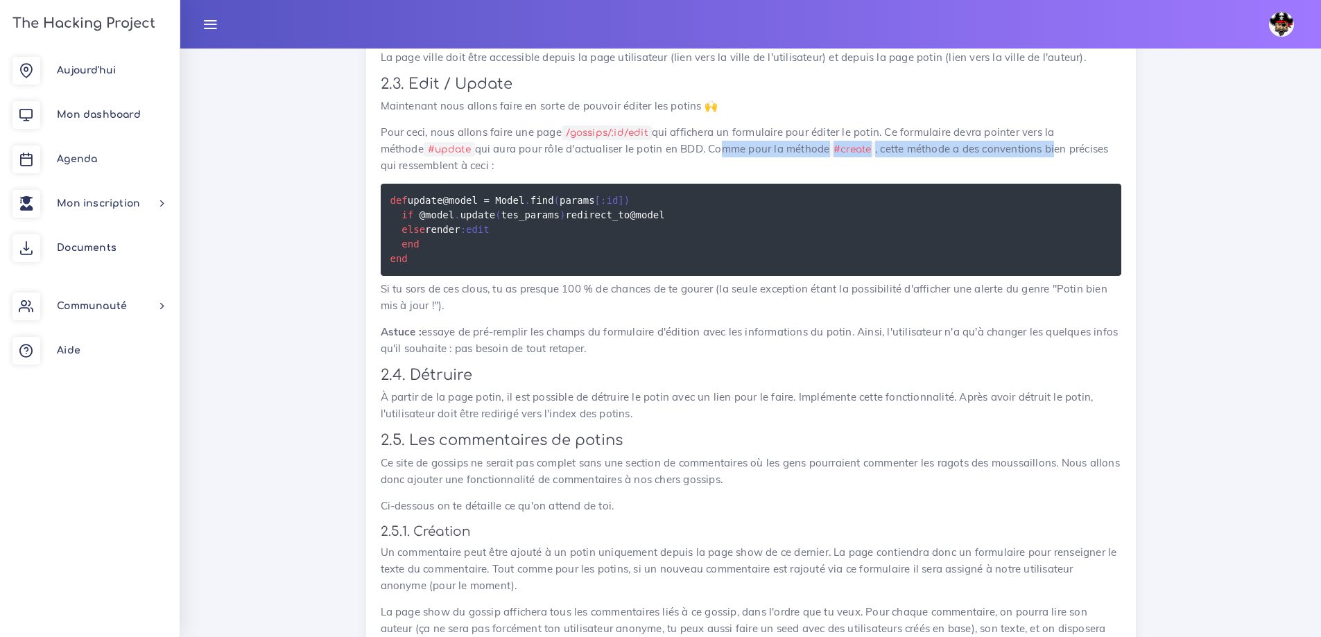
scroll to position [7975, 0]
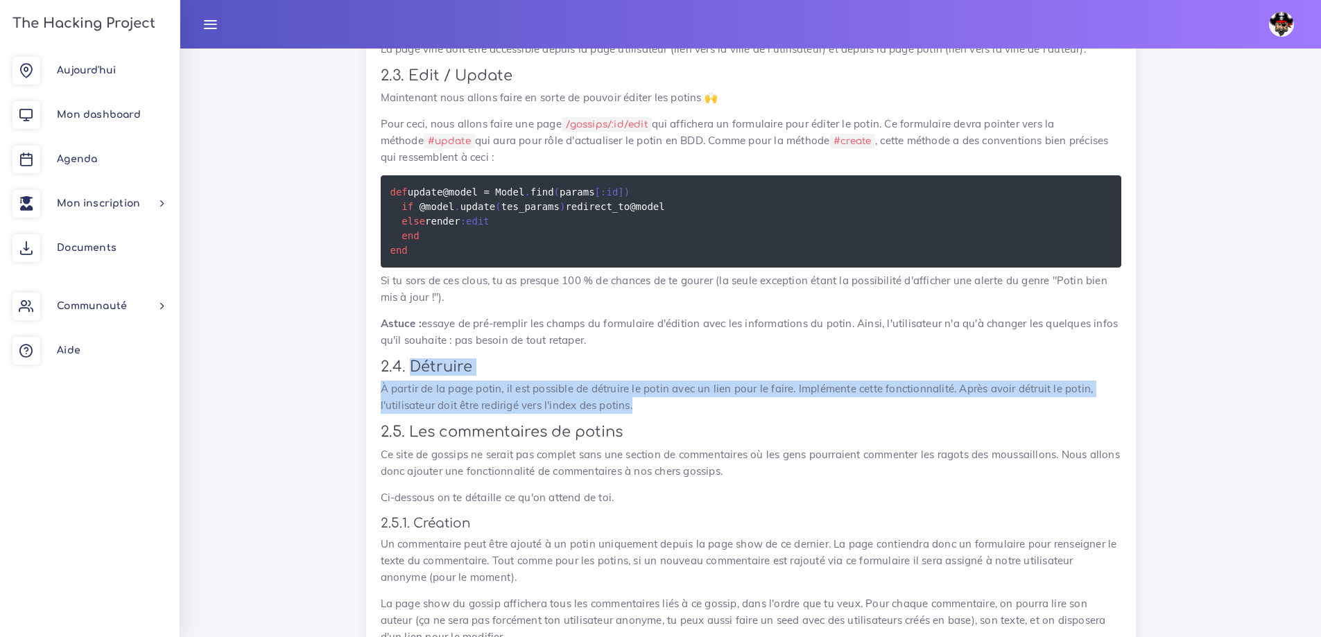
drag, startPoint x: 408, startPoint y: 413, endPoint x: 644, endPoint y: 449, distance: 238.6
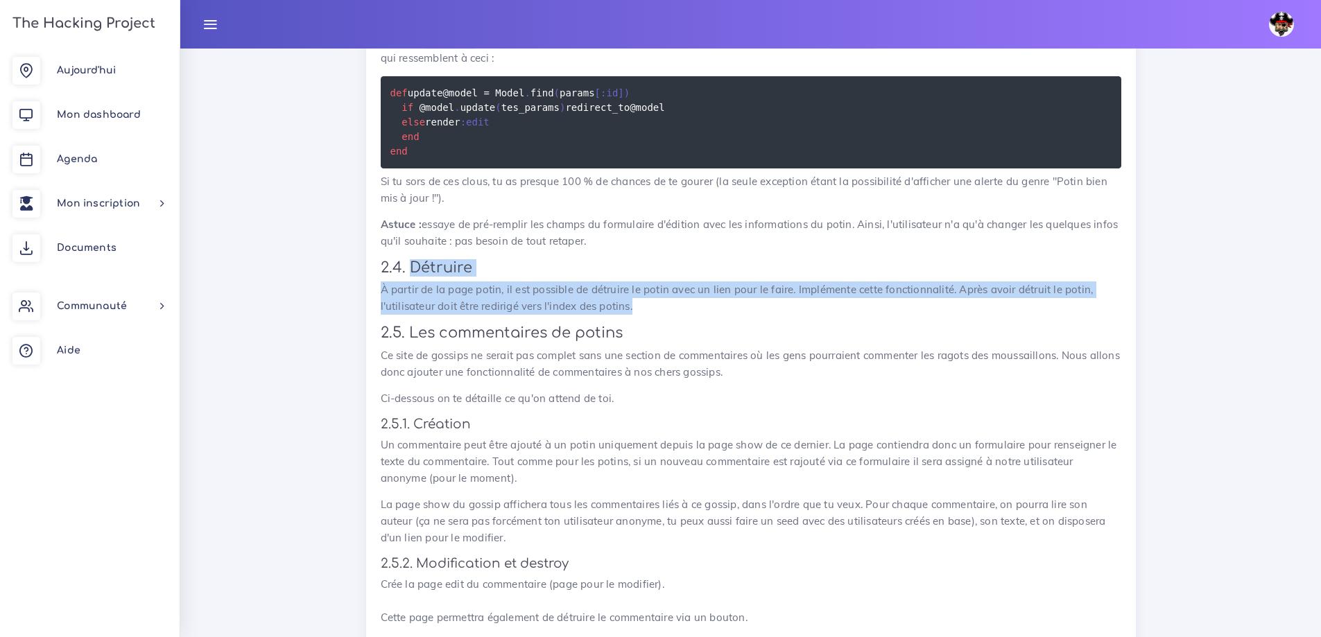
scroll to position [8114, 0]
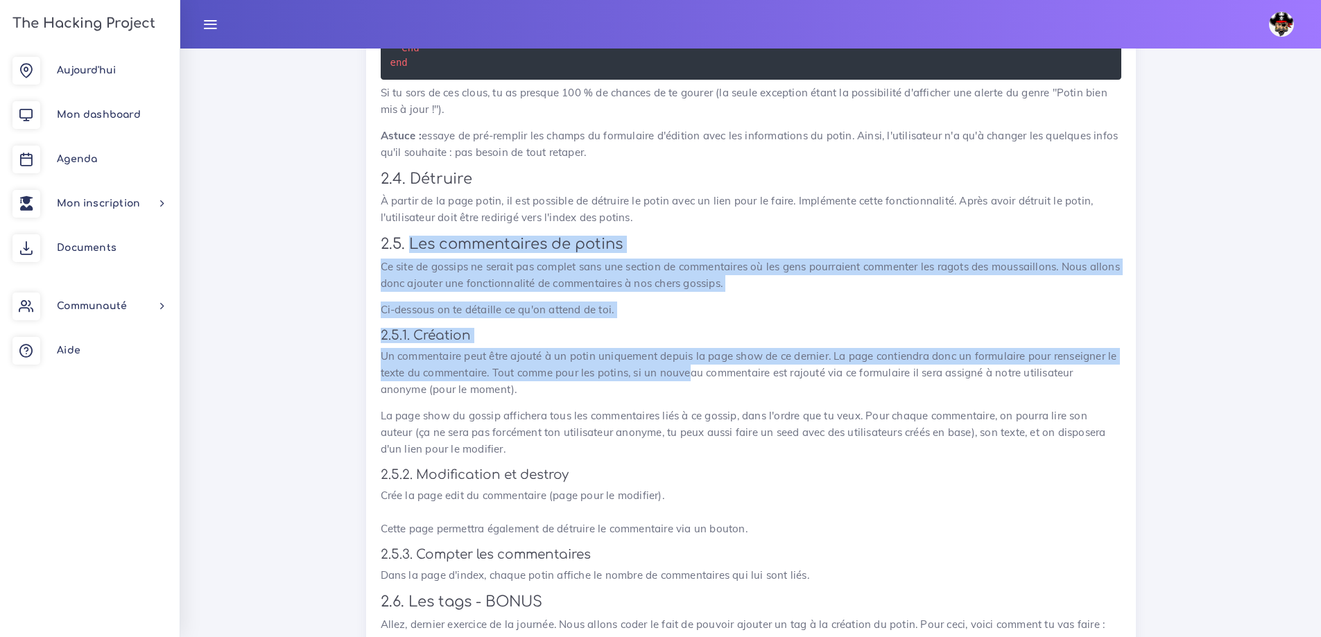
scroll to position [8183, 0]
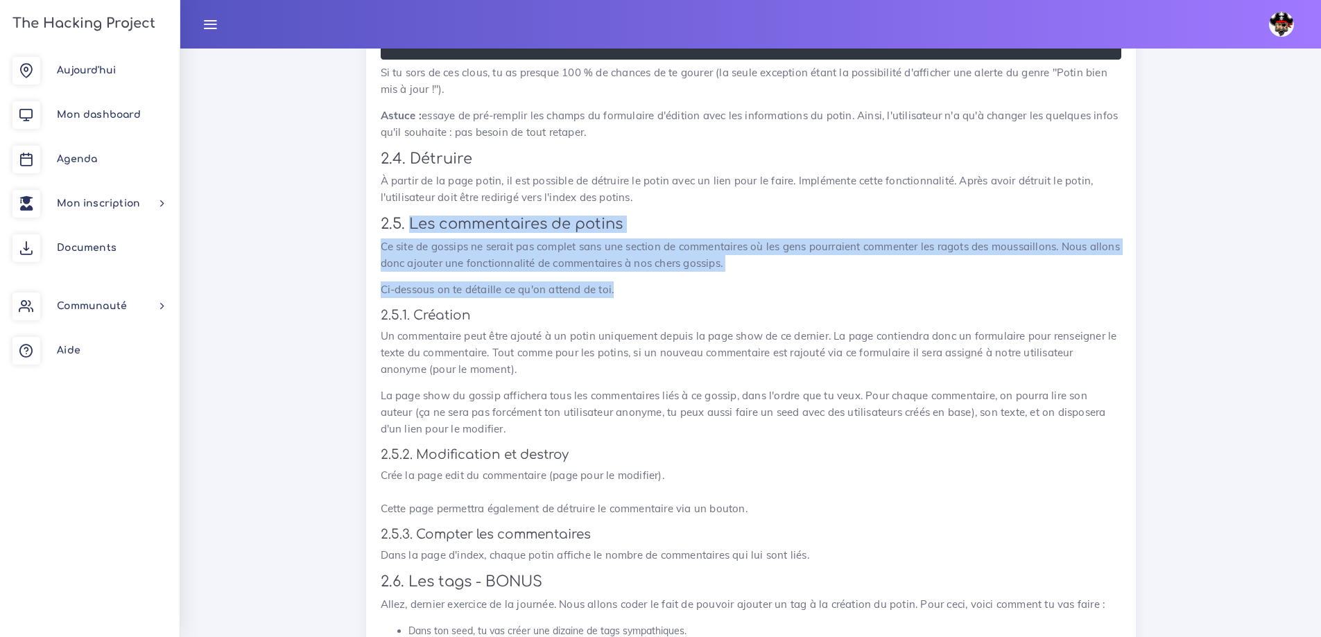
drag, startPoint x: 407, startPoint y: 334, endPoint x: 679, endPoint y: 332, distance: 271.8
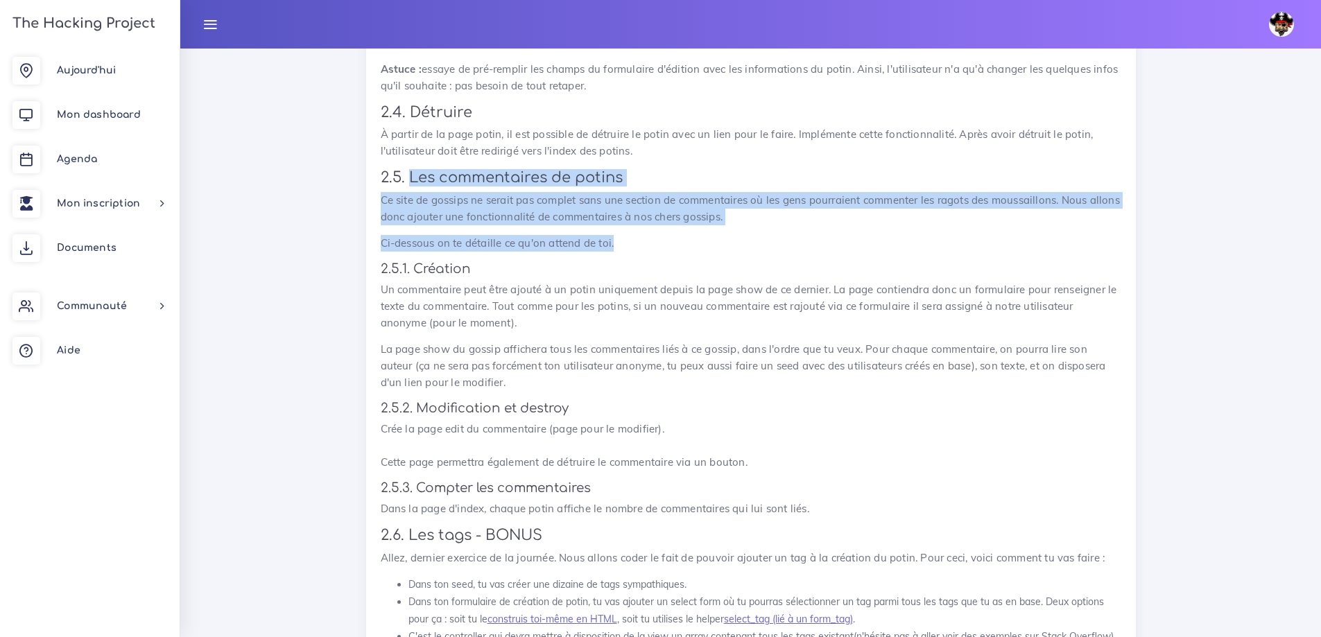
scroll to position [8252, 0]
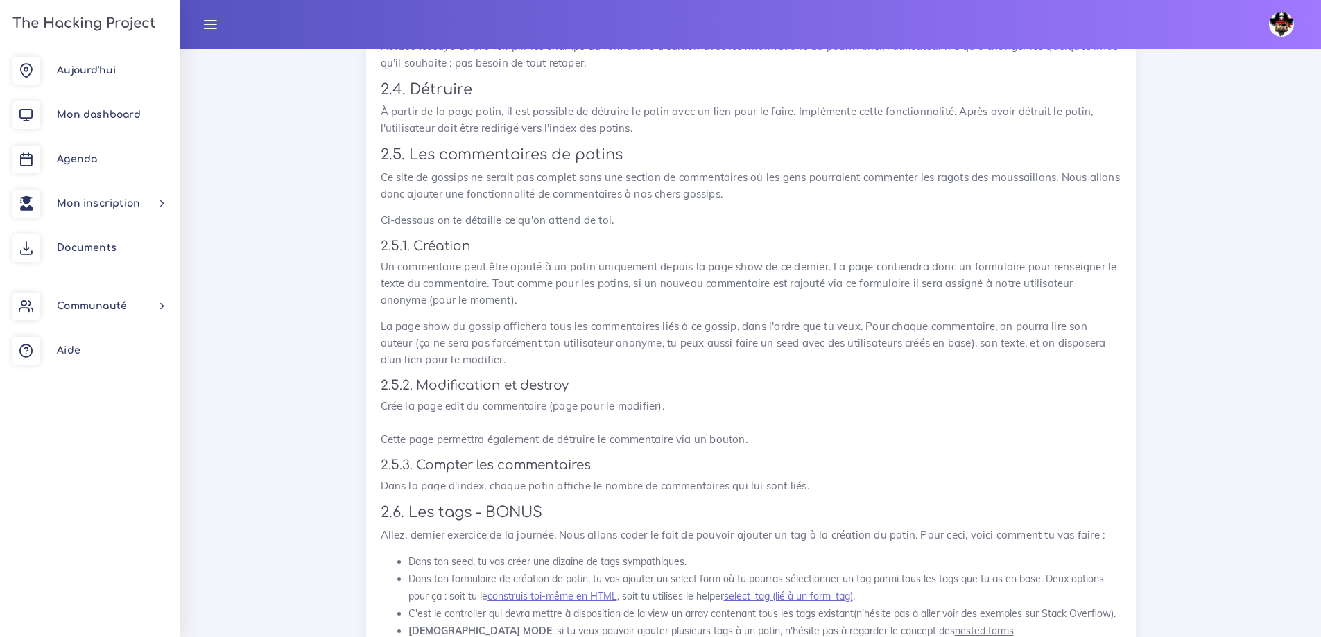
click at [460, 309] on p "Un commentaire peut être ajouté à un potin uniquement depuis la page show de ce…" at bounding box center [751, 284] width 741 height 50
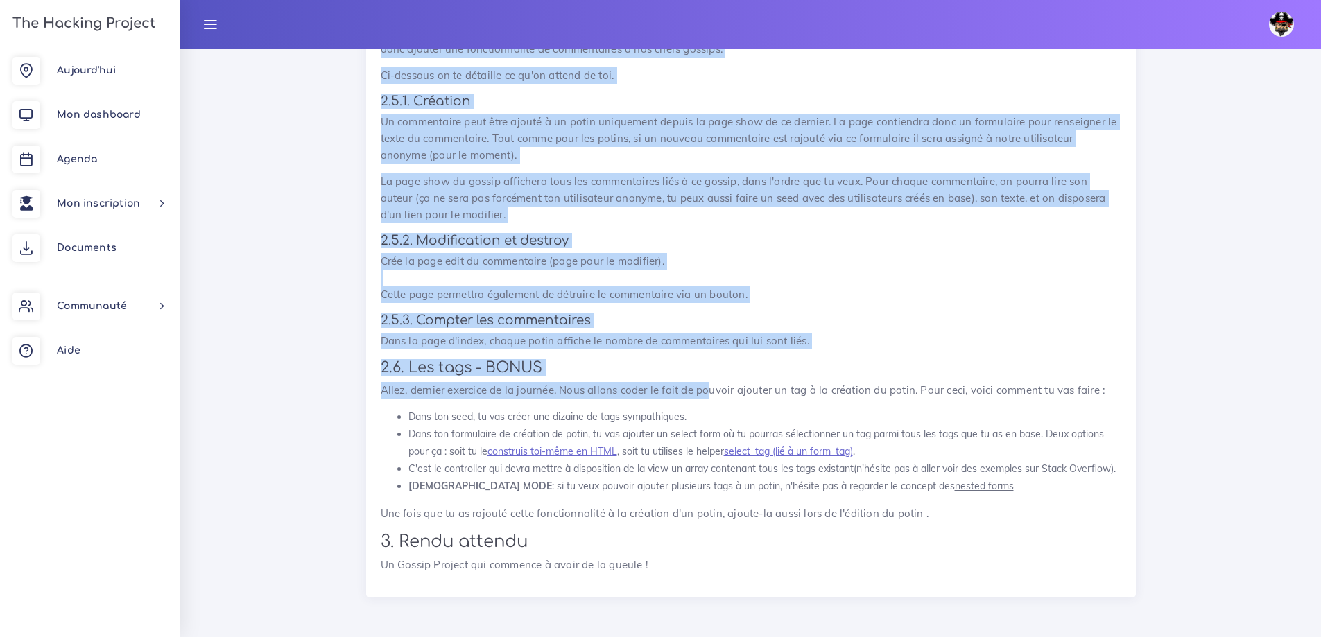
scroll to position [8441, 0]
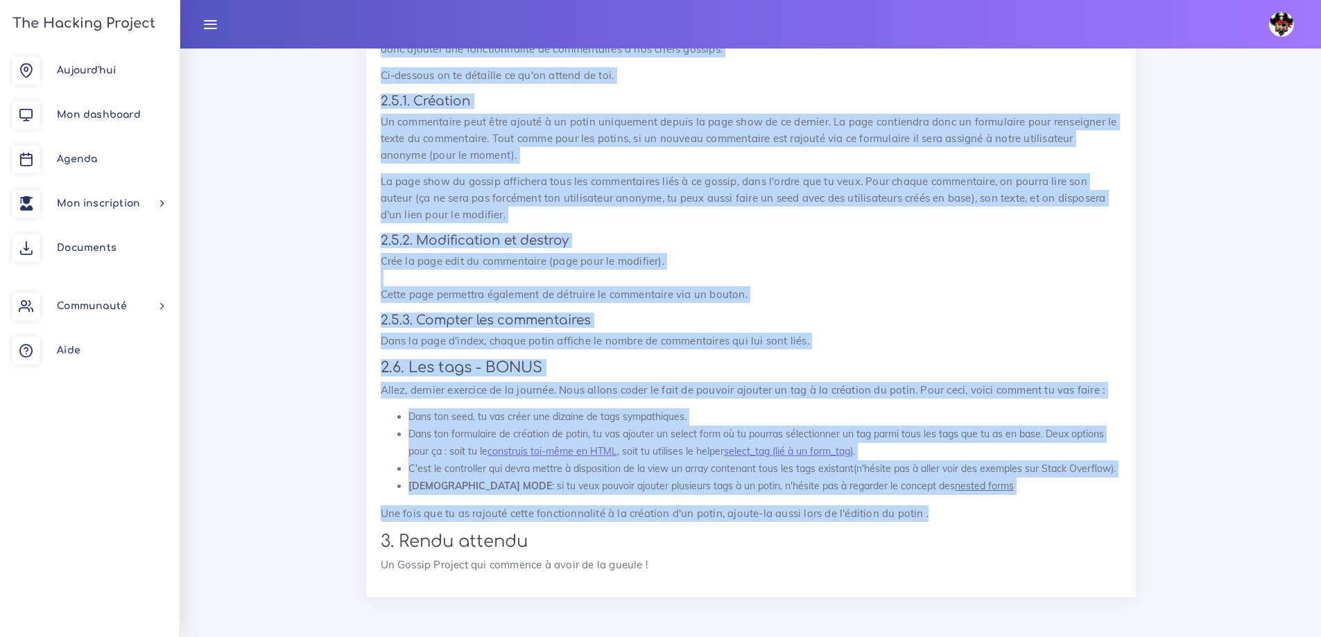
drag, startPoint x: 412, startPoint y: 196, endPoint x: 893, endPoint y: 493, distance: 565.4
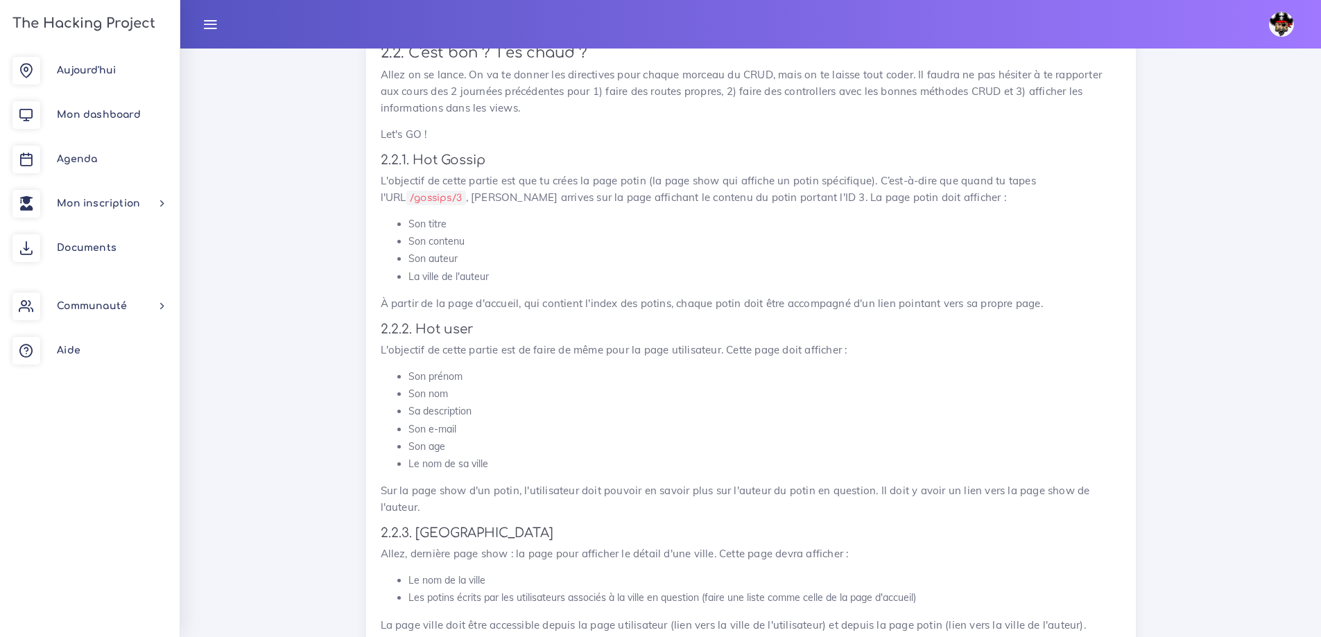
scroll to position [7401, 0]
